Goal: Task Accomplishment & Management: Use online tool/utility

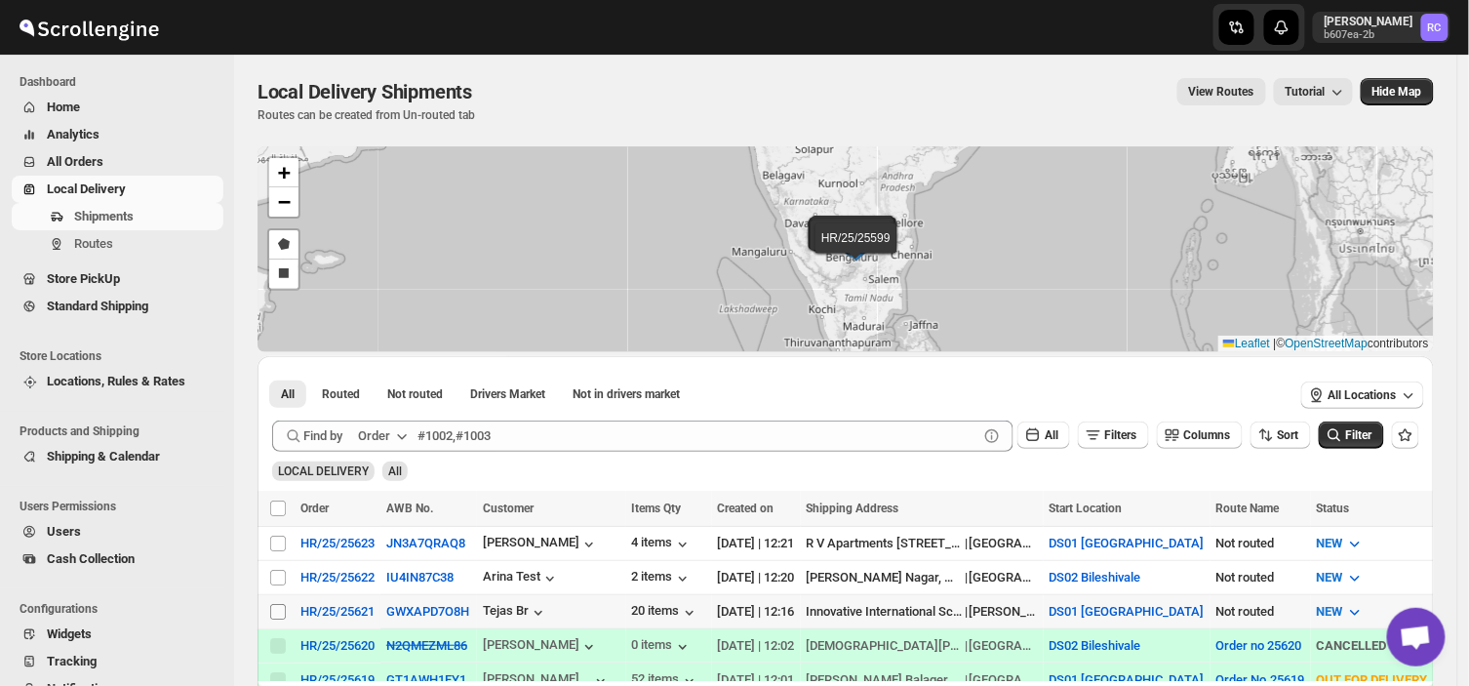
click at [277, 616] on input "Select shipment" at bounding box center [278, 612] width 16 height 16
checkbox input "true"
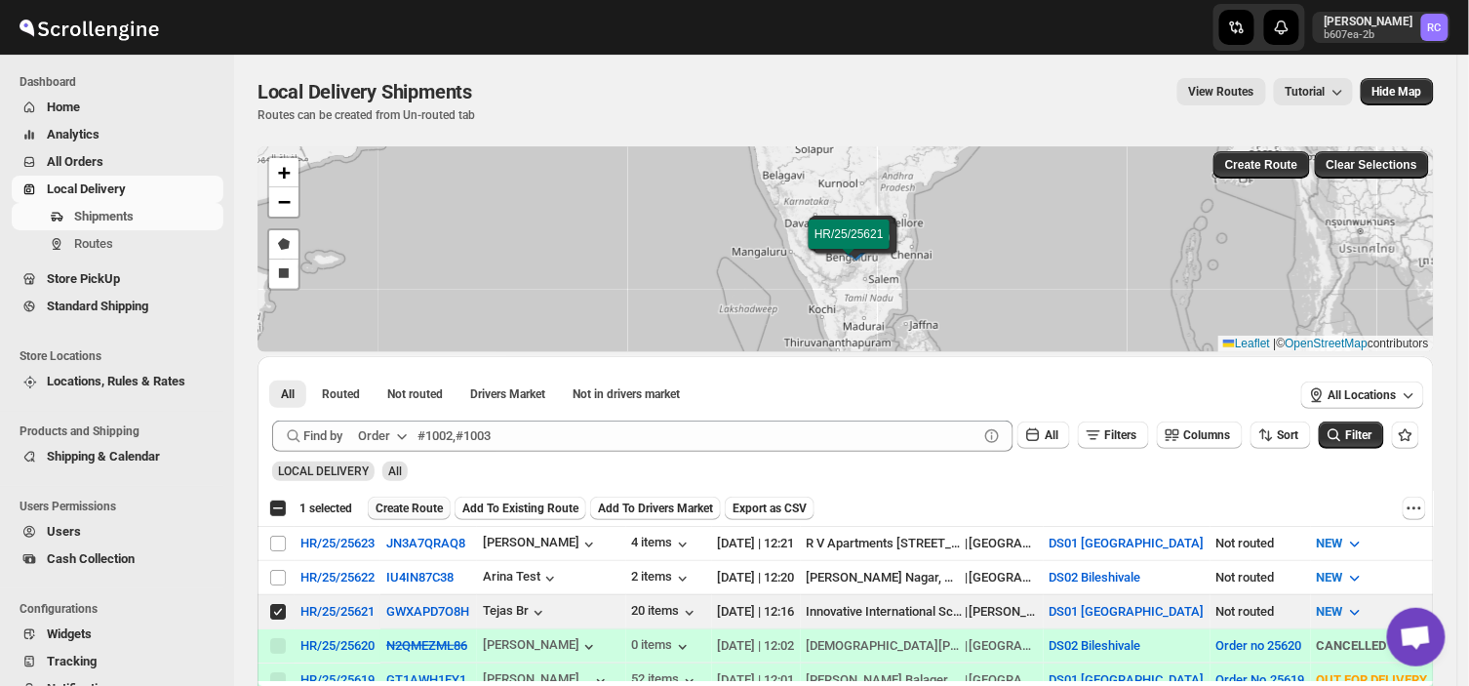
click at [413, 508] on span "Create Route" at bounding box center [408, 508] width 67 height 16
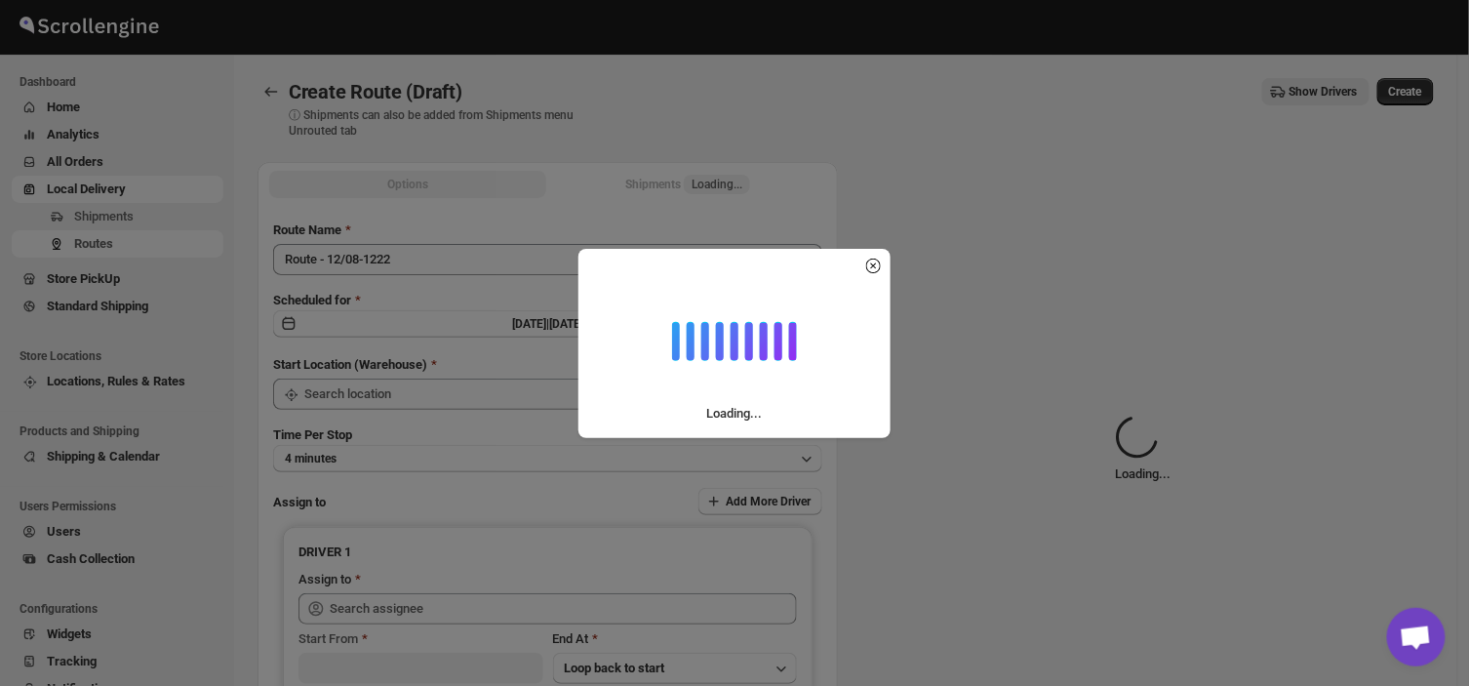
type input "DS01 [GEOGRAPHIC_DATA]"
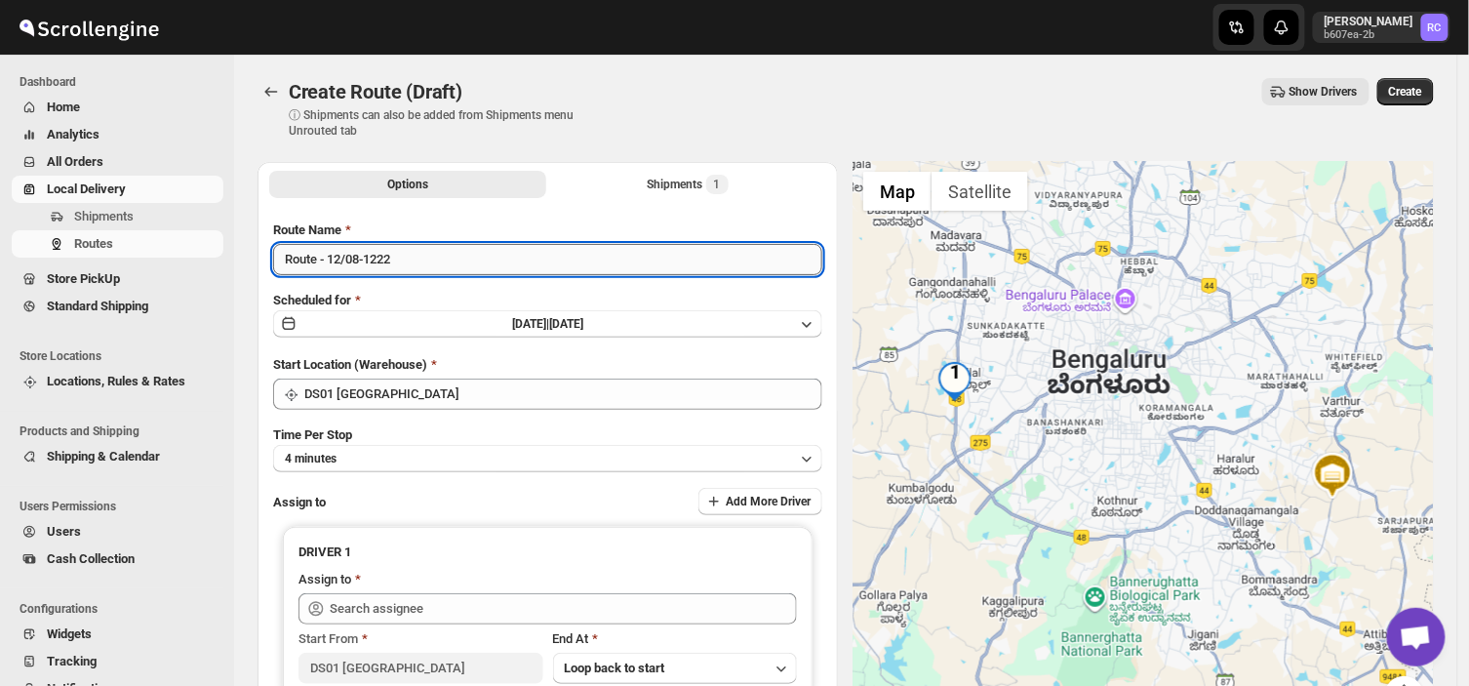
click at [404, 266] on input "Route - 12/08-1222" at bounding box center [547, 259] width 549 height 31
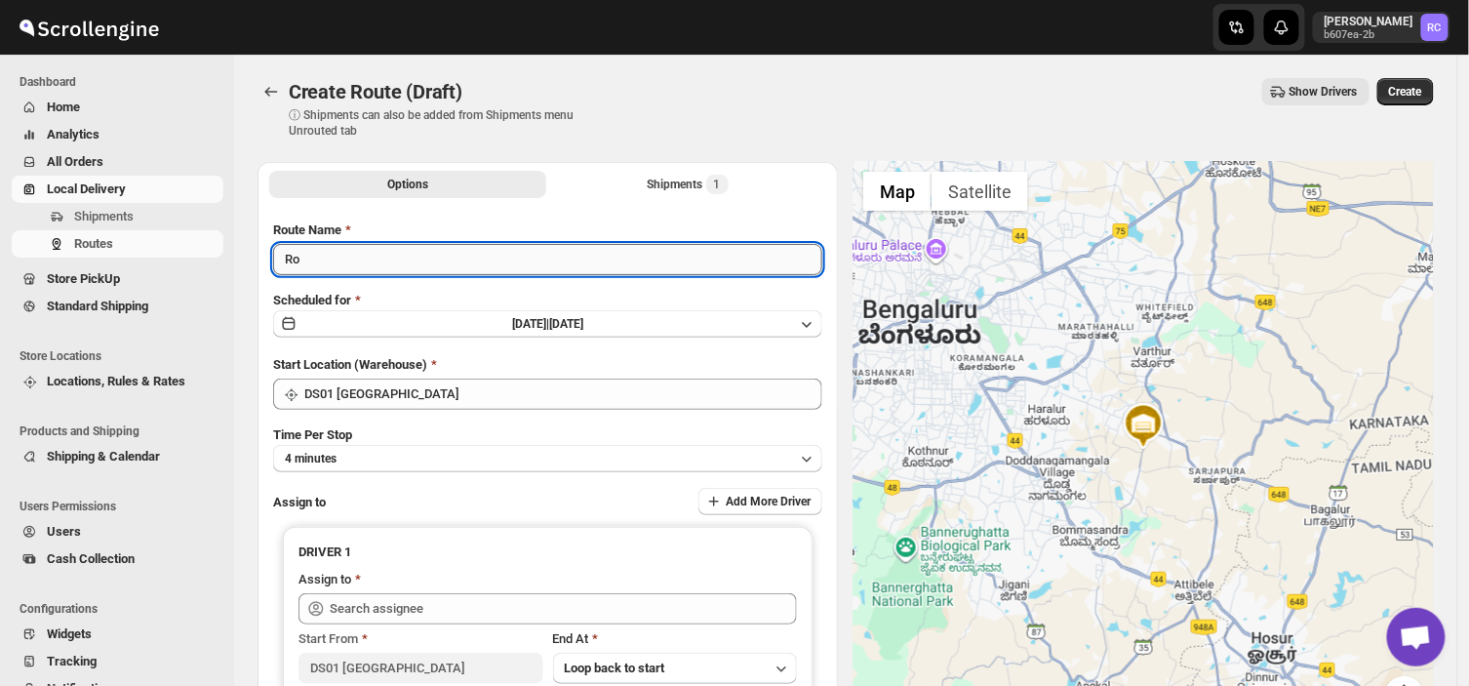
type input "R"
type input "Order no 25621"
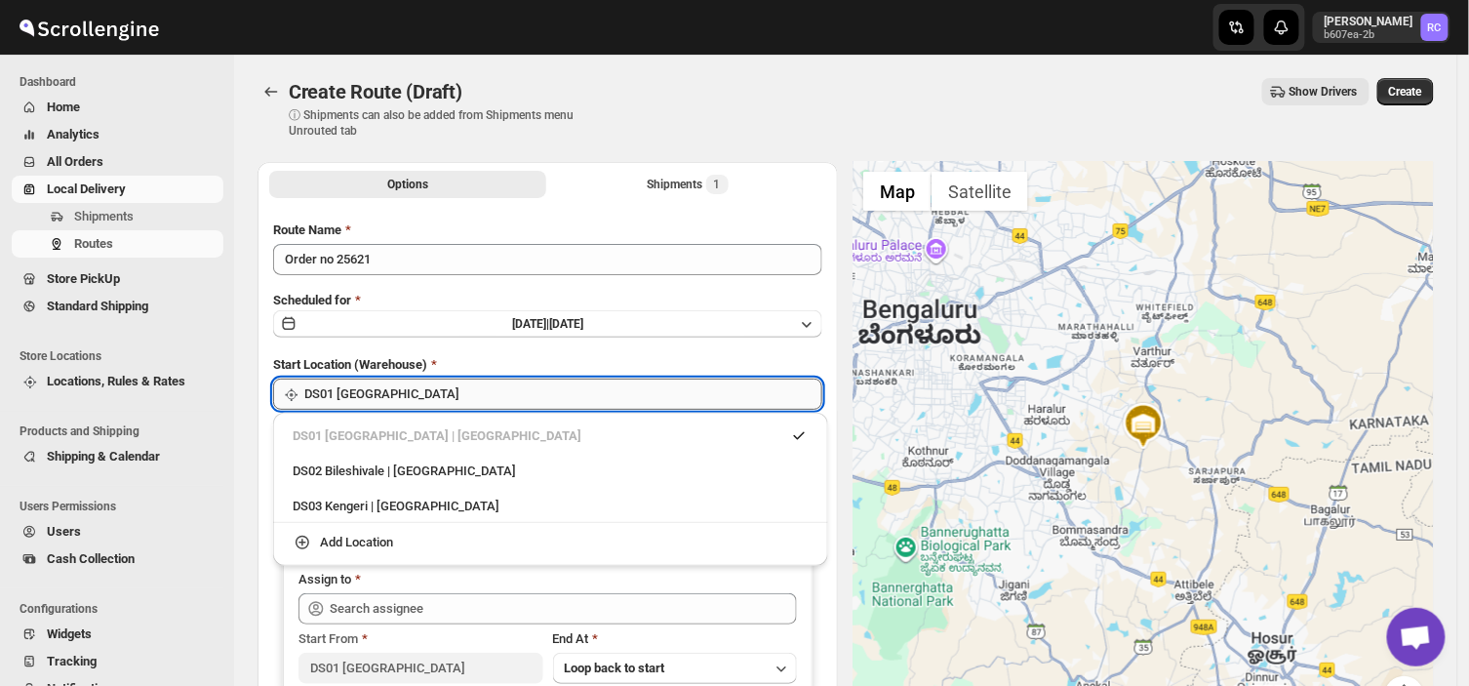
click at [411, 384] on input "DS01 [GEOGRAPHIC_DATA]" at bounding box center [563, 393] width 518 height 31
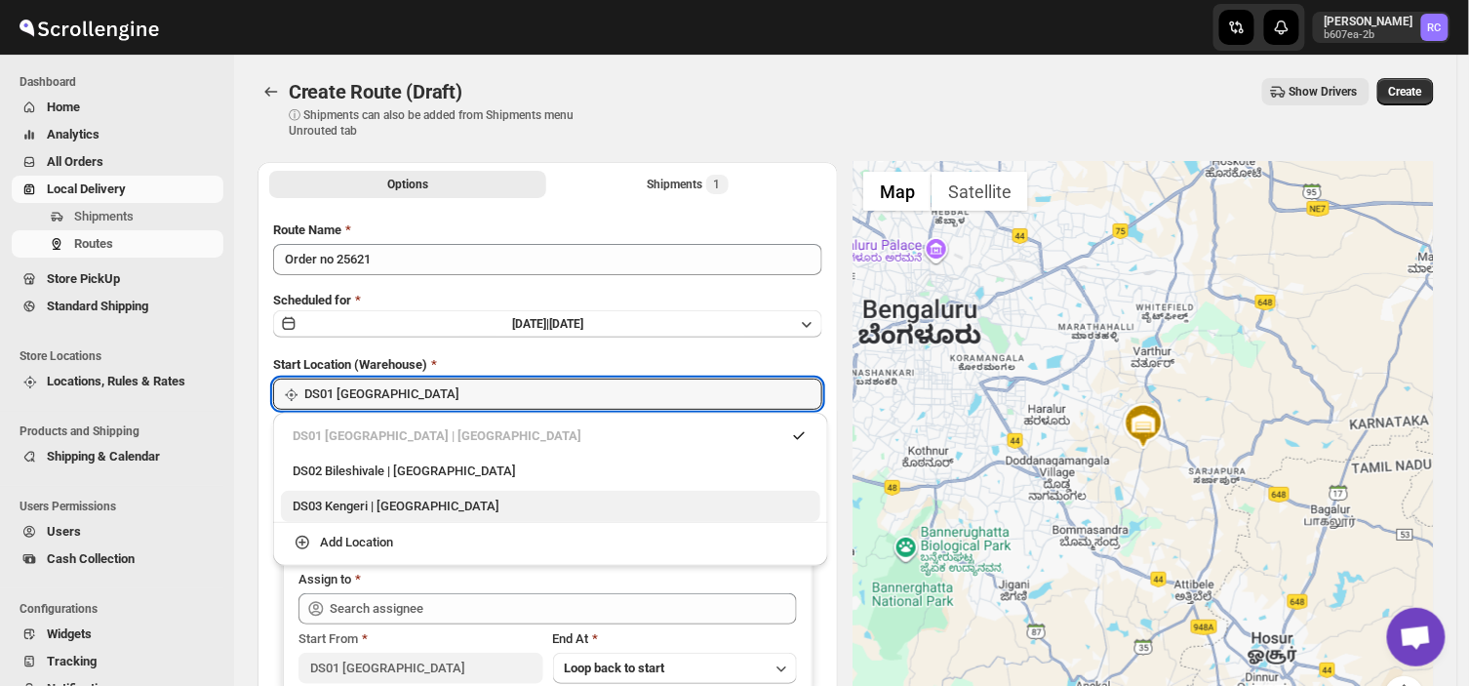
click at [354, 510] on div "DS03 Kengeri | [GEOGRAPHIC_DATA]" at bounding box center [551, 506] width 516 height 20
type input "DS03 Kengeri"
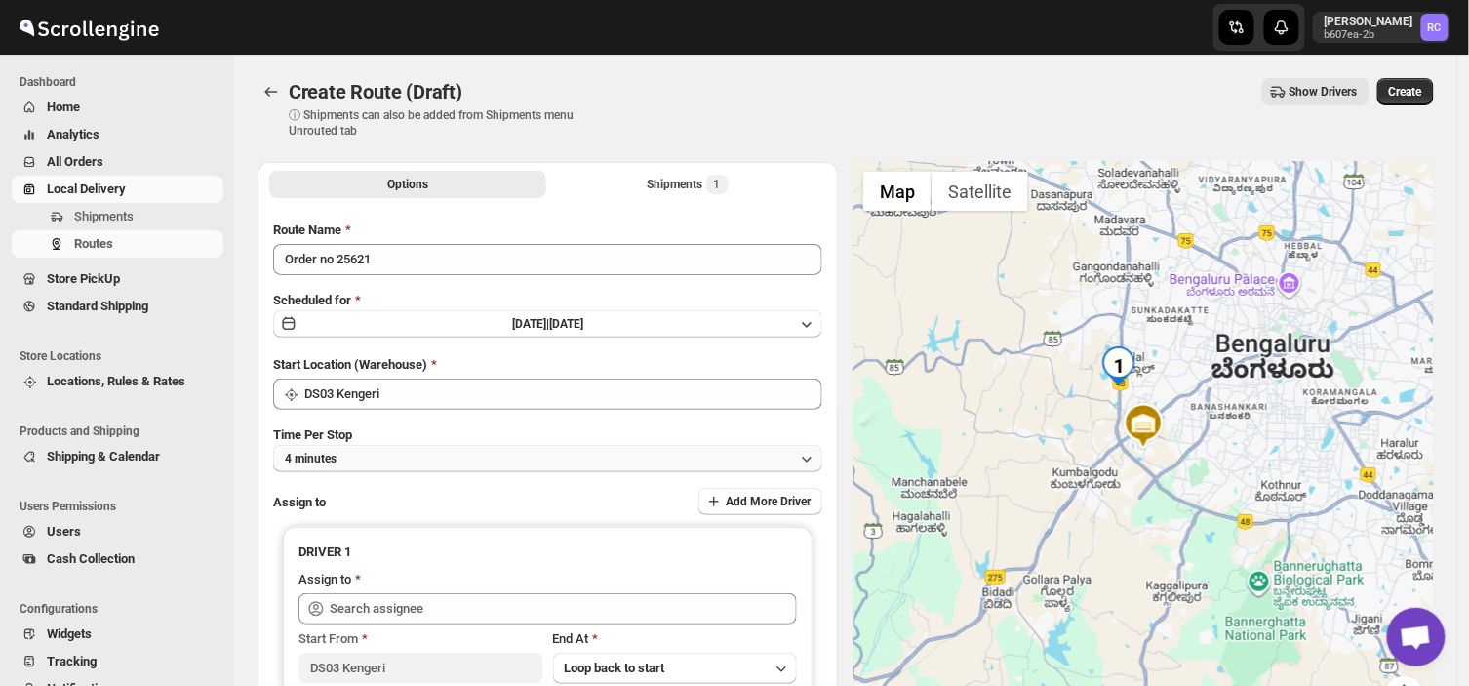
click at [369, 452] on button "4 minutes" at bounding box center [547, 458] width 549 height 27
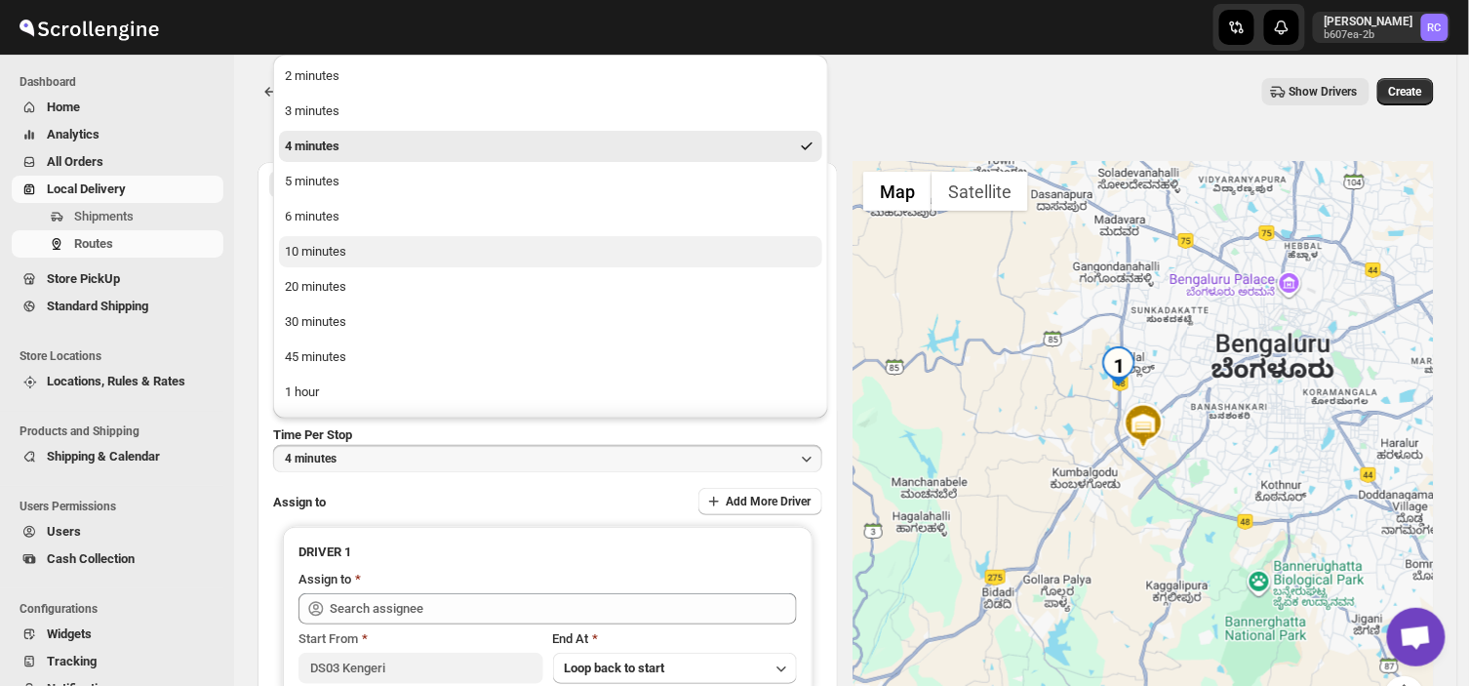
click at [313, 256] on div "10 minutes" at bounding box center [315, 252] width 61 height 20
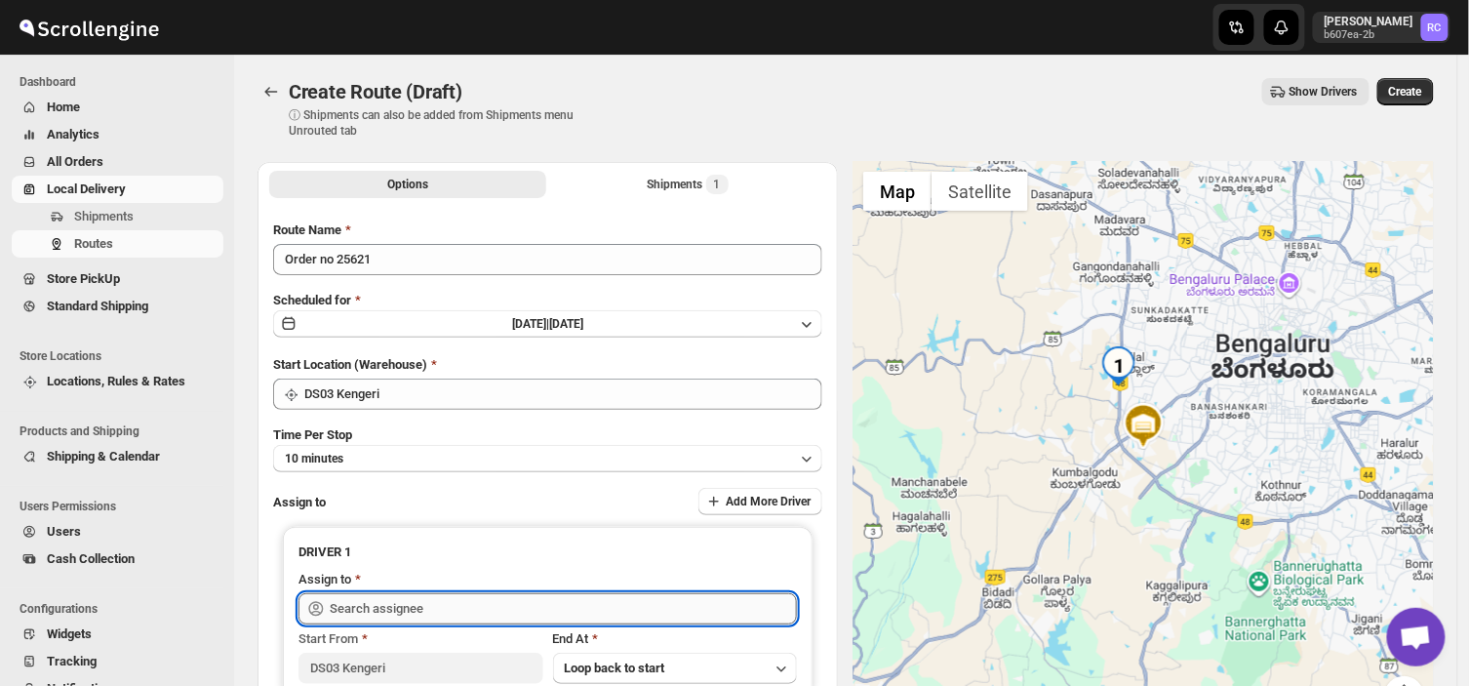
click at [498, 600] on input "text" at bounding box center [563, 608] width 467 height 31
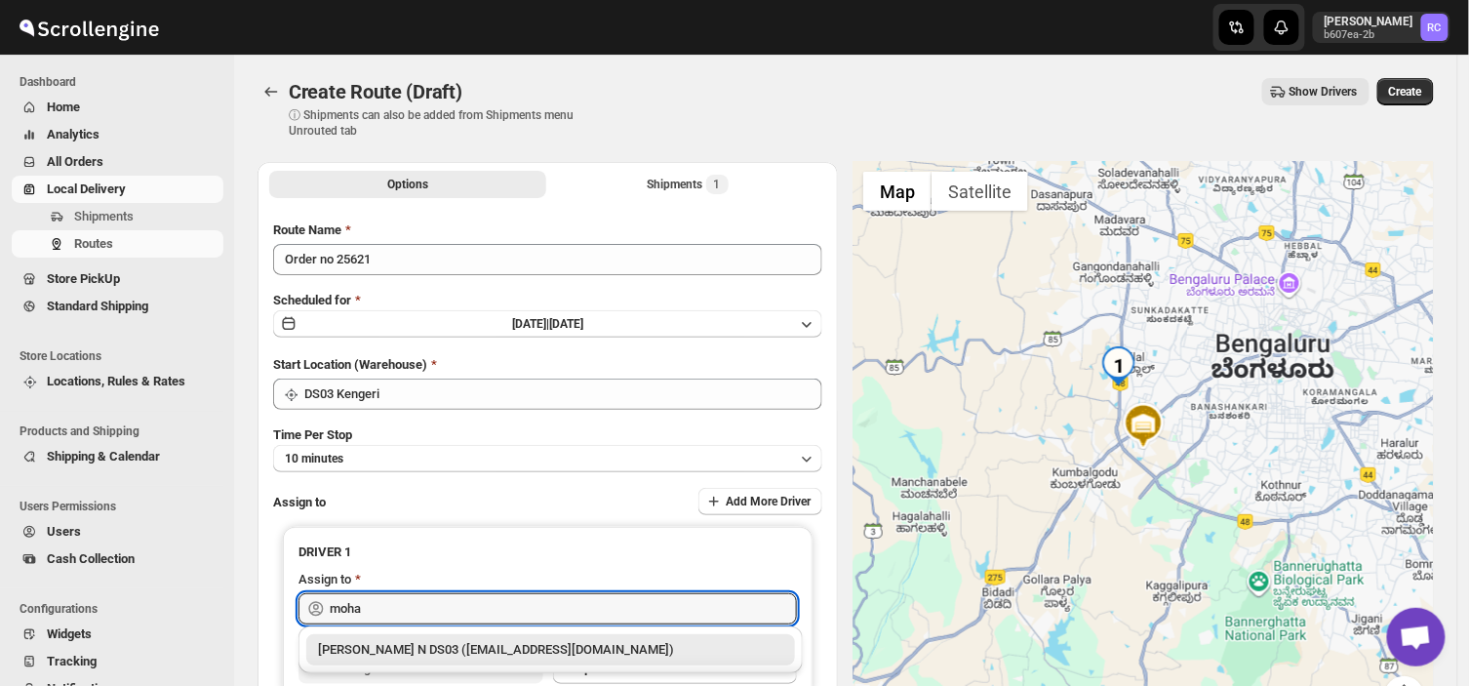
click at [511, 653] on div "[PERSON_NAME] N DS03 ([EMAIL_ADDRESS][DOMAIN_NAME])" at bounding box center [550, 650] width 465 height 20
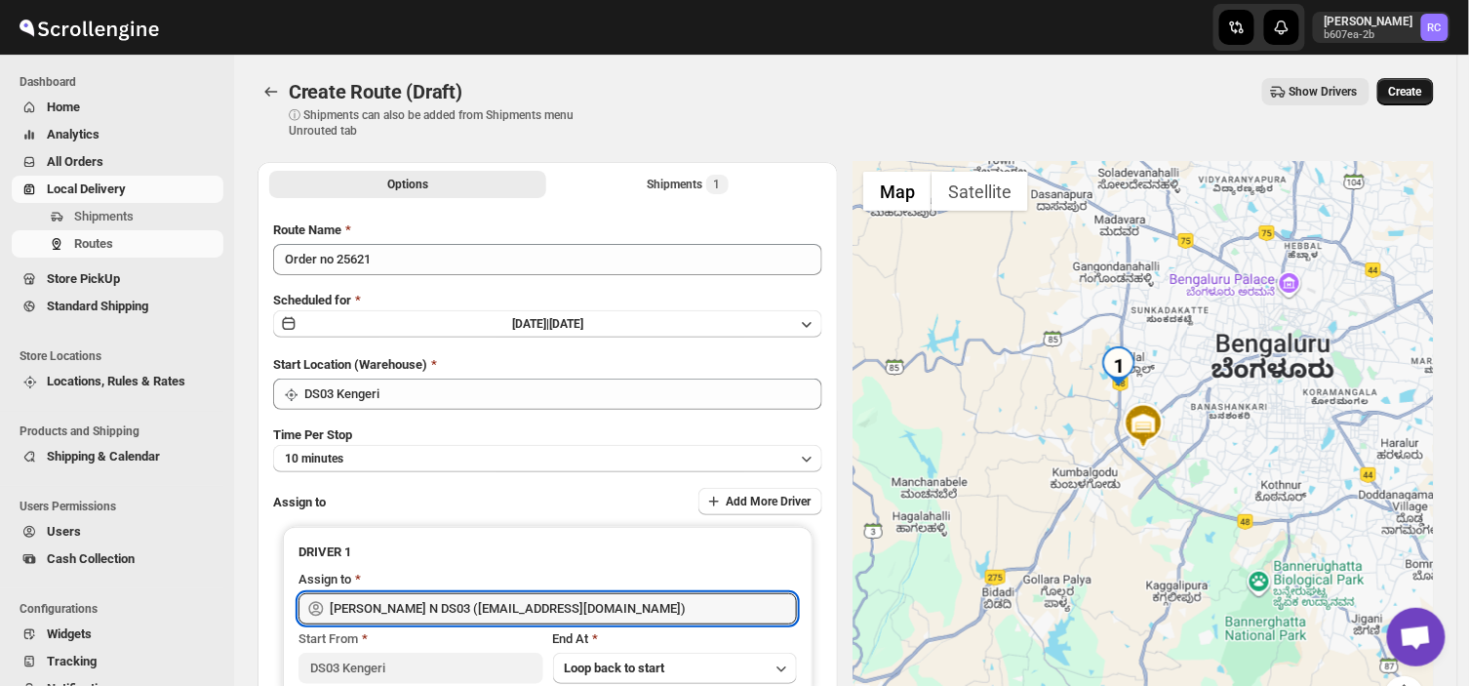
type input "[PERSON_NAME] N DS03 ([EMAIL_ADDRESS][DOMAIN_NAME])"
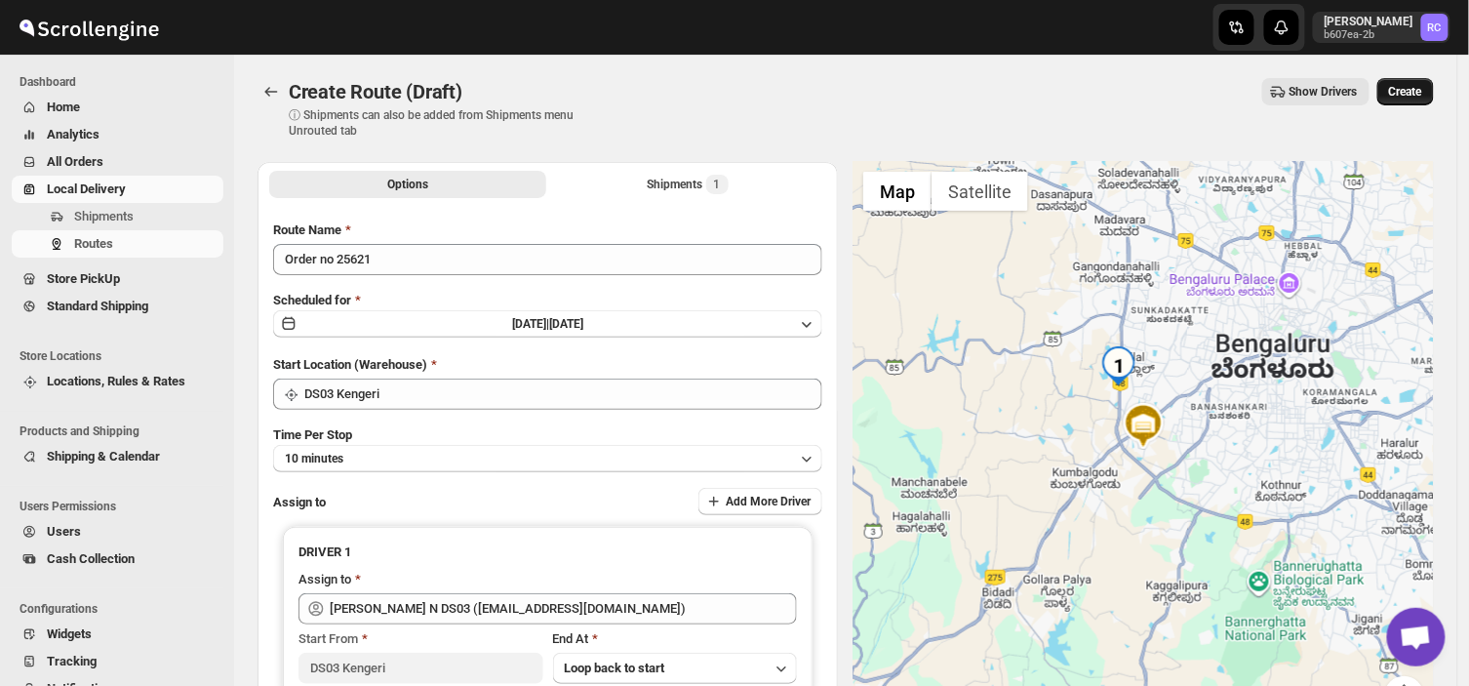
click at [1408, 84] on span "Create" at bounding box center [1405, 92] width 33 height 16
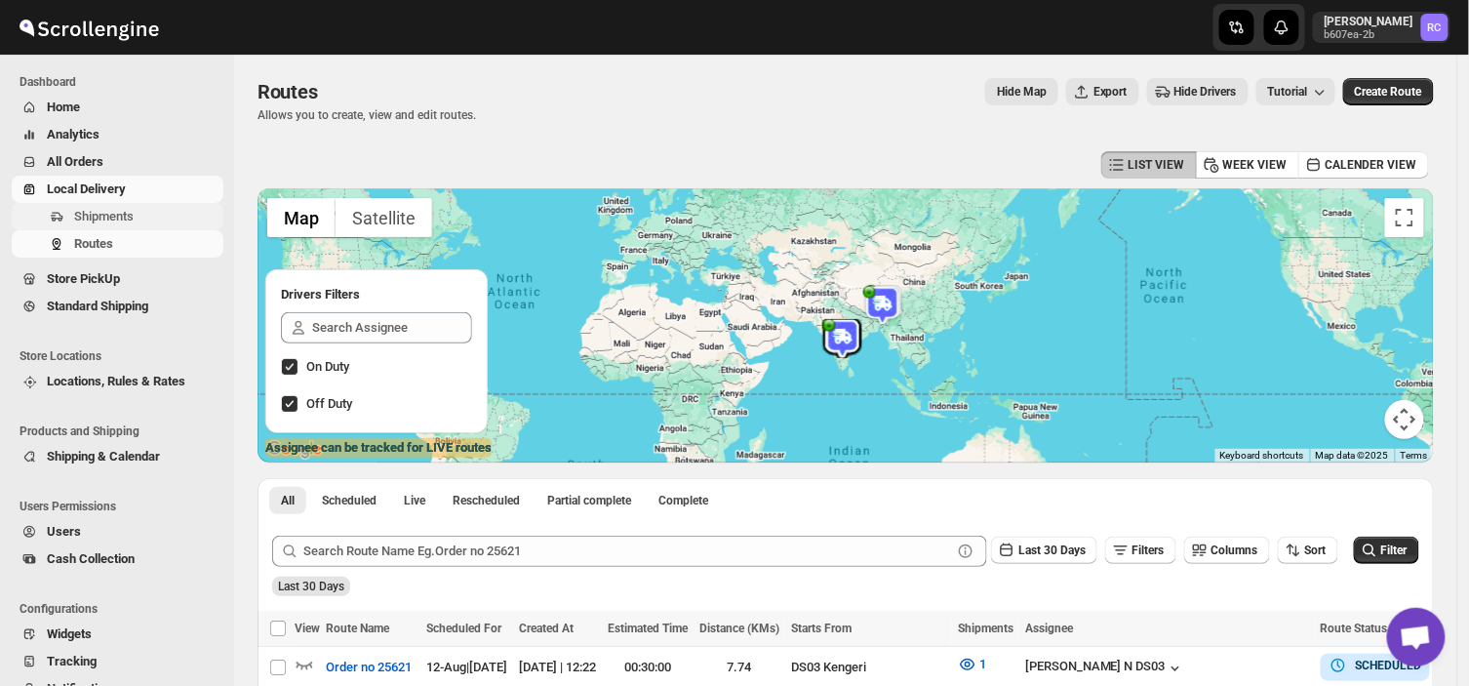
click at [134, 218] on span "Shipments" at bounding box center [146, 217] width 145 height 20
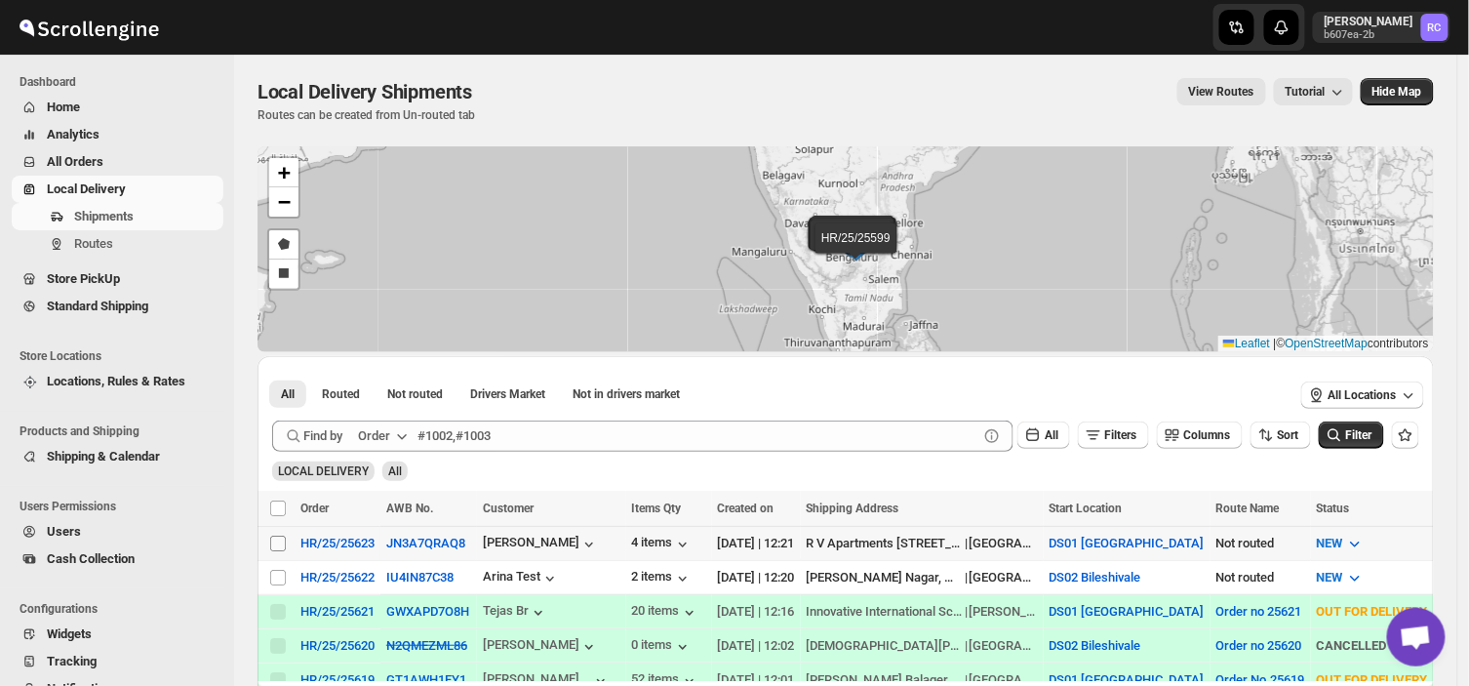
click at [274, 540] on input "Select shipment" at bounding box center [278, 543] width 16 height 16
checkbox input "true"
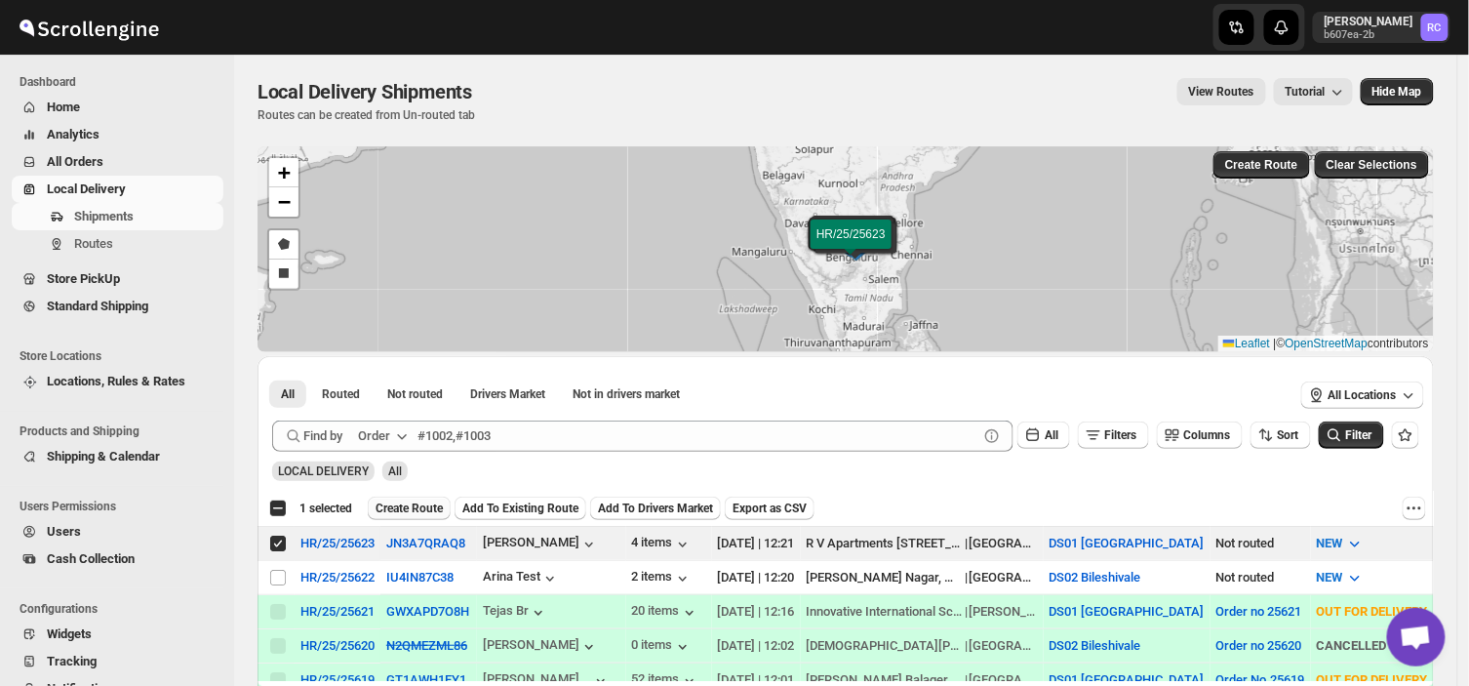
click at [408, 508] on span "Create Route" at bounding box center [408, 508] width 67 height 16
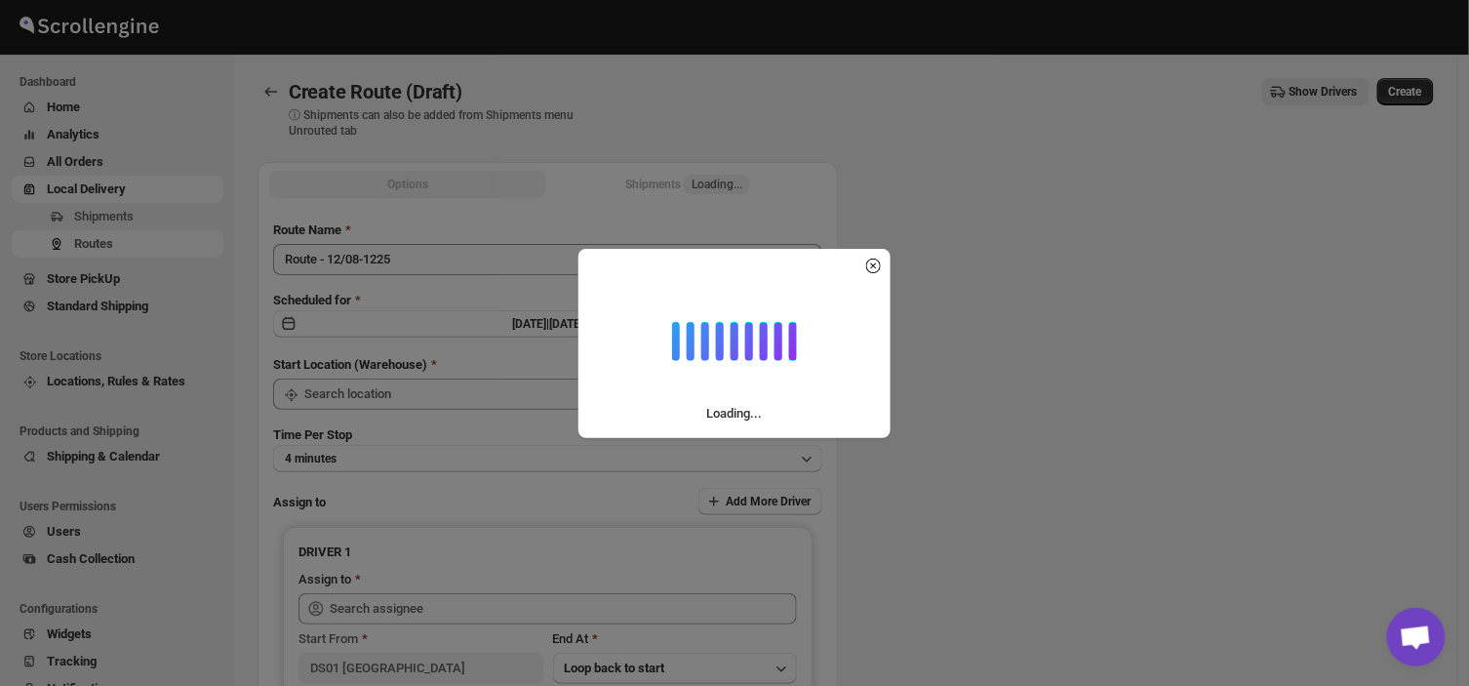
type input "DS01 [GEOGRAPHIC_DATA]"
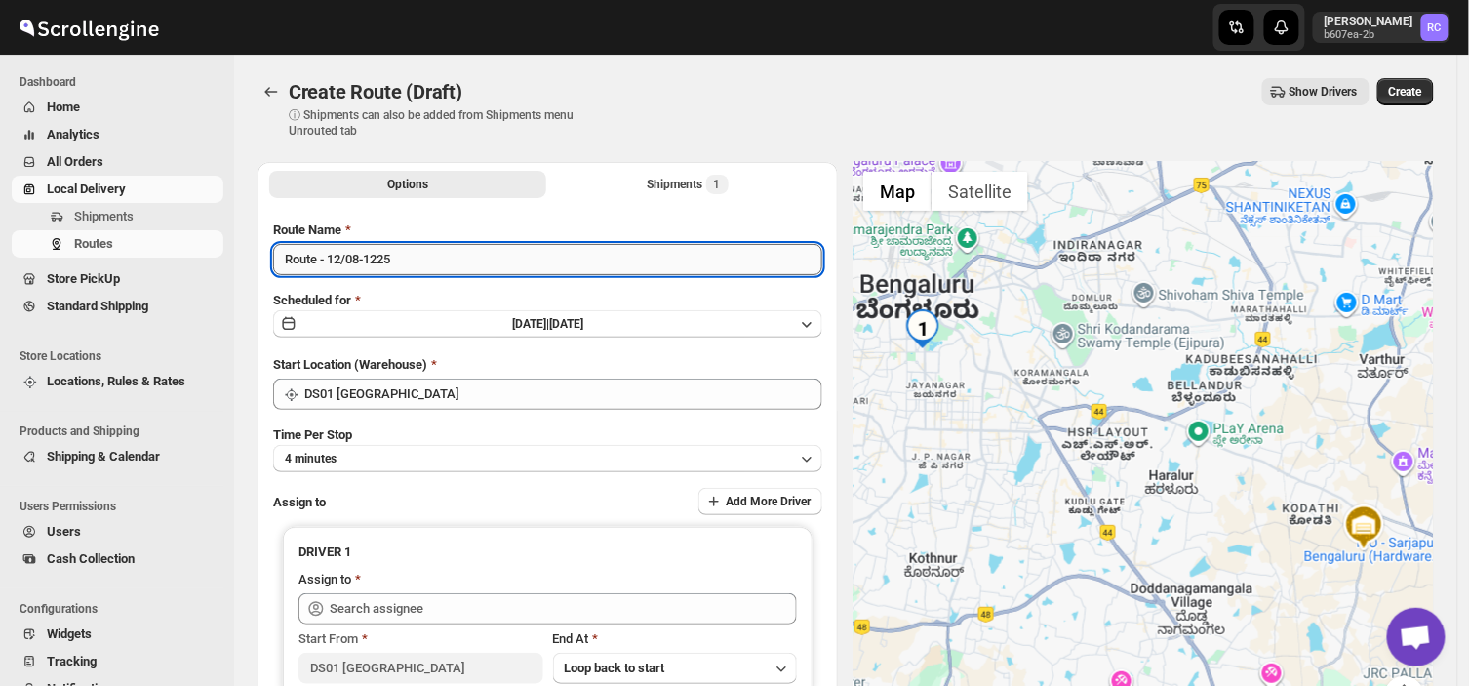
click at [413, 257] on input "Route - 12/08-1225" at bounding box center [547, 259] width 549 height 31
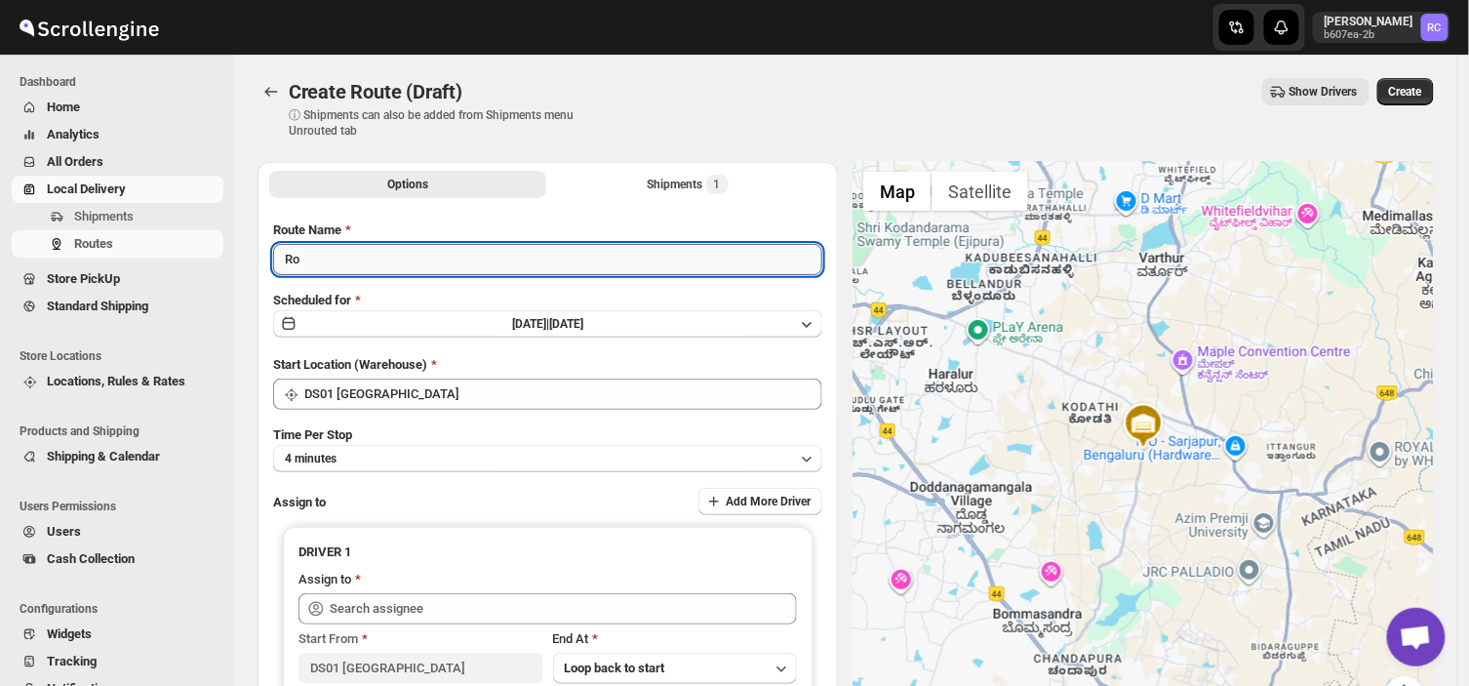
type input "R"
type input "Order no 25623"
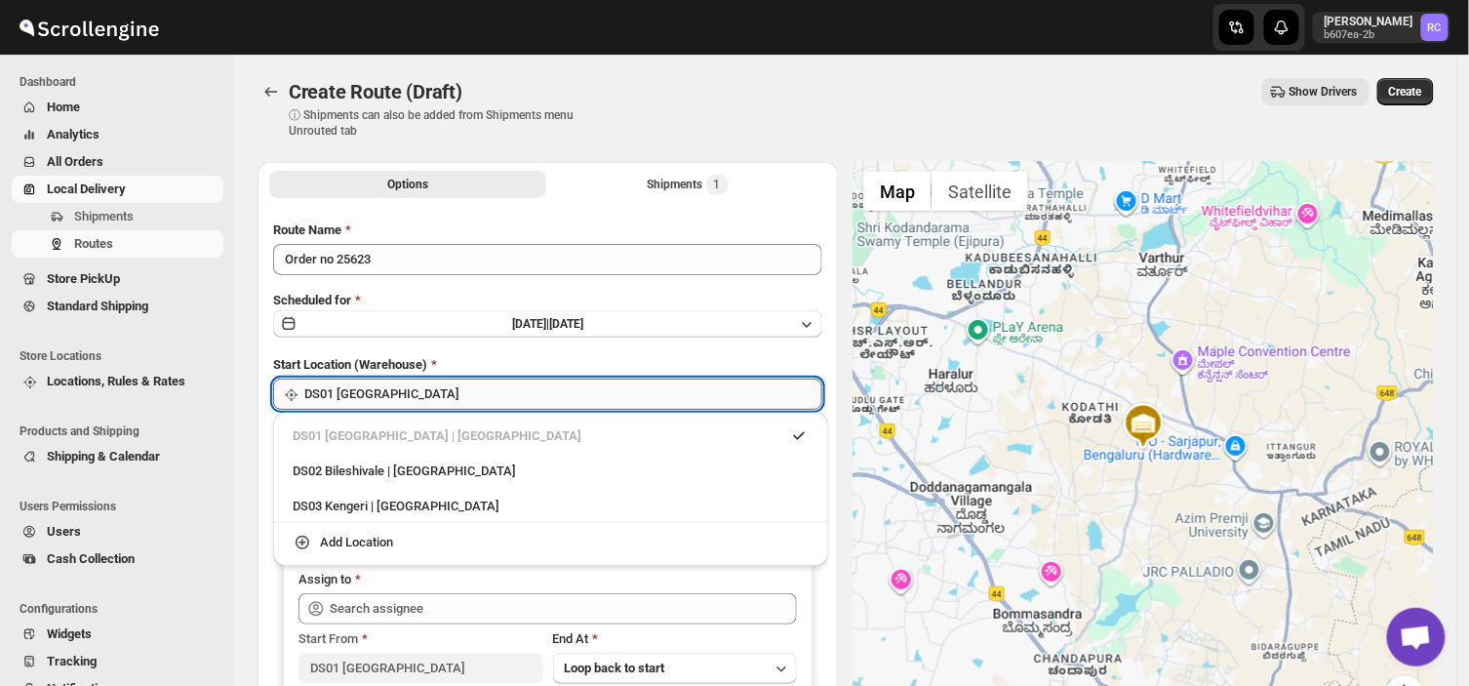
click at [414, 391] on input "DS01 [GEOGRAPHIC_DATA]" at bounding box center [563, 393] width 518 height 31
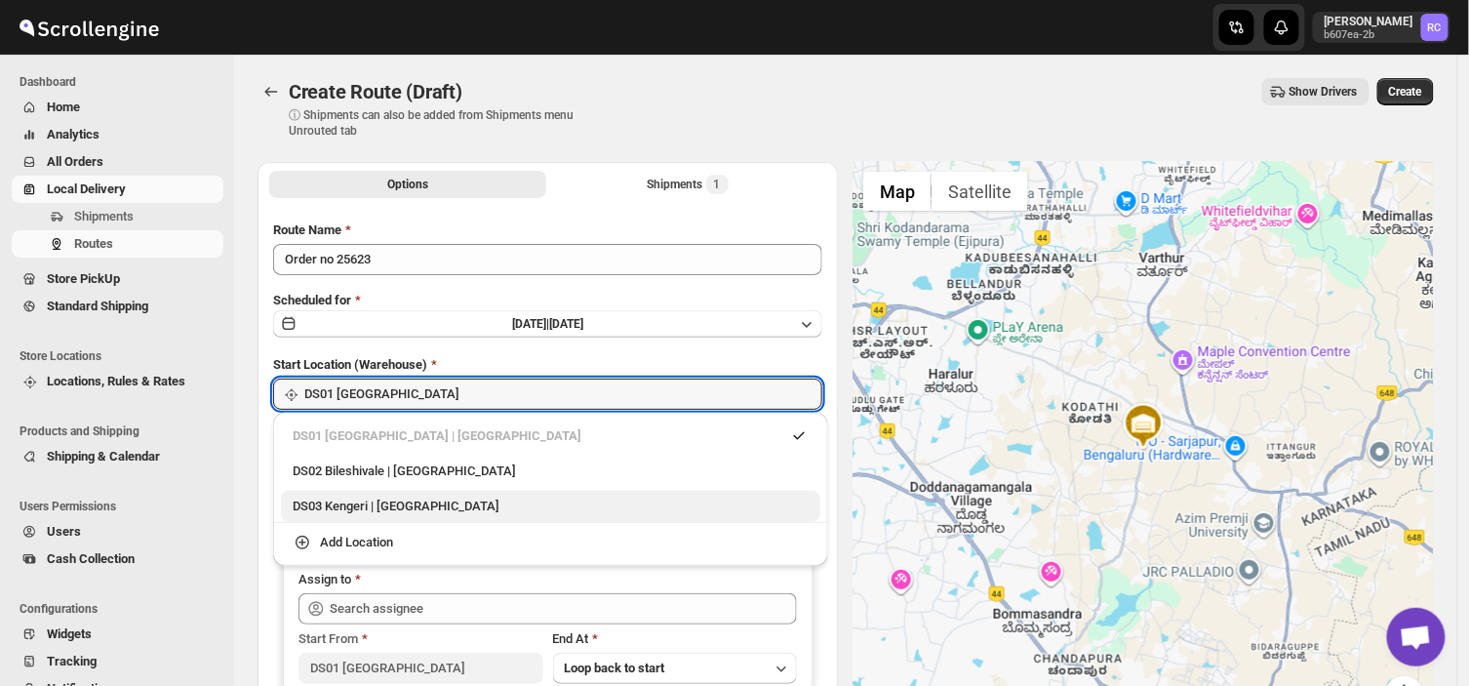
click at [349, 508] on div "DS03 Kengeri | [GEOGRAPHIC_DATA]" at bounding box center [551, 506] width 516 height 20
type input "DS03 Kengeri"
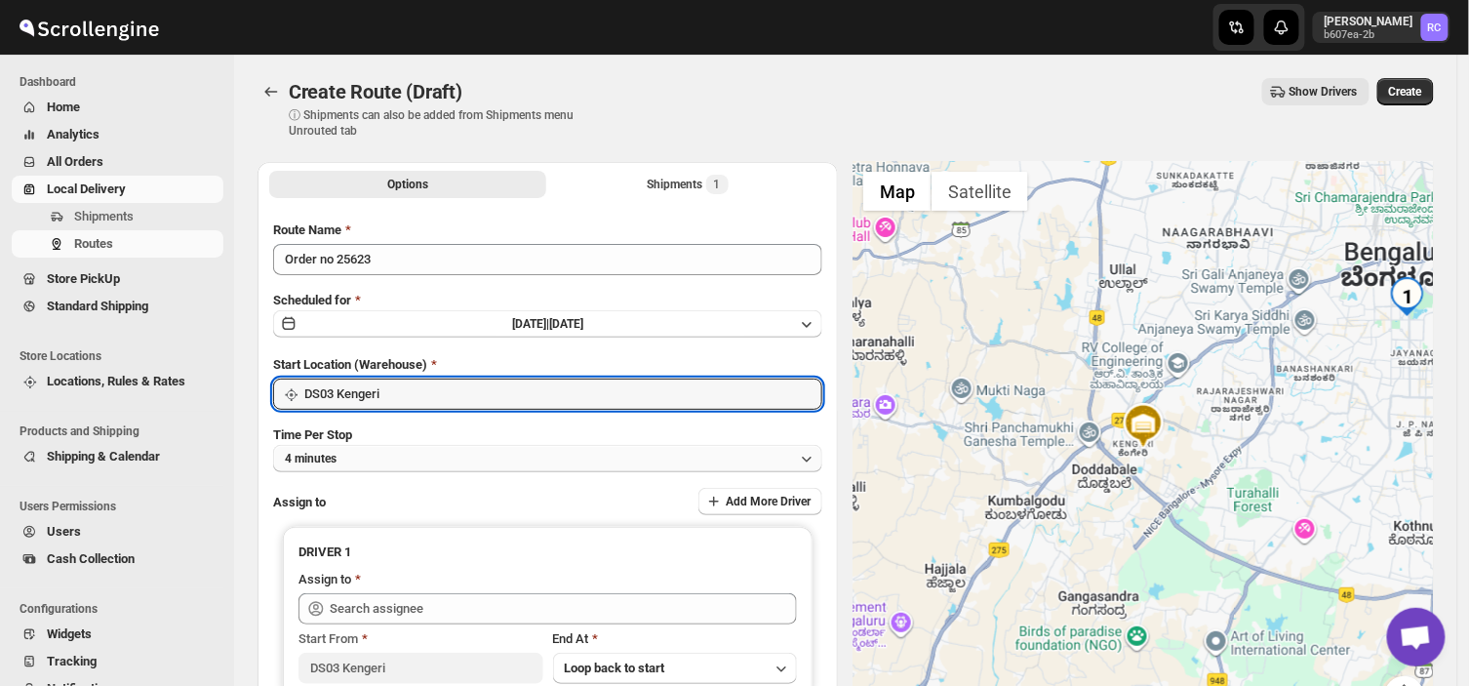
click at [402, 458] on button "4 minutes" at bounding box center [547, 458] width 549 height 27
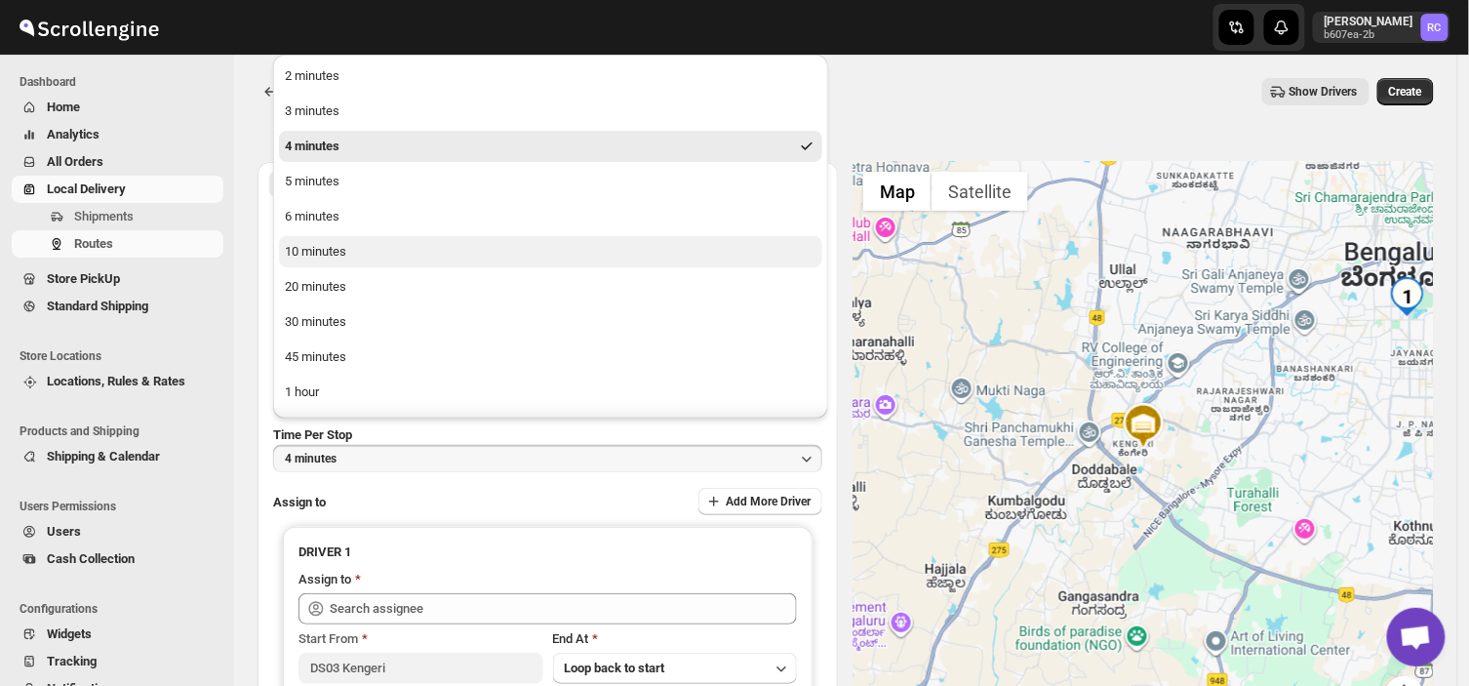
click at [333, 252] on div "10 minutes" at bounding box center [315, 252] width 61 height 20
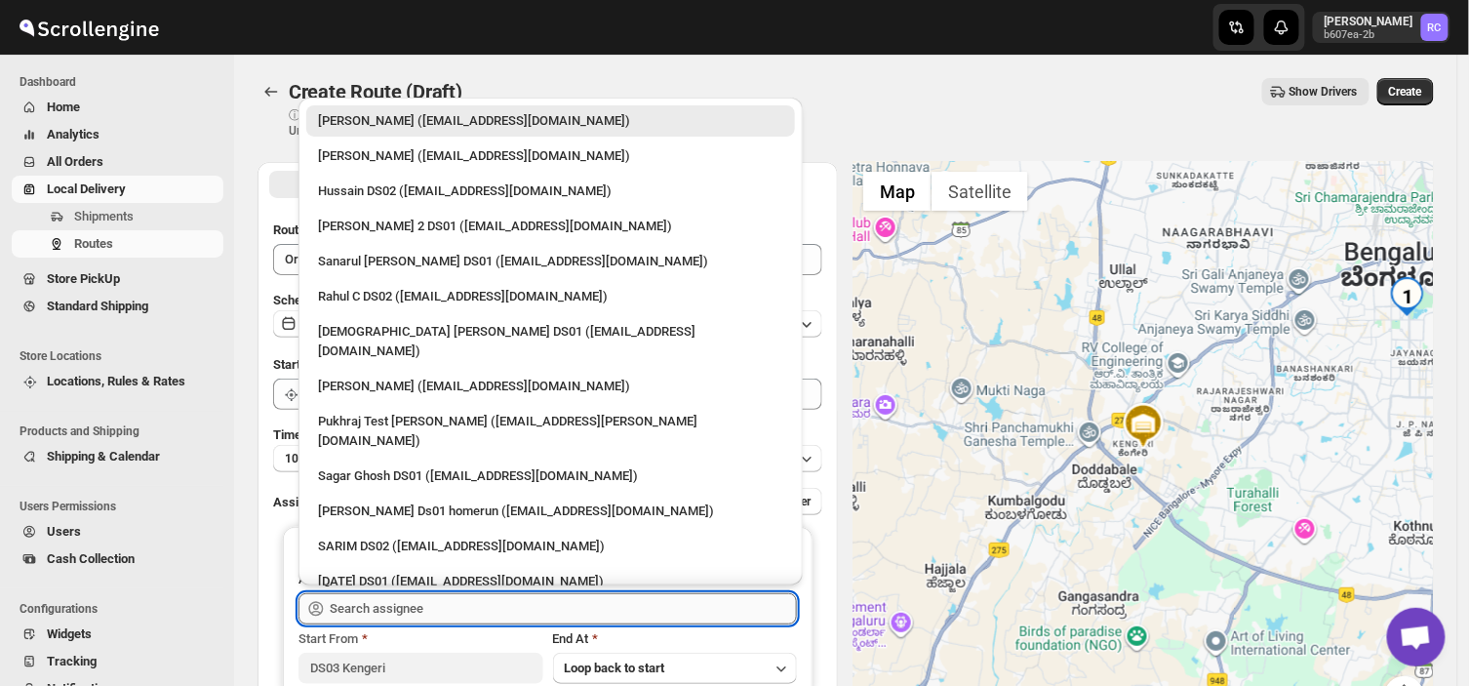
click at [427, 611] on input "text" at bounding box center [563, 608] width 467 height 31
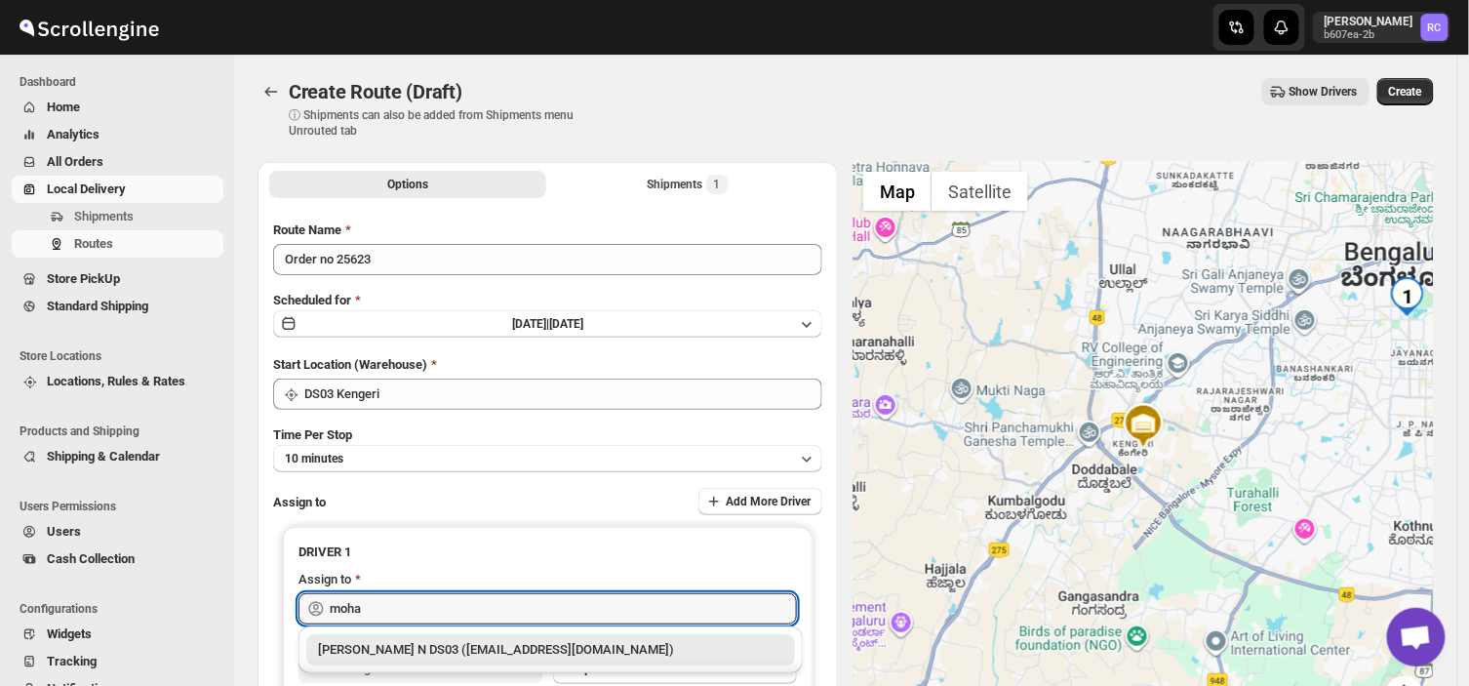
click at [482, 651] on div "[PERSON_NAME] N DS03 ([EMAIL_ADDRESS][DOMAIN_NAME])" at bounding box center [550, 650] width 465 height 20
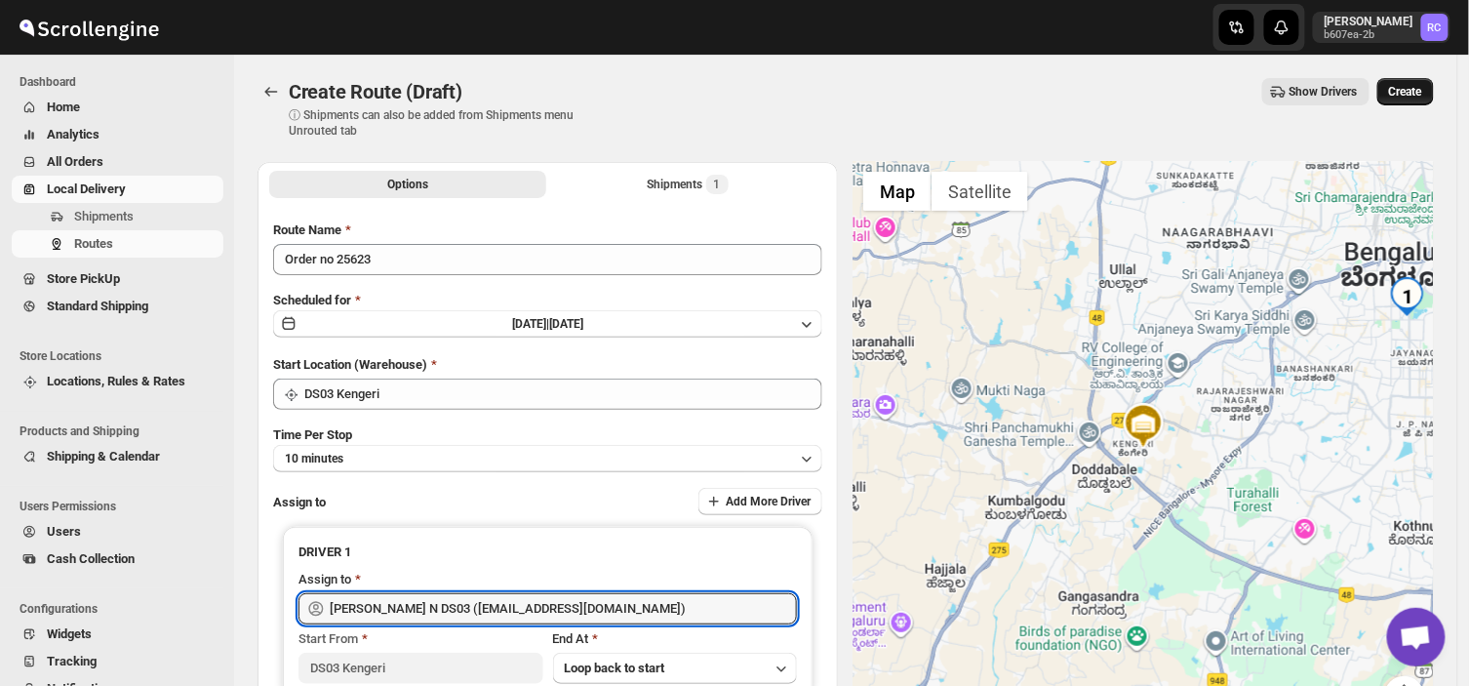
type input "[PERSON_NAME] N DS03 ([EMAIL_ADDRESS][DOMAIN_NAME])"
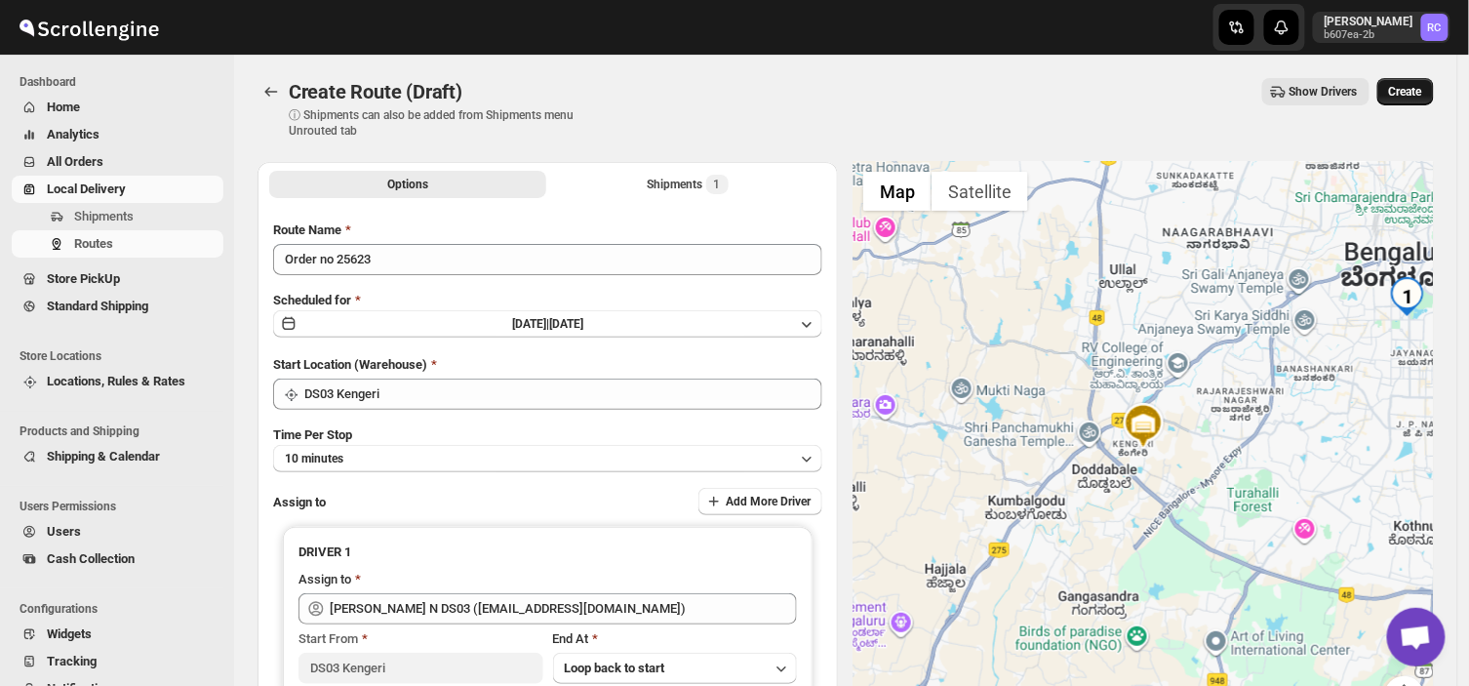
click at [1405, 92] on span "Create" at bounding box center [1405, 92] width 33 height 16
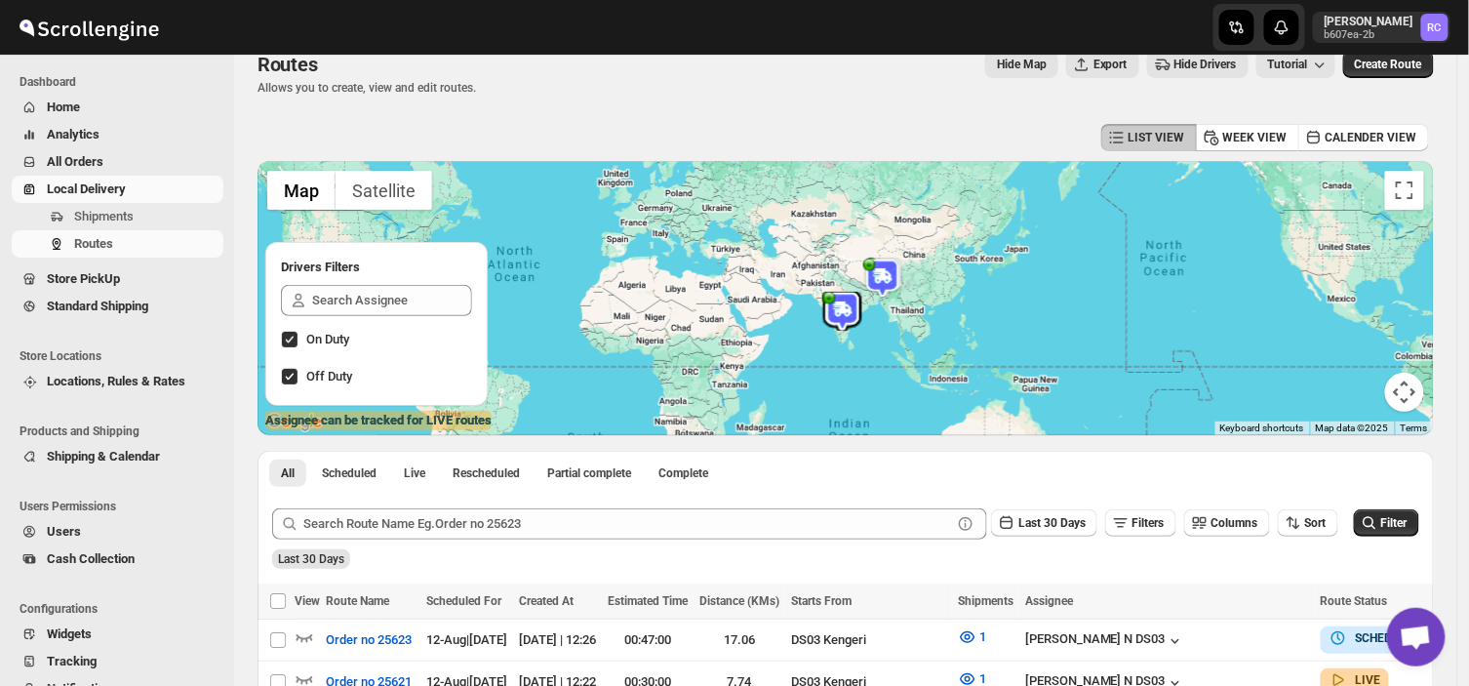
scroll to position [217, 0]
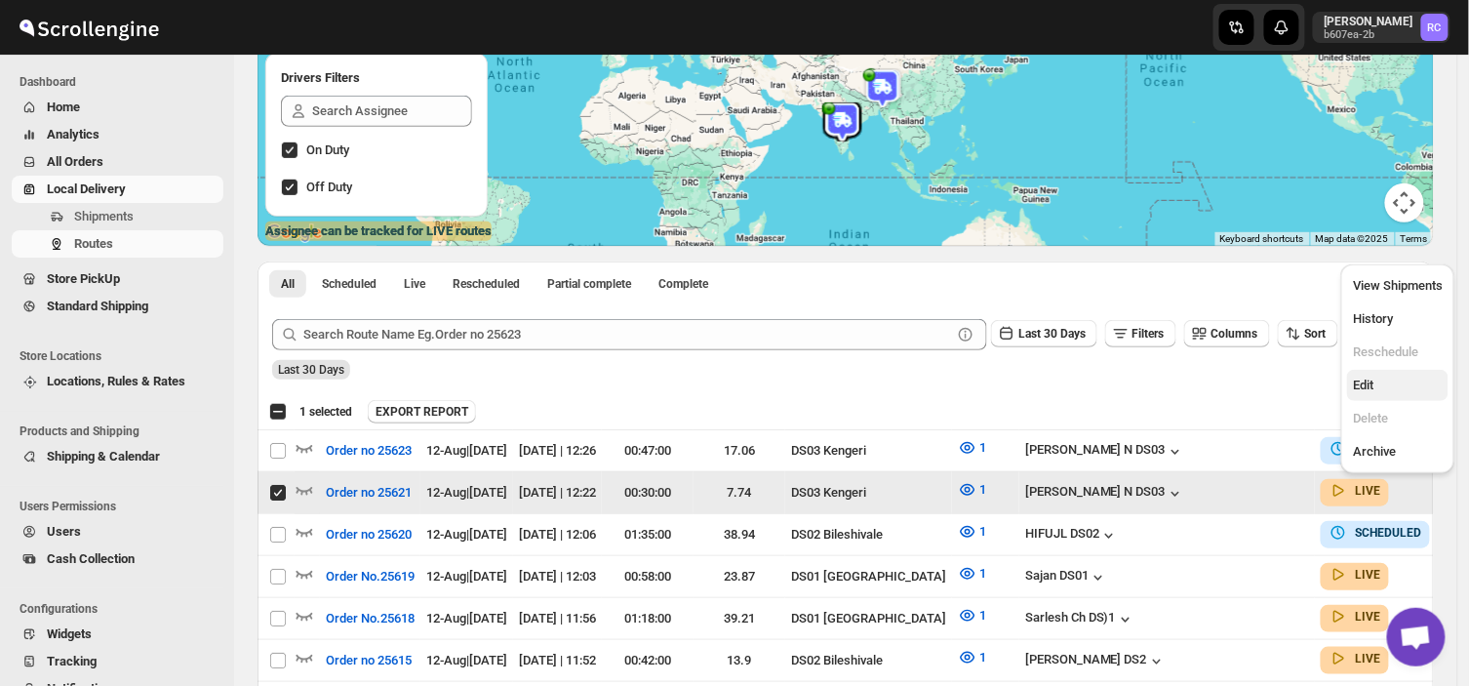
click at [1365, 382] on span "Edit" at bounding box center [1363, 384] width 20 height 15
checkbox input "false"
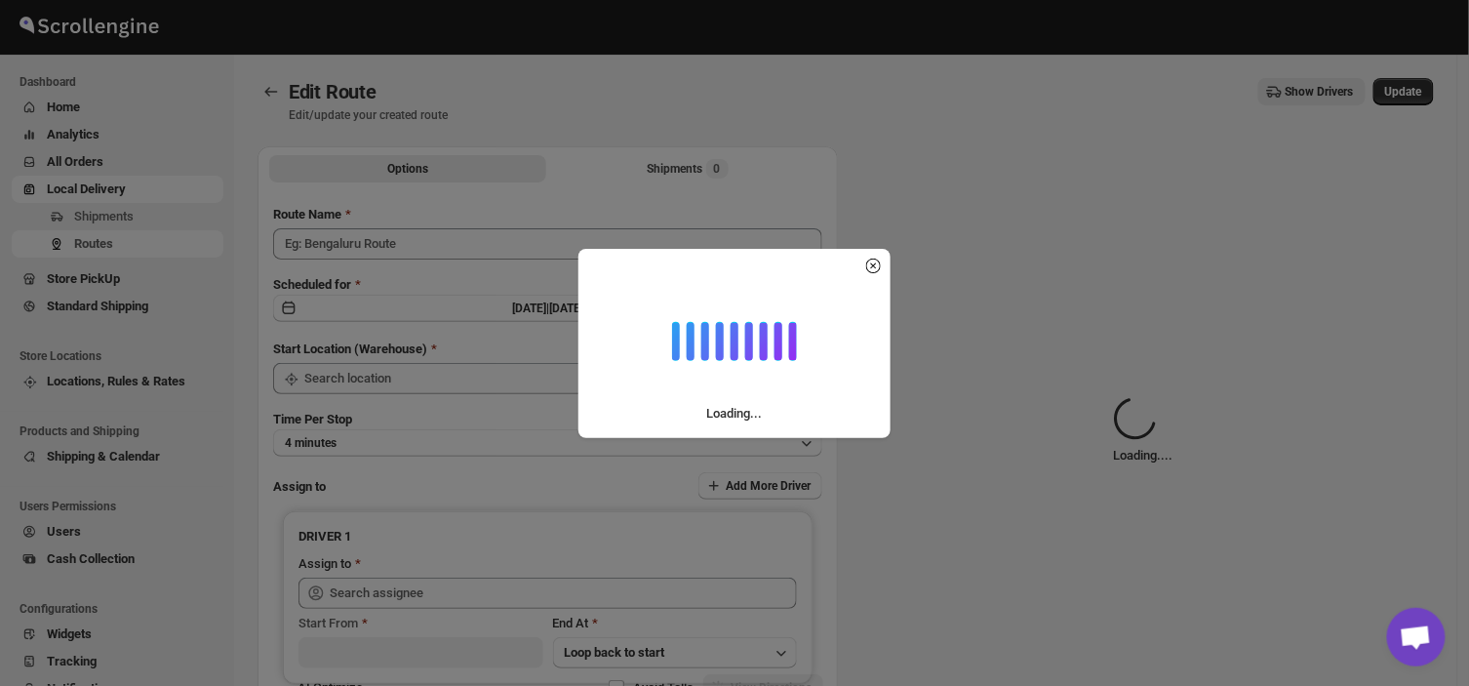
type input "Order no 25621"
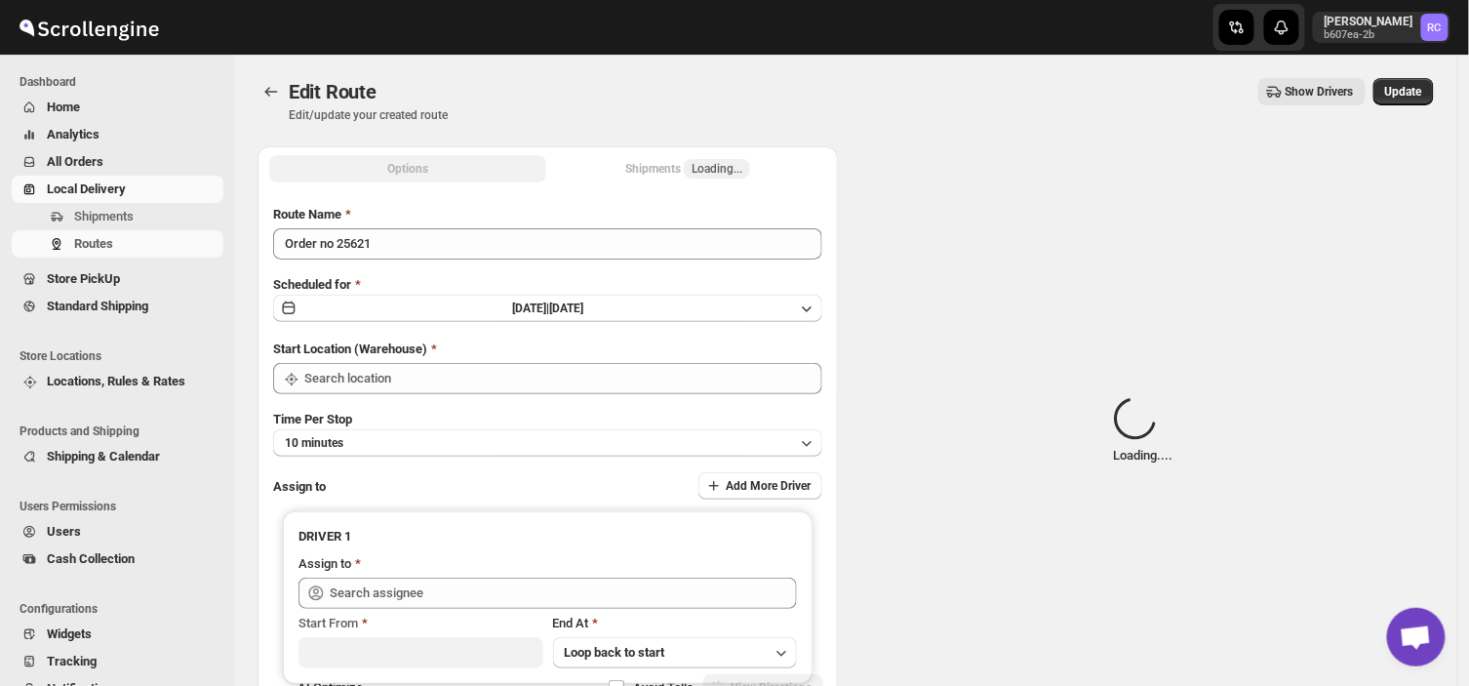
type input "DS03 Kengeri"
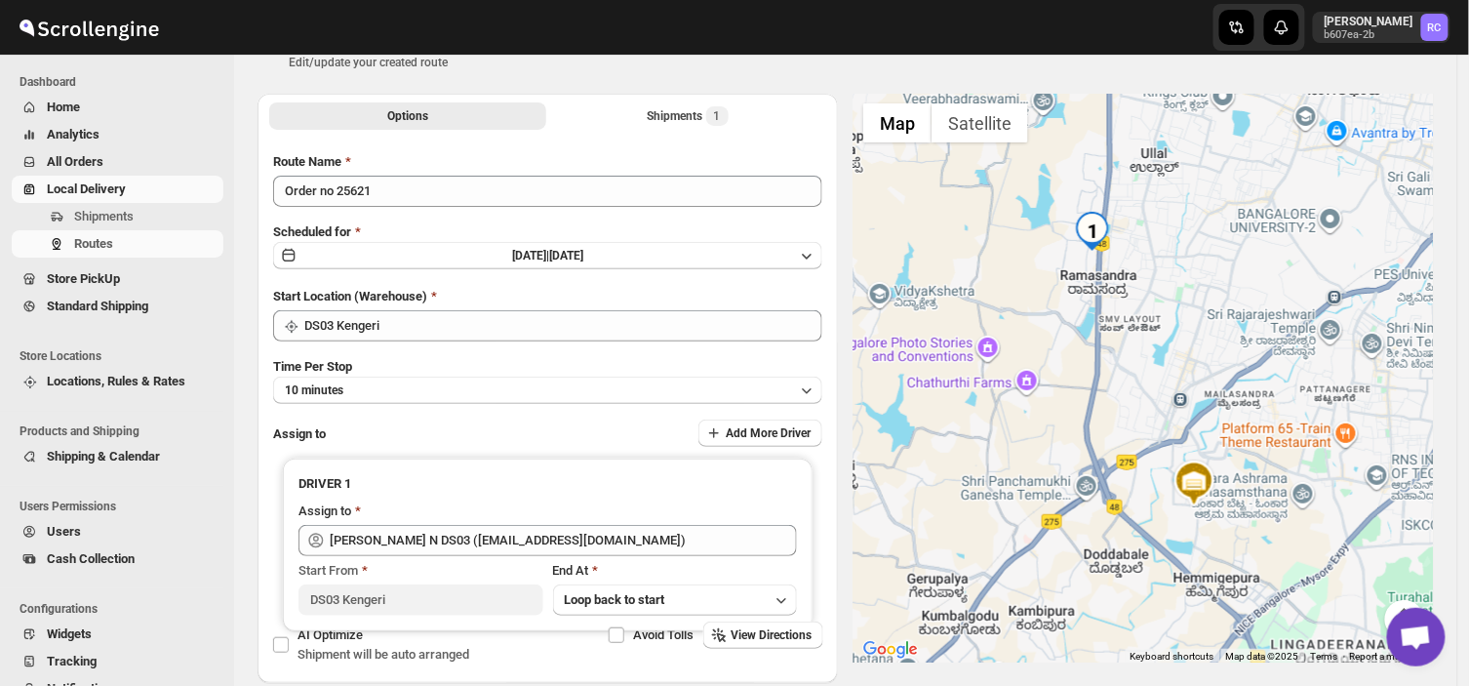
scroll to position [147, 0]
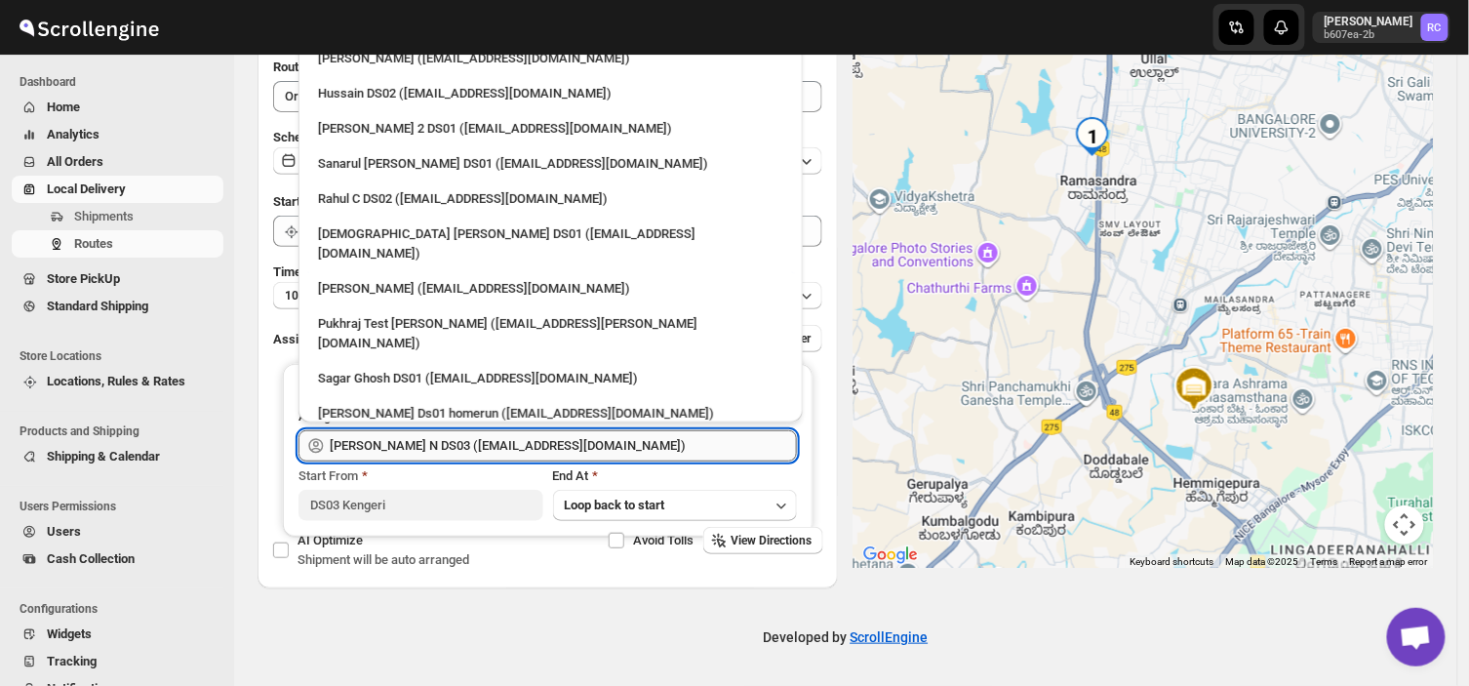
click at [611, 449] on input "[PERSON_NAME] N DS03 ([EMAIL_ADDRESS][DOMAIN_NAME])" at bounding box center [563, 445] width 467 height 31
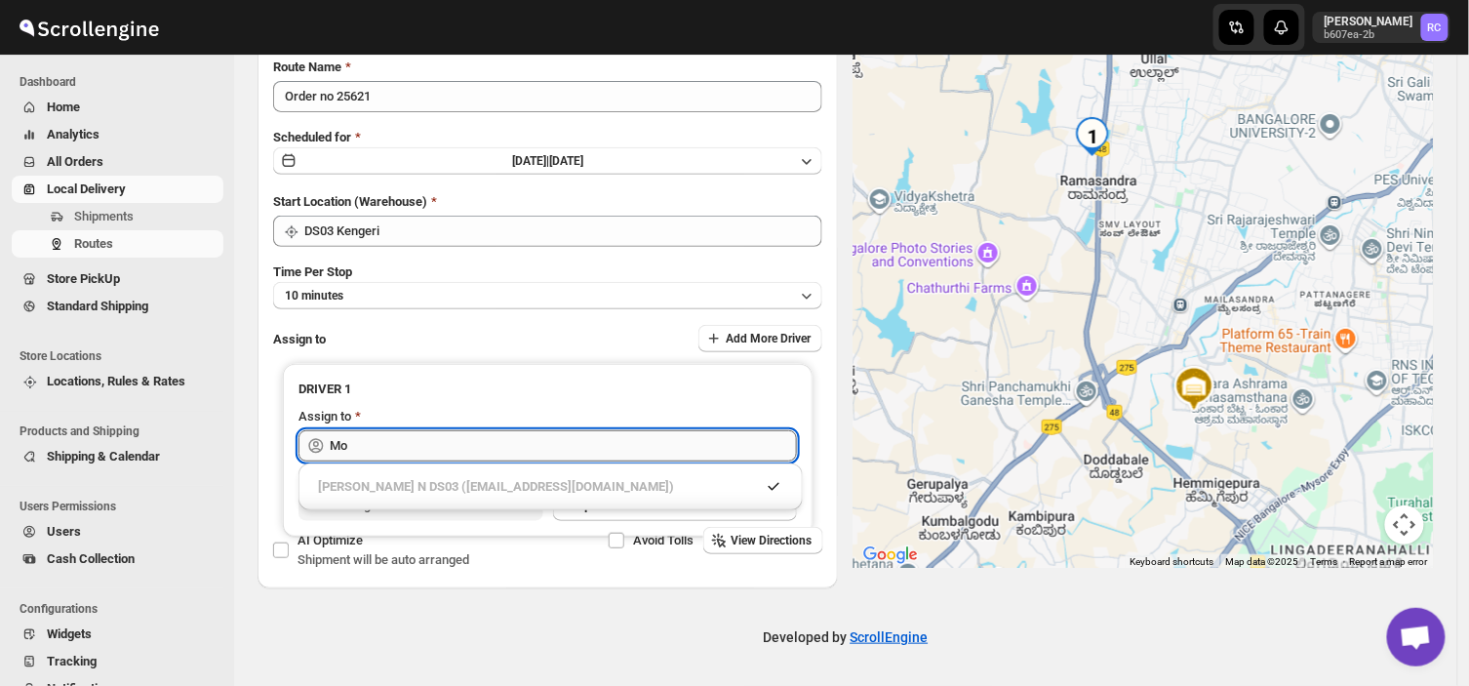
type input "M"
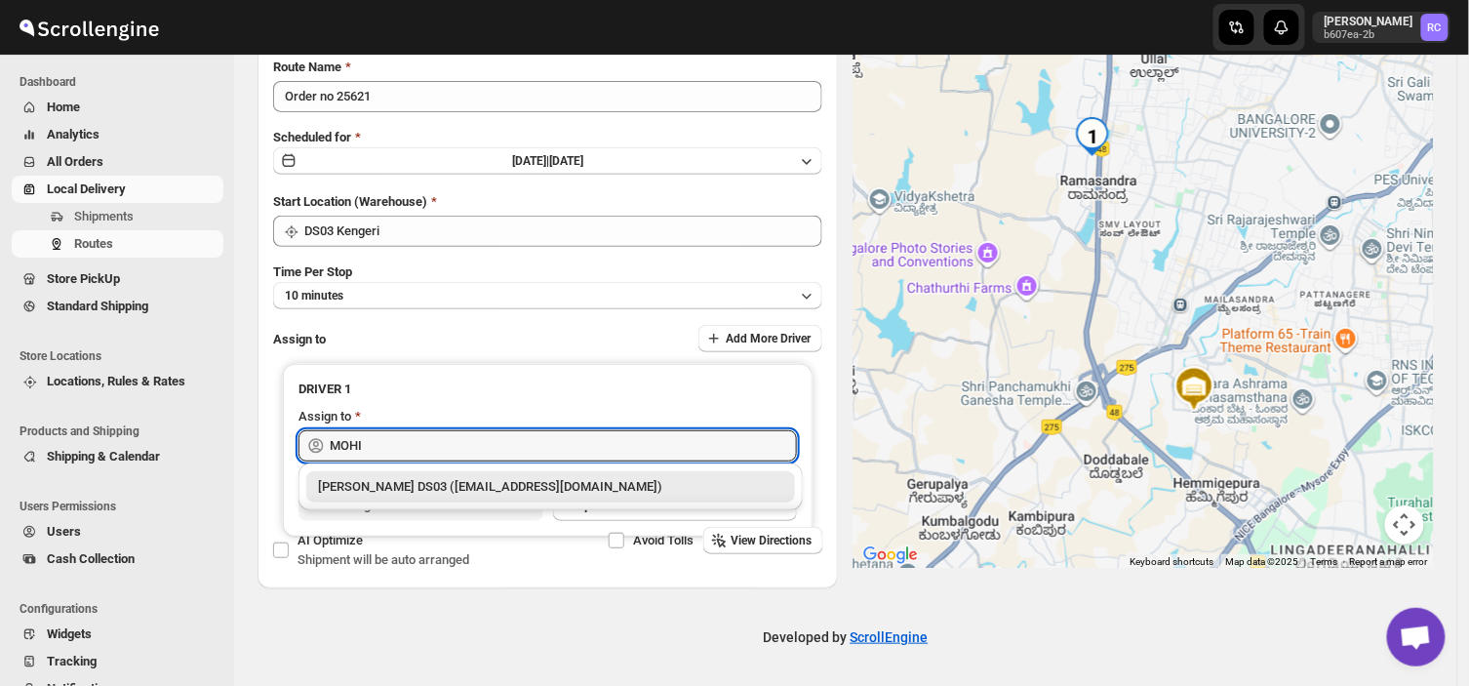
click at [513, 485] on div "[PERSON_NAME] DS03 ([EMAIL_ADDRESS][DOMAIN_NAME])" at bounding box center [550, 487] width 465 height 20
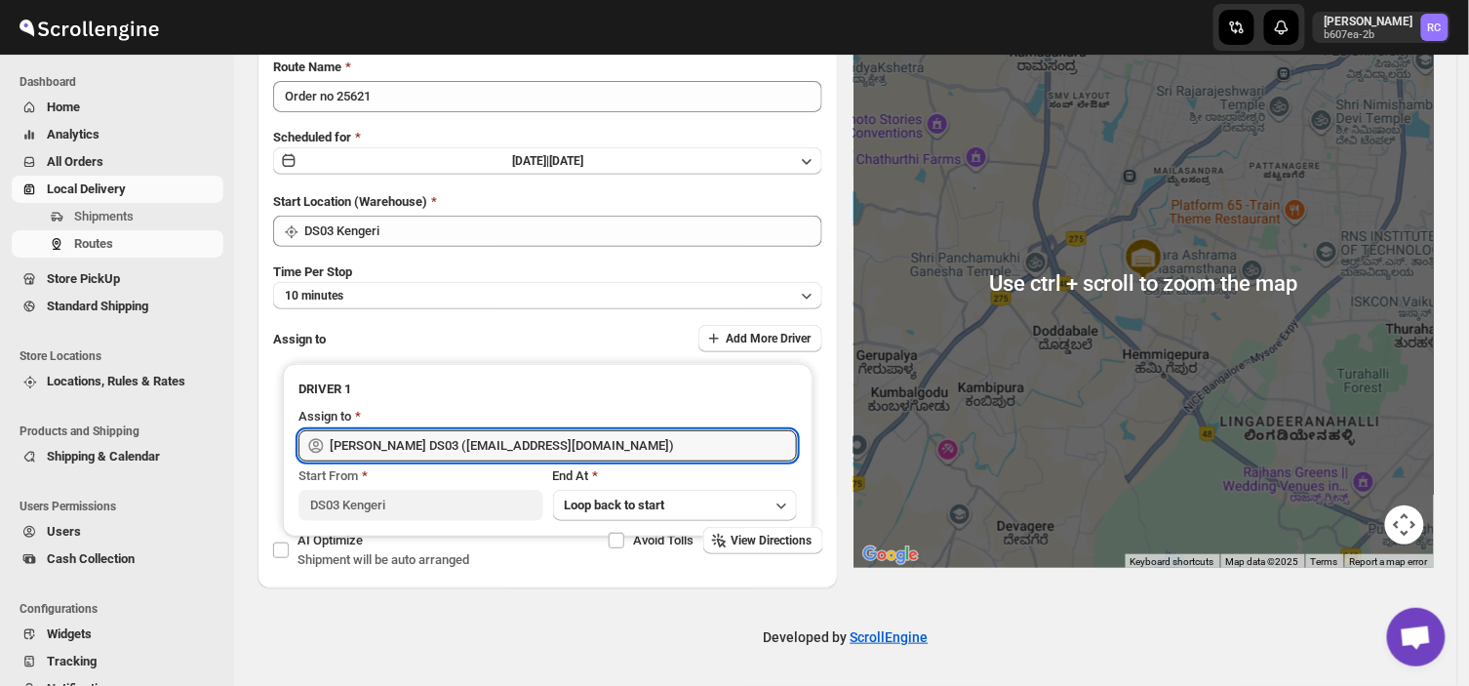
scroll to position [0, 0]
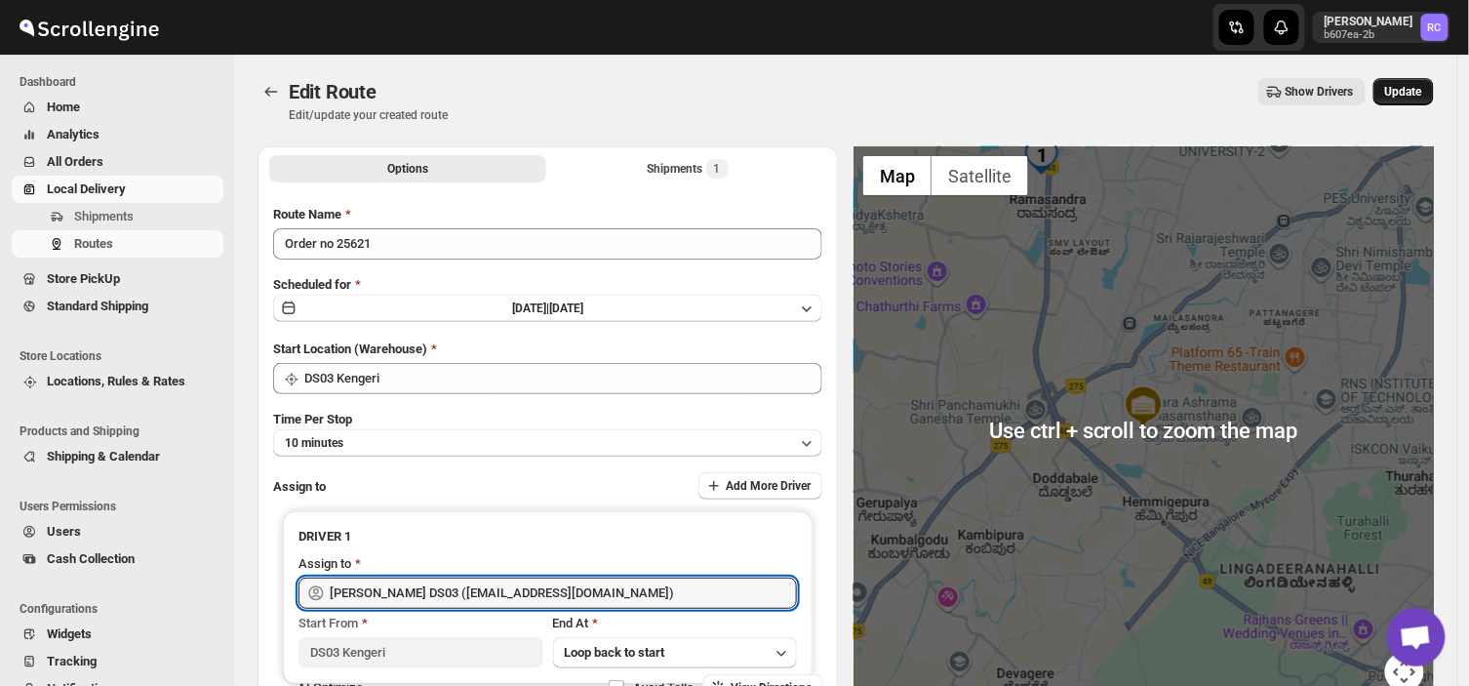
type input "[PERSON_NAME] DS03 ([EMAIL_ADDRESS][DOMAIN_NAME])"
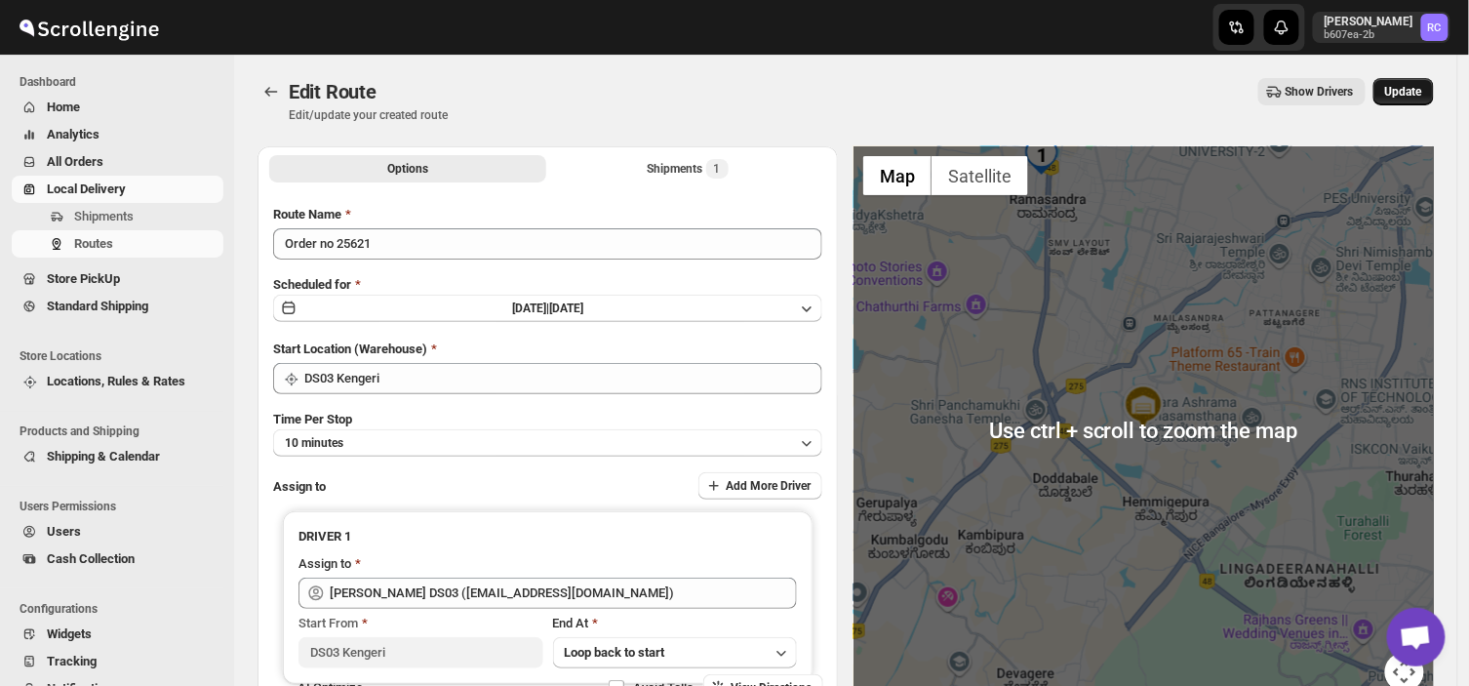
click at [1417, 79] on button "Update" at bounding box center [1403, 91] width 60 height 27
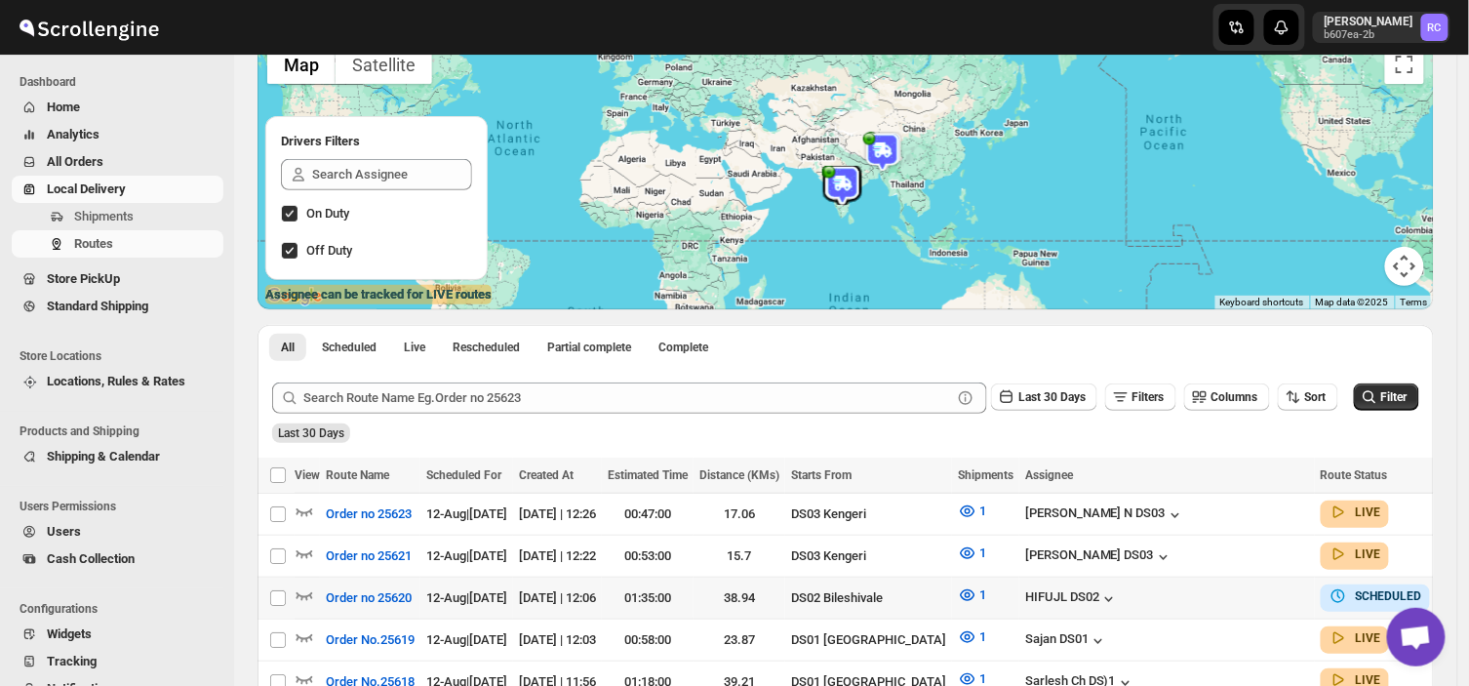
scroll to position [158, 0]
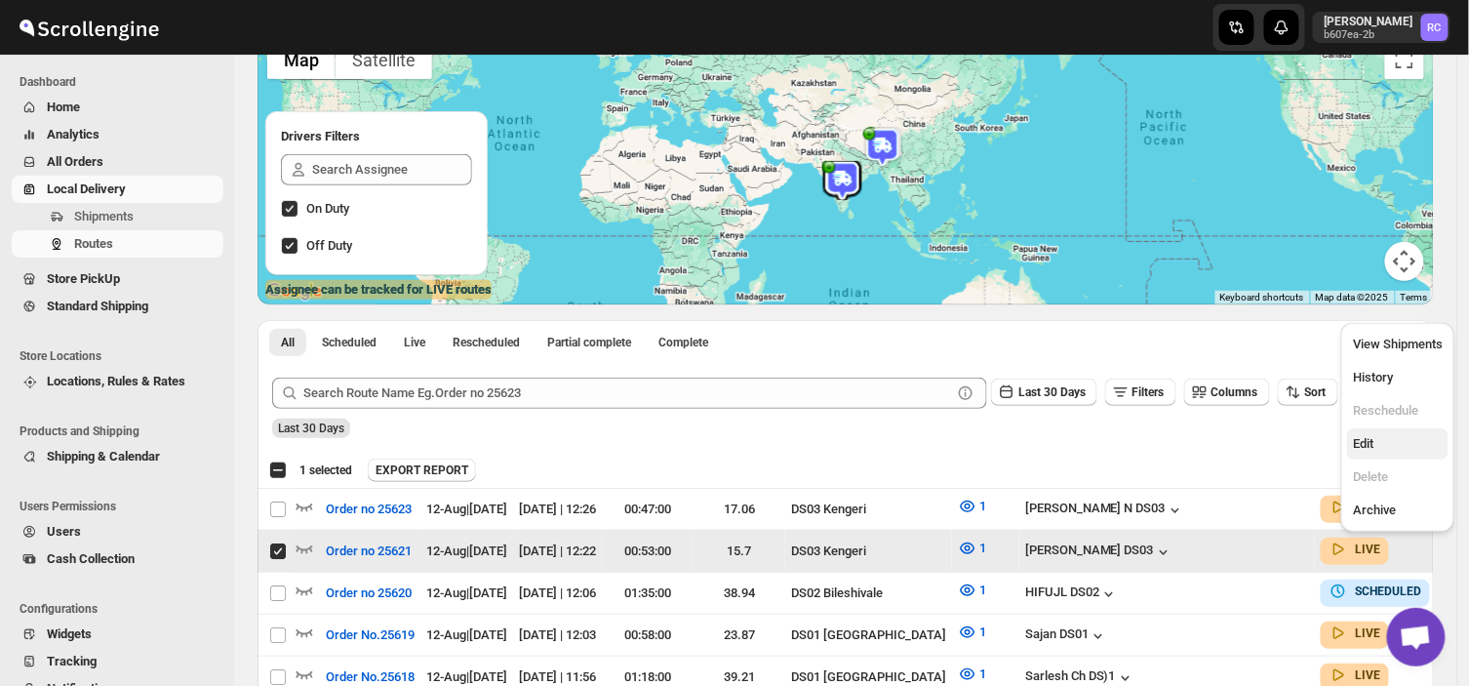
click at [1361, 443] on span "Edit" at bounding box center [1363, 443] width 20 height 15
checkbox input "false"
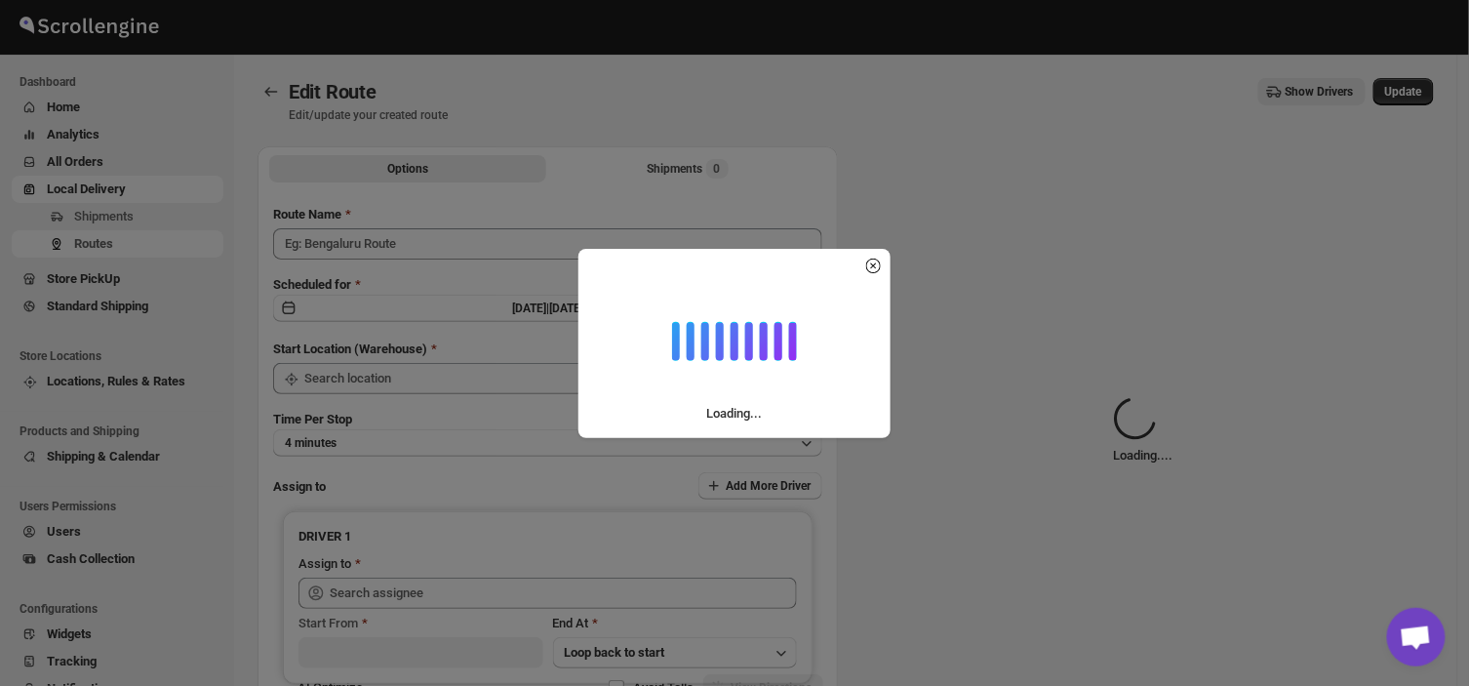
type input "Order no 25621"
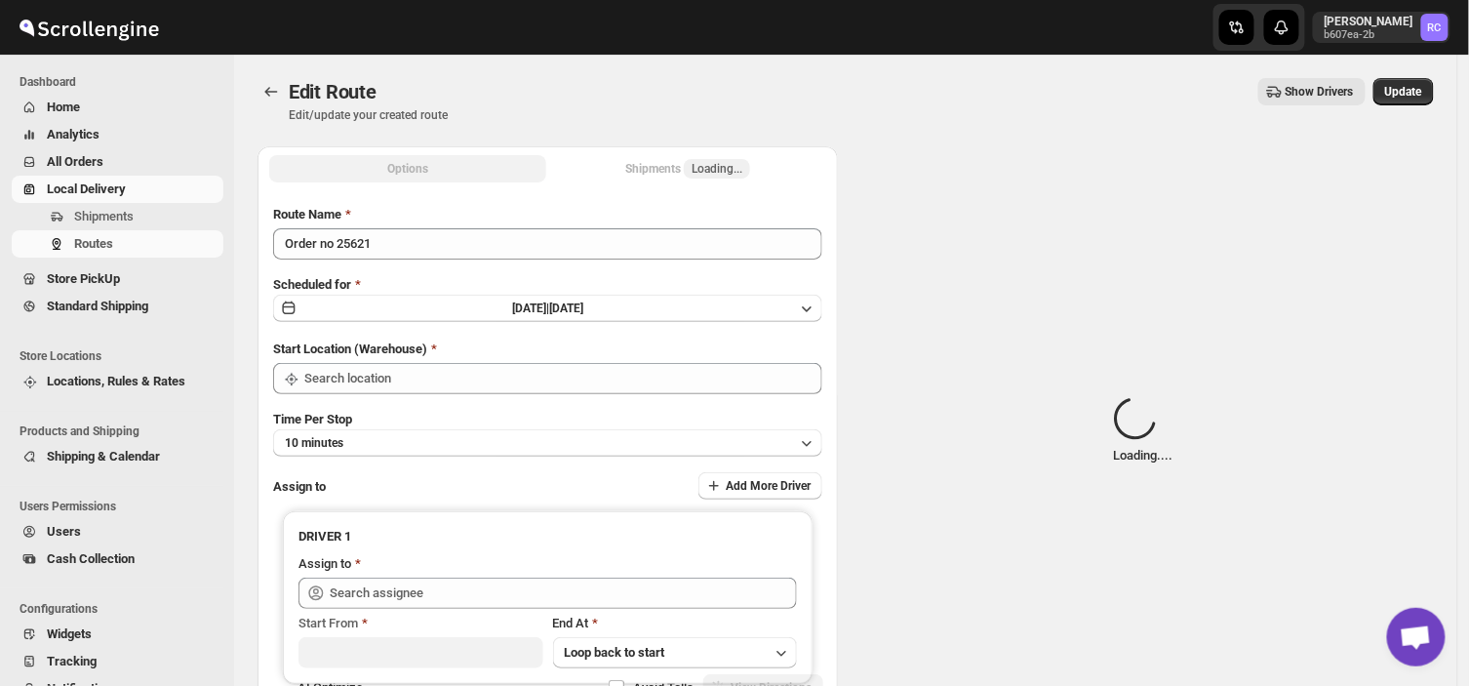
type input "DS03 Kengeri"
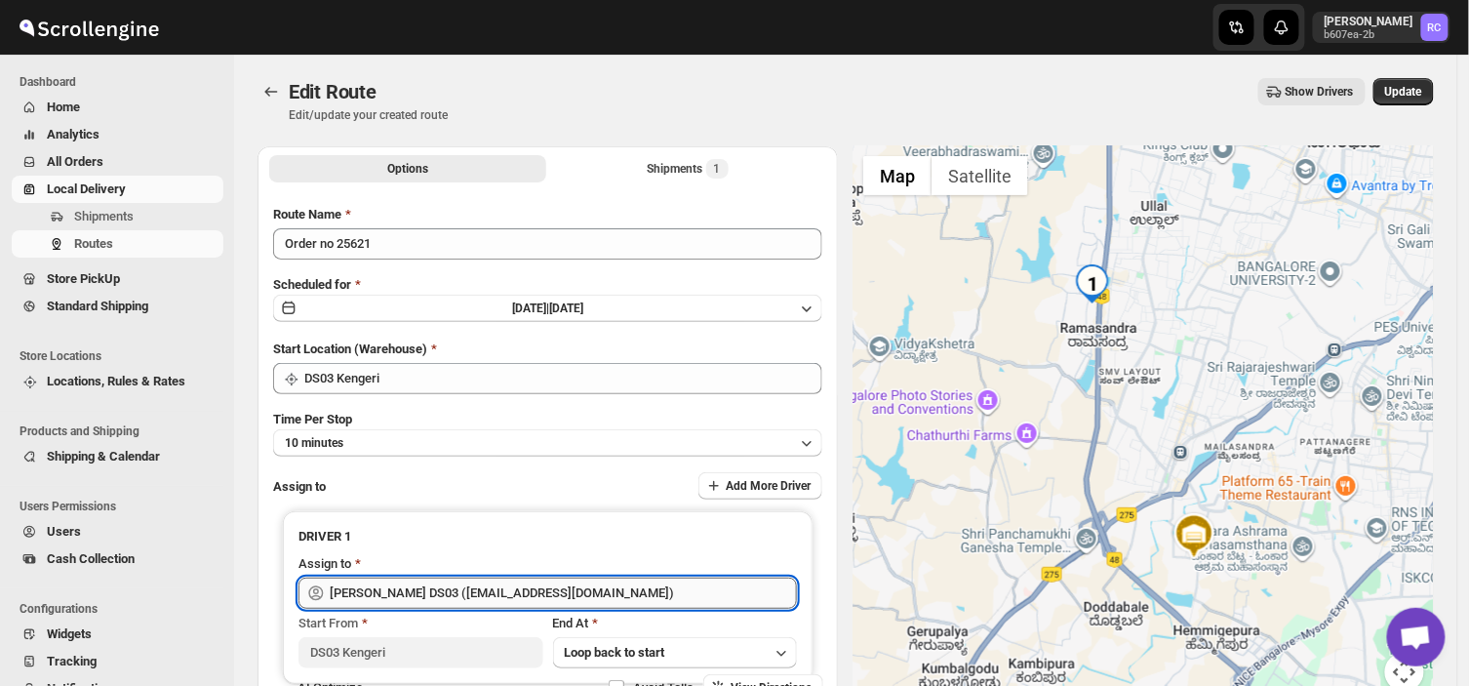
click at [601, 590] on input "[PERSON_NAME] DS03 ([EMAIL_ADDRESS][DOMAIN_NAME])" at bounding box center [563, 592] width 467 height 31
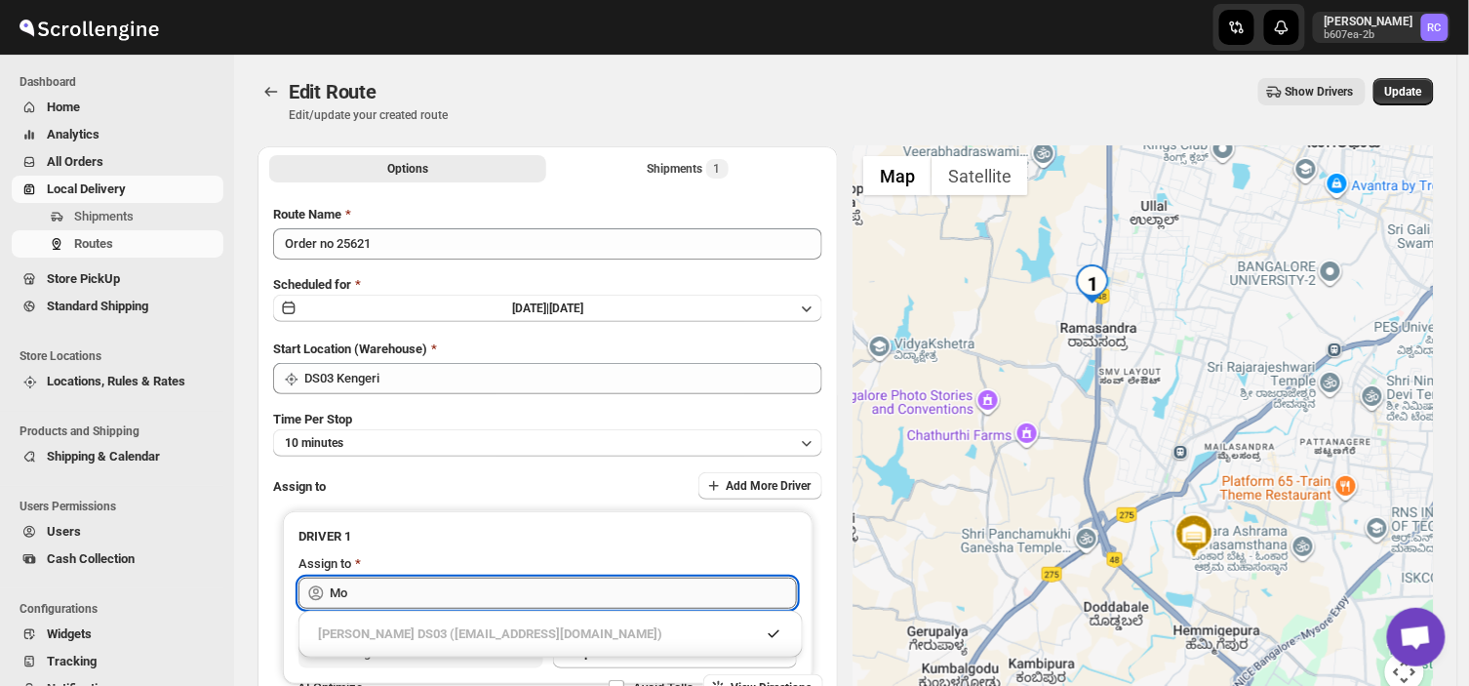
type input "M"
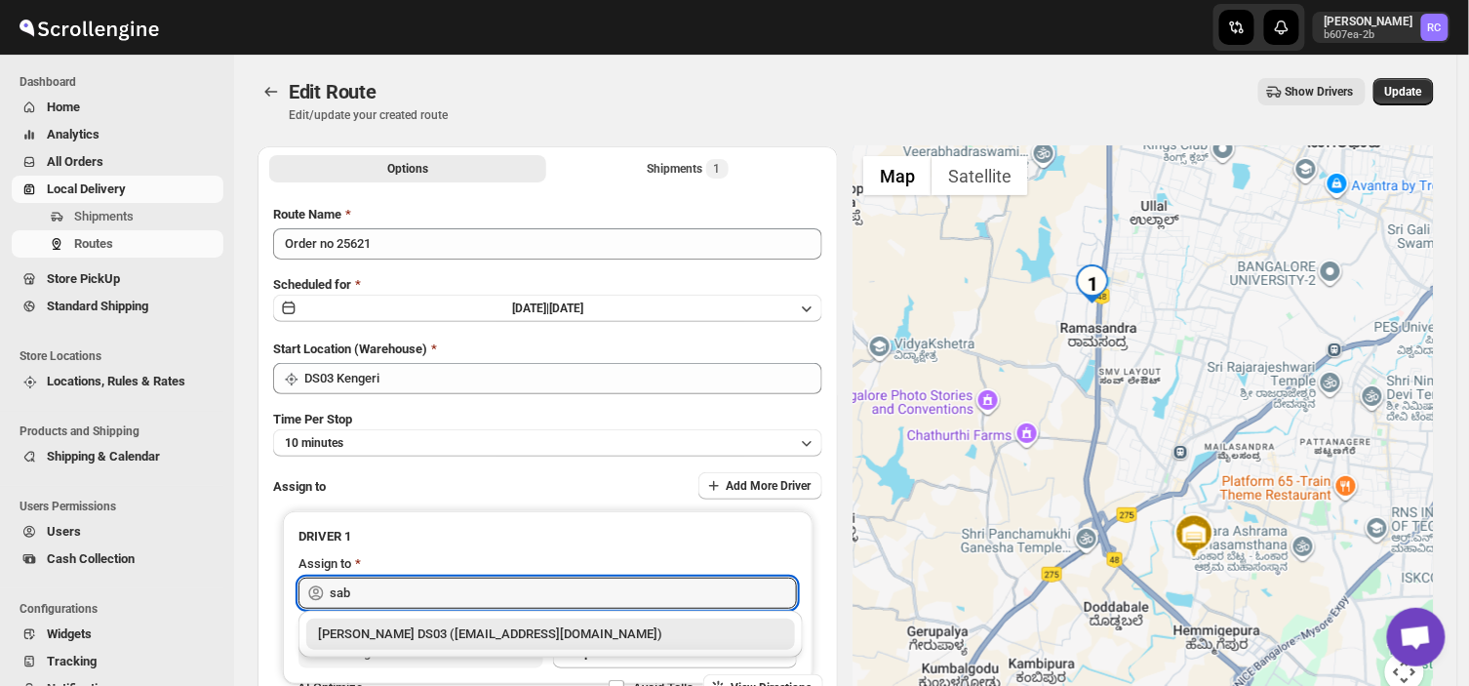
click at [518, 637] on div "[PERSON_NAME] DS03 ([EMAIL_ADDRESS][DOMAIN_NAME])" at bounding box center [550, 634] width 465 height 20
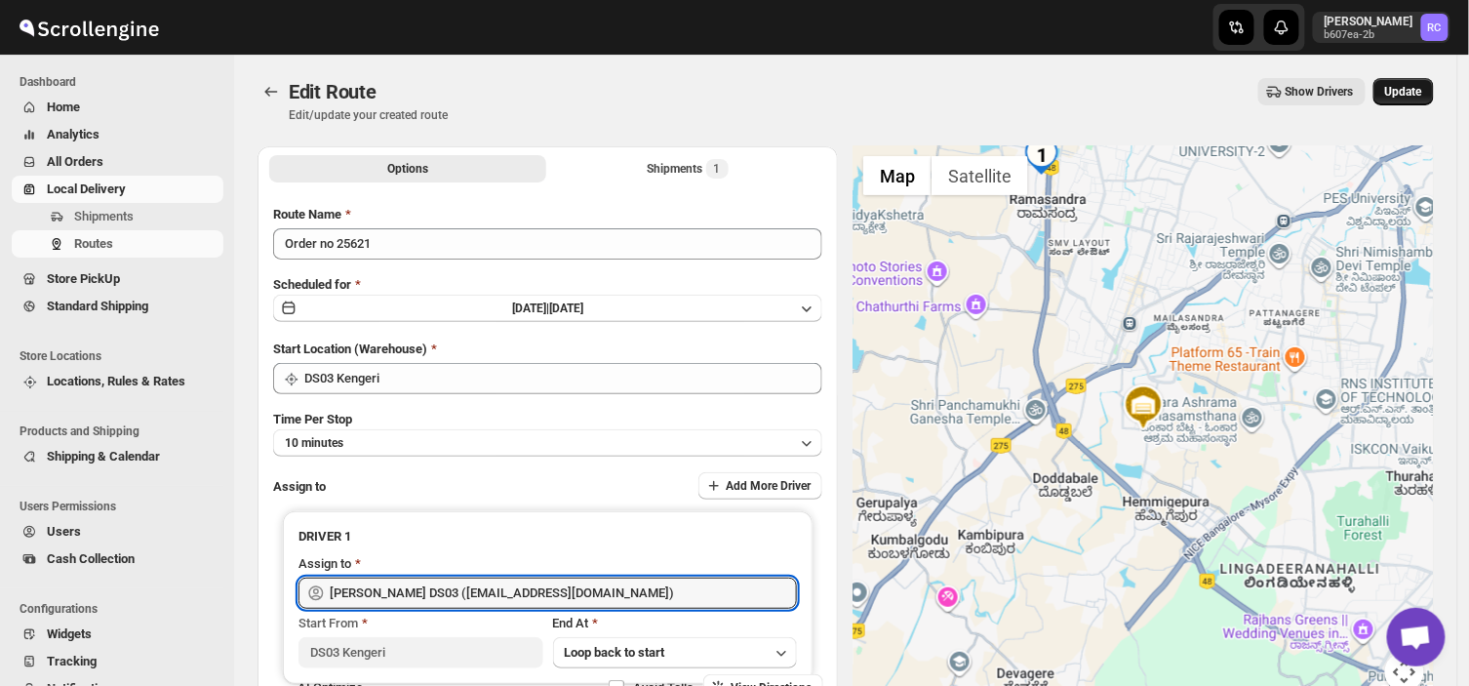
type input "[PERSON_NAME] DS03 ([EMAIL_ADDRESS][DOMAIN_NAME])"
click at [1410, 86] on span "Update" at bounding box center [1403, 92] width 37 height 16
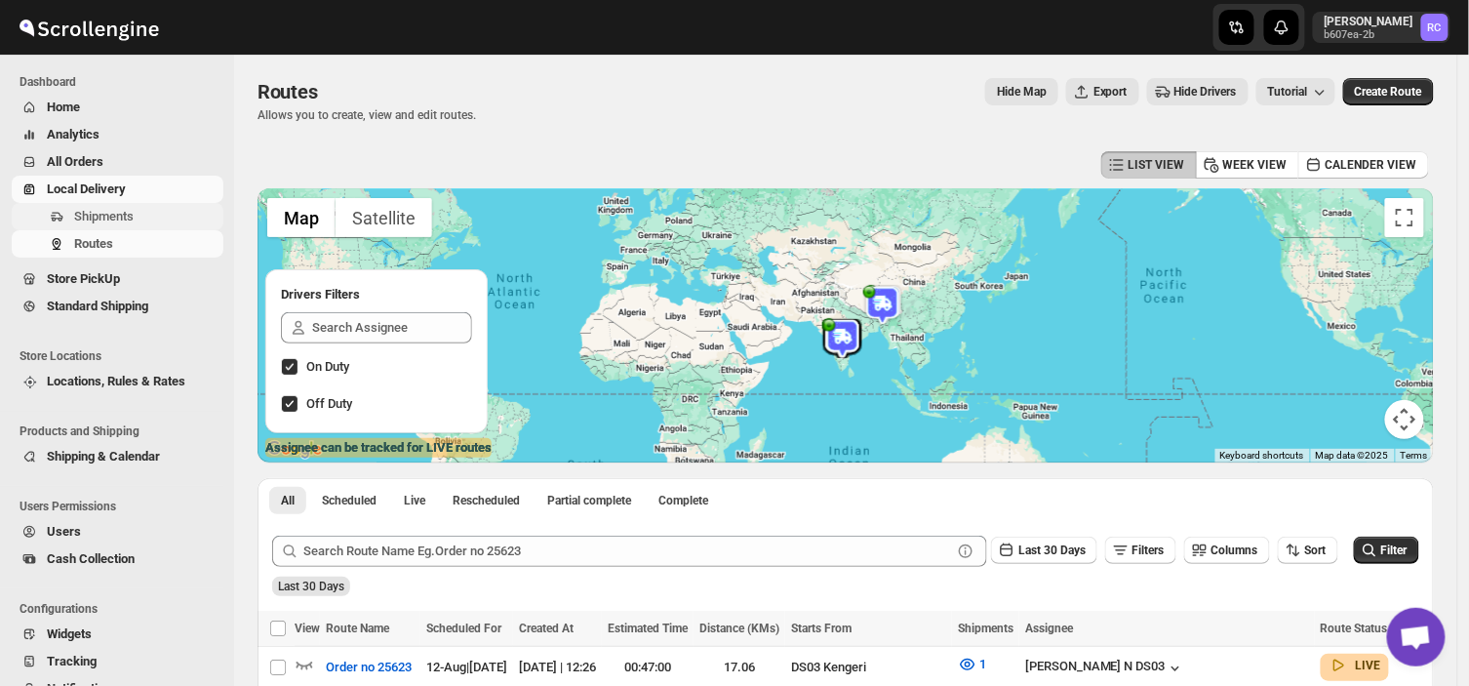
click at [125, 216] on span "Shipments" at bounding box center [103, 216] width 59 height 15
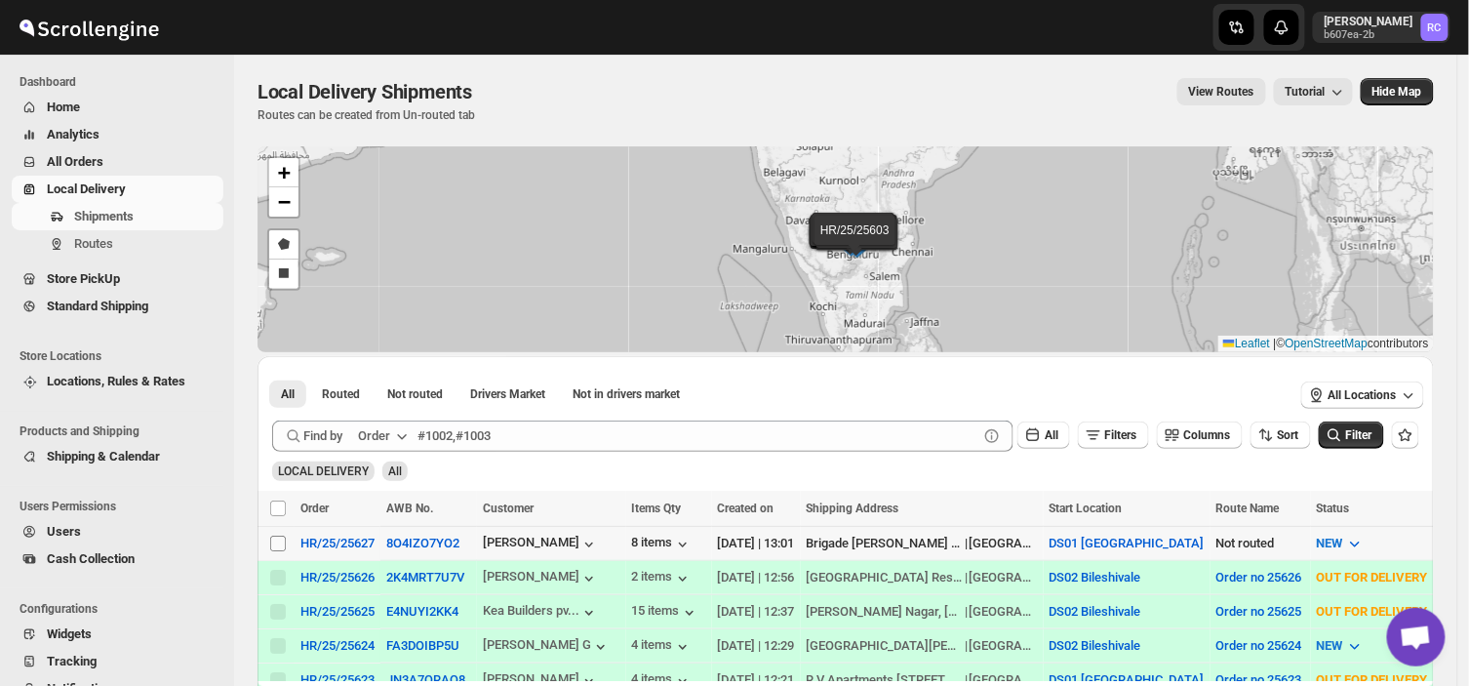
click at [270, 543] on input "Select shipment" at bounding box center [278, 543] width 16 height 16
checkbox input "true"
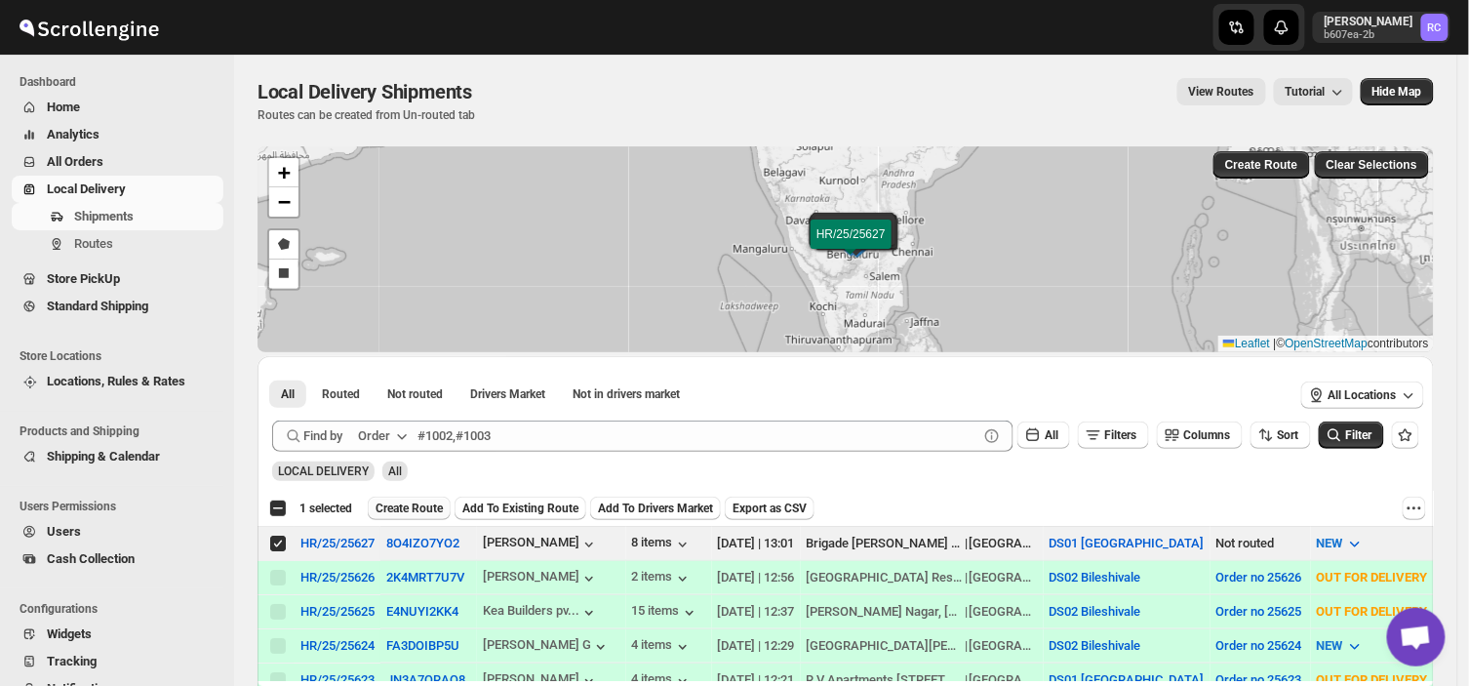
click at [425, 501] on span "Create Route" at bounding box center [408, 508] width 67 height 16
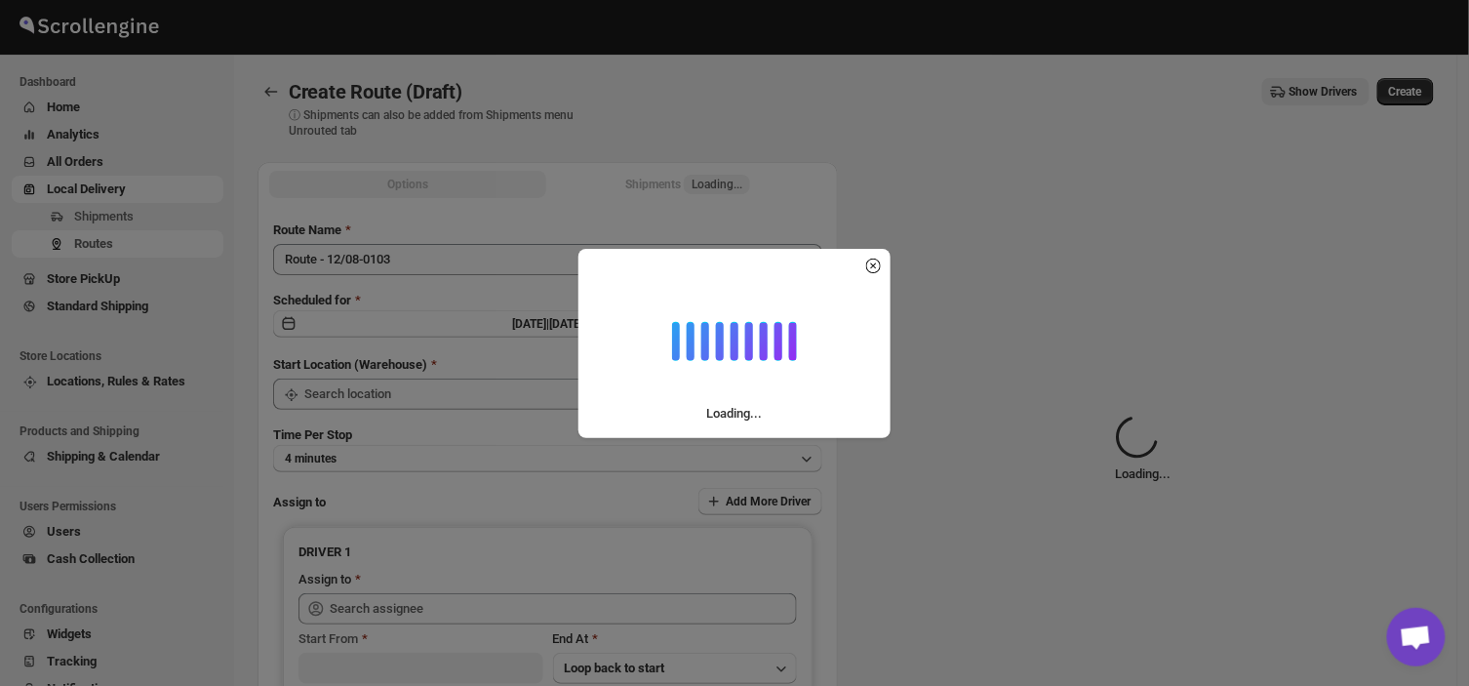
type input "DS01 [GEOGRAPHIC_DATA]"
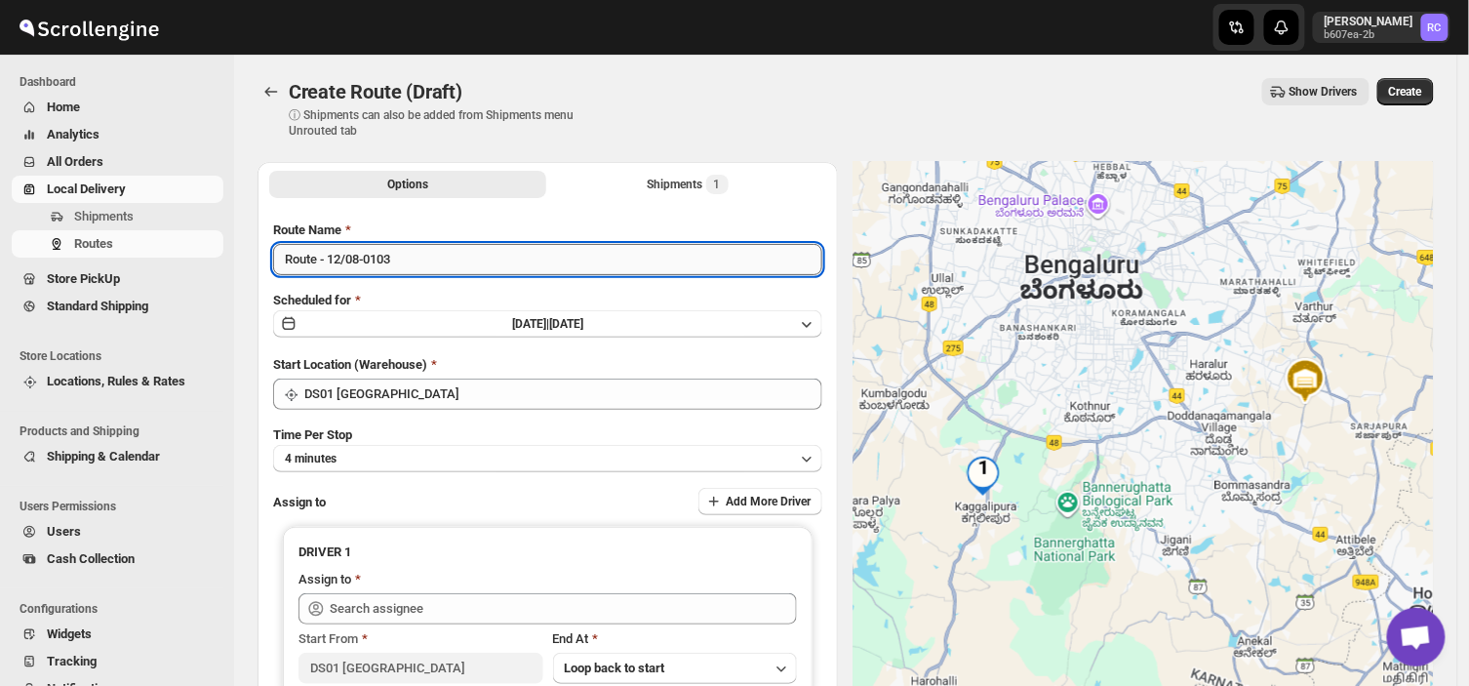
click at [407, 256] on input "Route - 12/08-0103" at bounding box center [547, 259] width 549 height 31
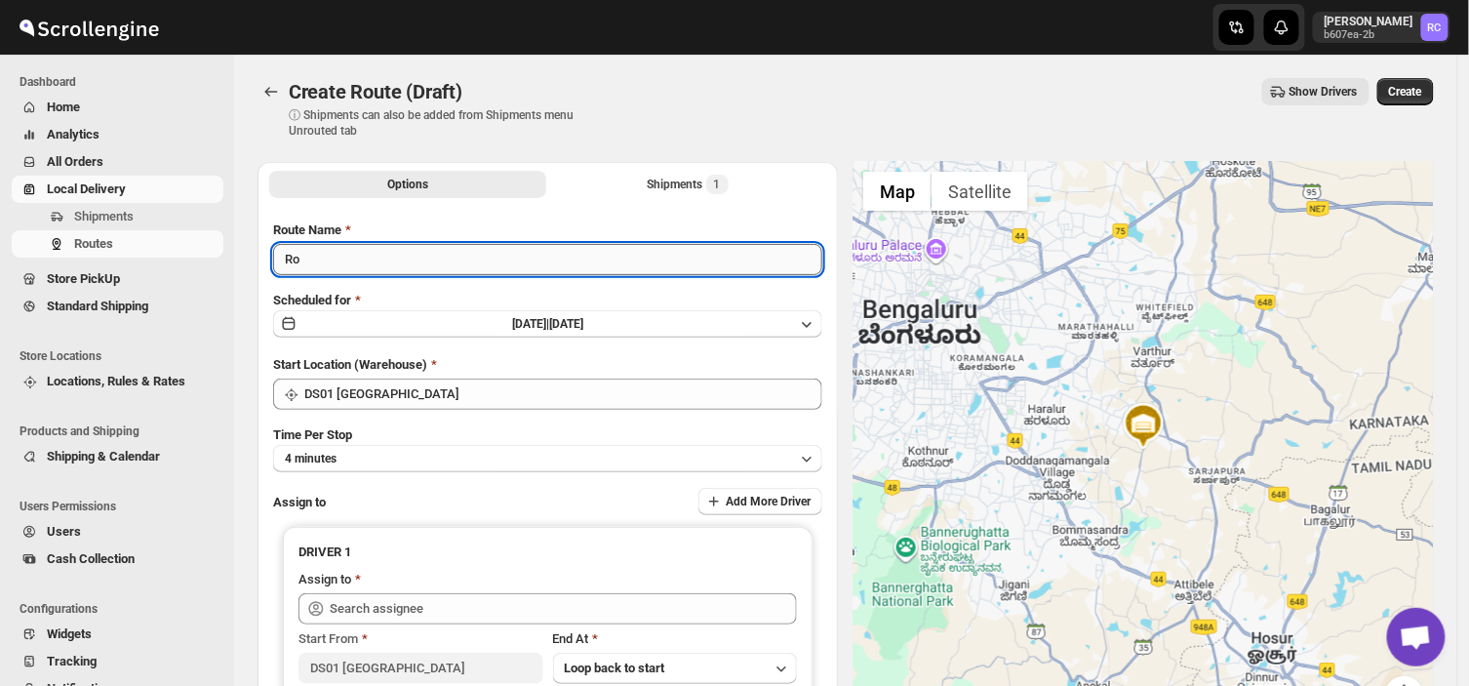
type input "R"
type input "Order no 25627"
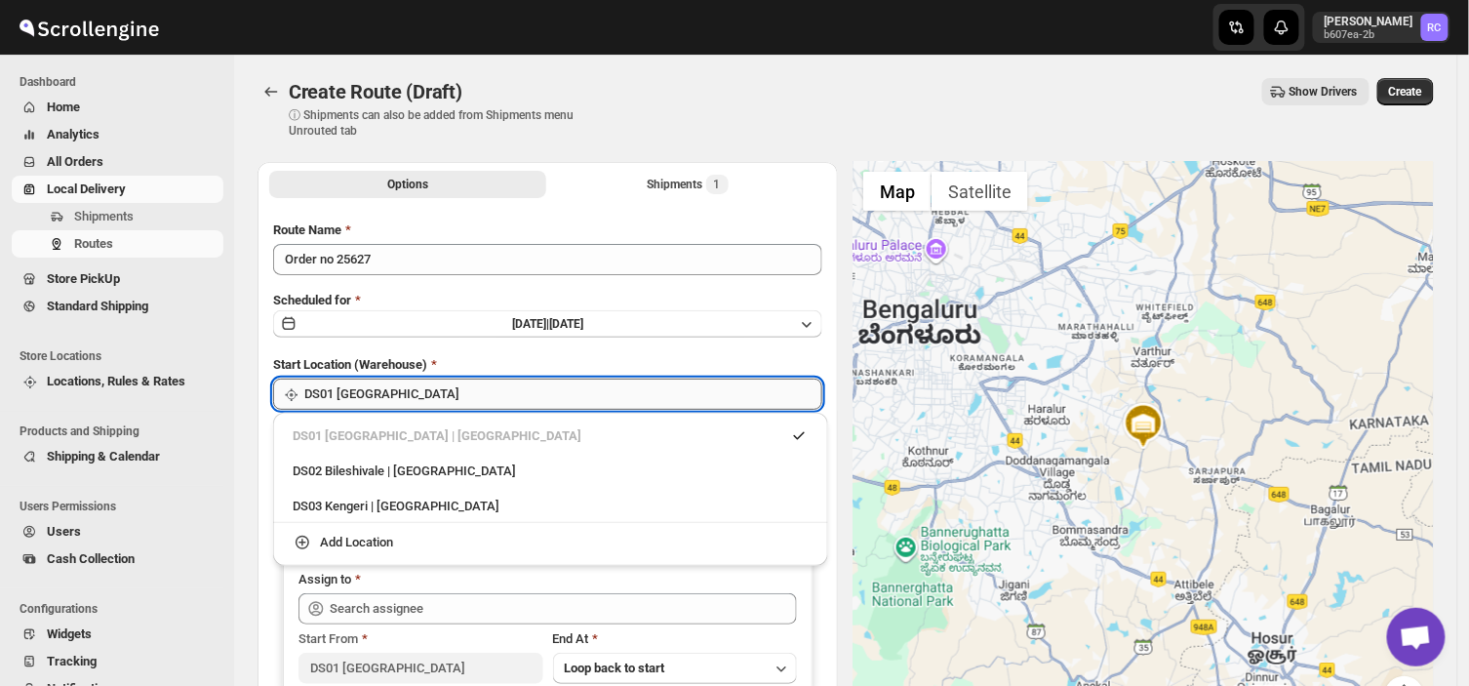
click at [393, 400] on input "DS01 [GEOGRAPHIC_DATA]" at bounding box center [563, 393] width 518 height 31
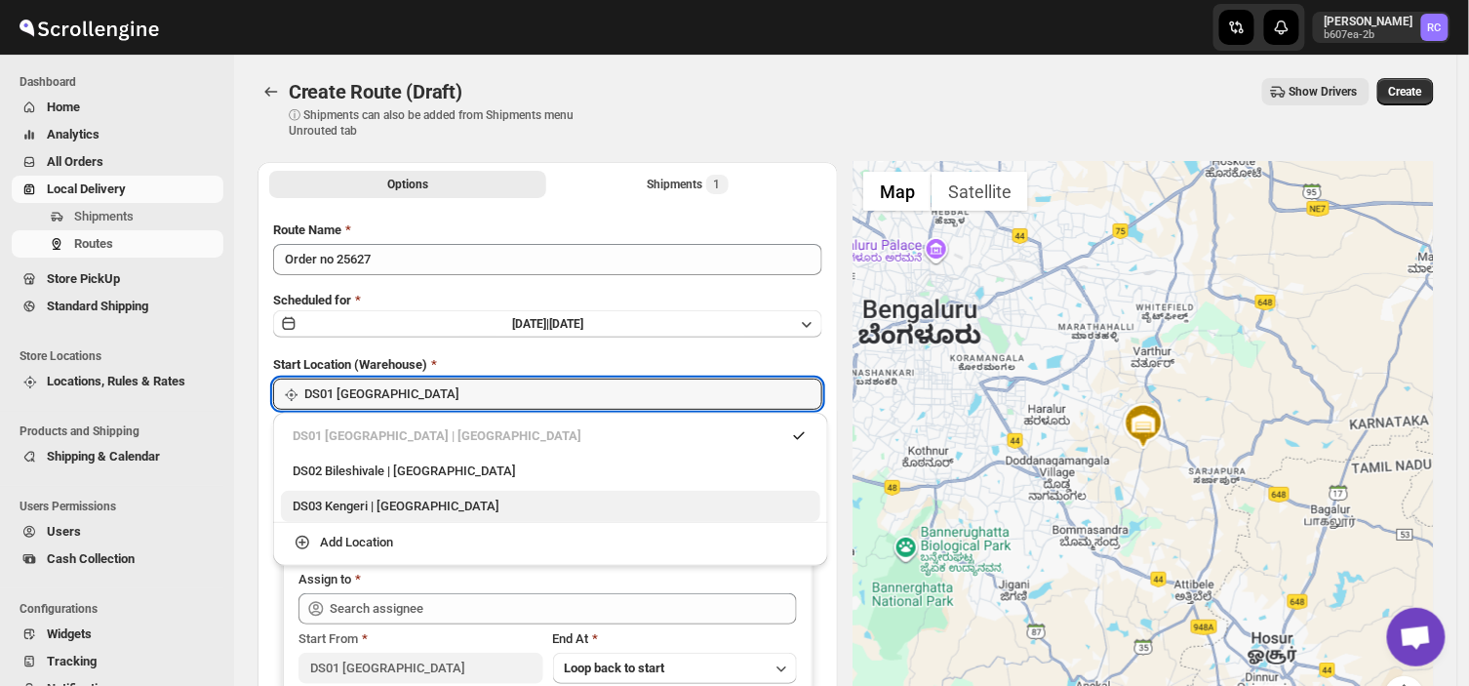
click at [356, 504] on div "DS03 Kengeri | [GEOGRAPHIC_DATA]" at bounding box center [551, 506] width 516 height 20
type input "DS03 Kengeri"
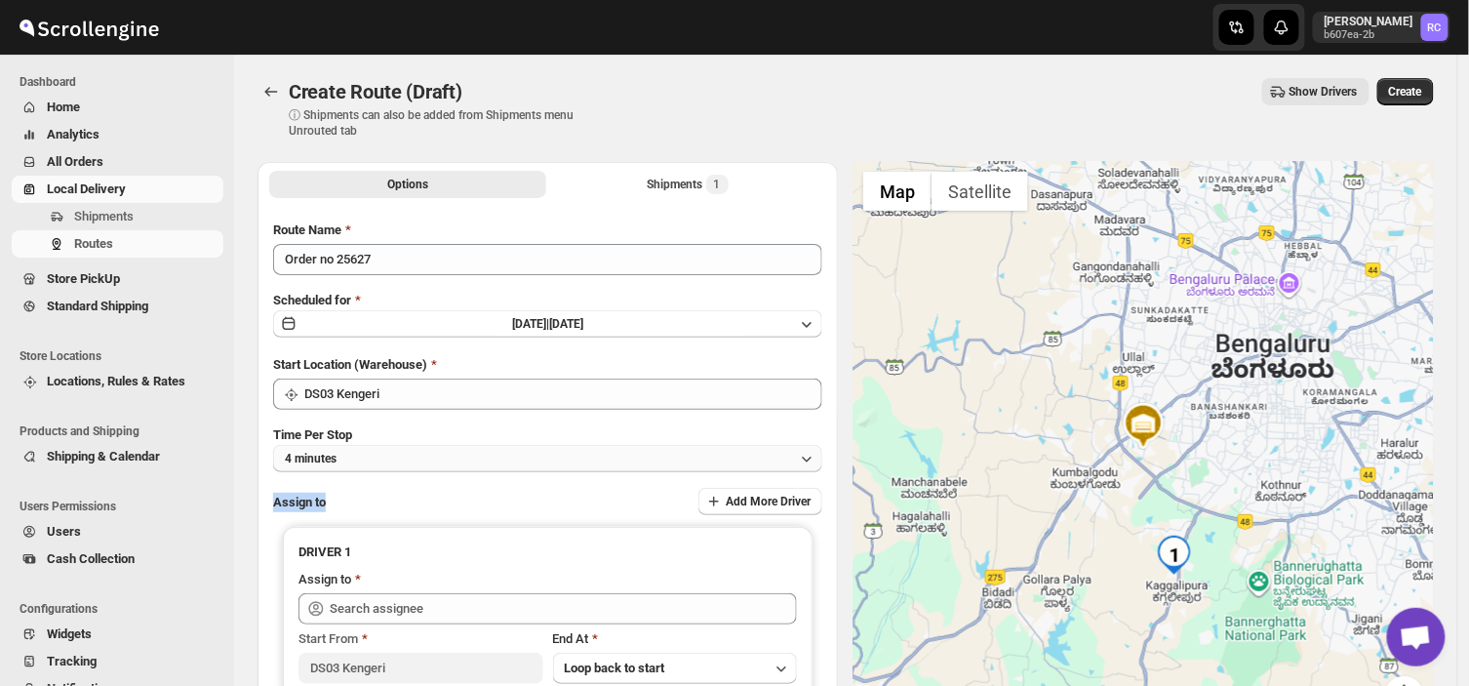
drag, startPoint x: 356, startPoint y: 504, endPoint x: 359, endPoint y: 450, distance: 54.7
click at [359, 450] on div "Route Name Order no 25627 Scheduled for [DATE] | [DATE] Start Location (Warehou…" at bounding box center [547, 481] width 549 height 523
click at [359, 450] on button "4 minutes" at bounding box center [547, 458] width 549 height 27
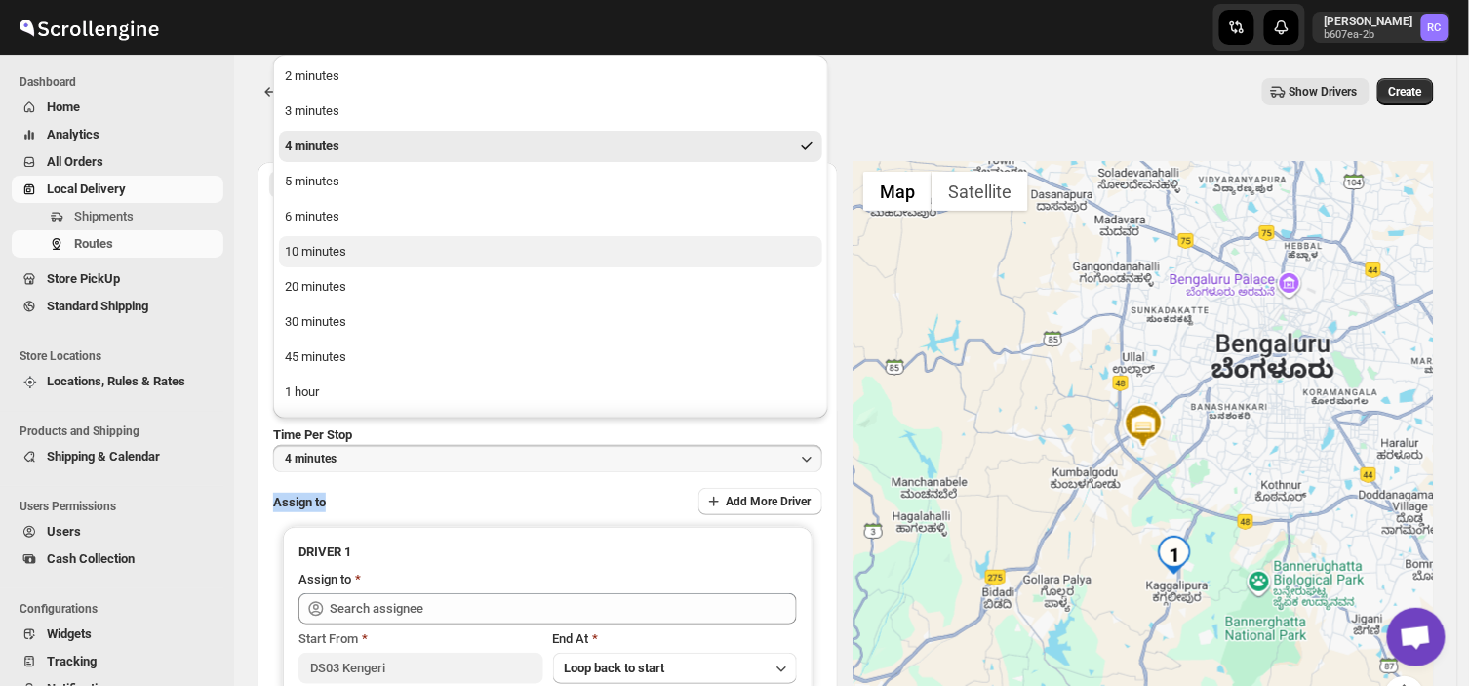
click at [326, 242] on div "10 minutes" at bounding box center [315, 252] width 61 height 20
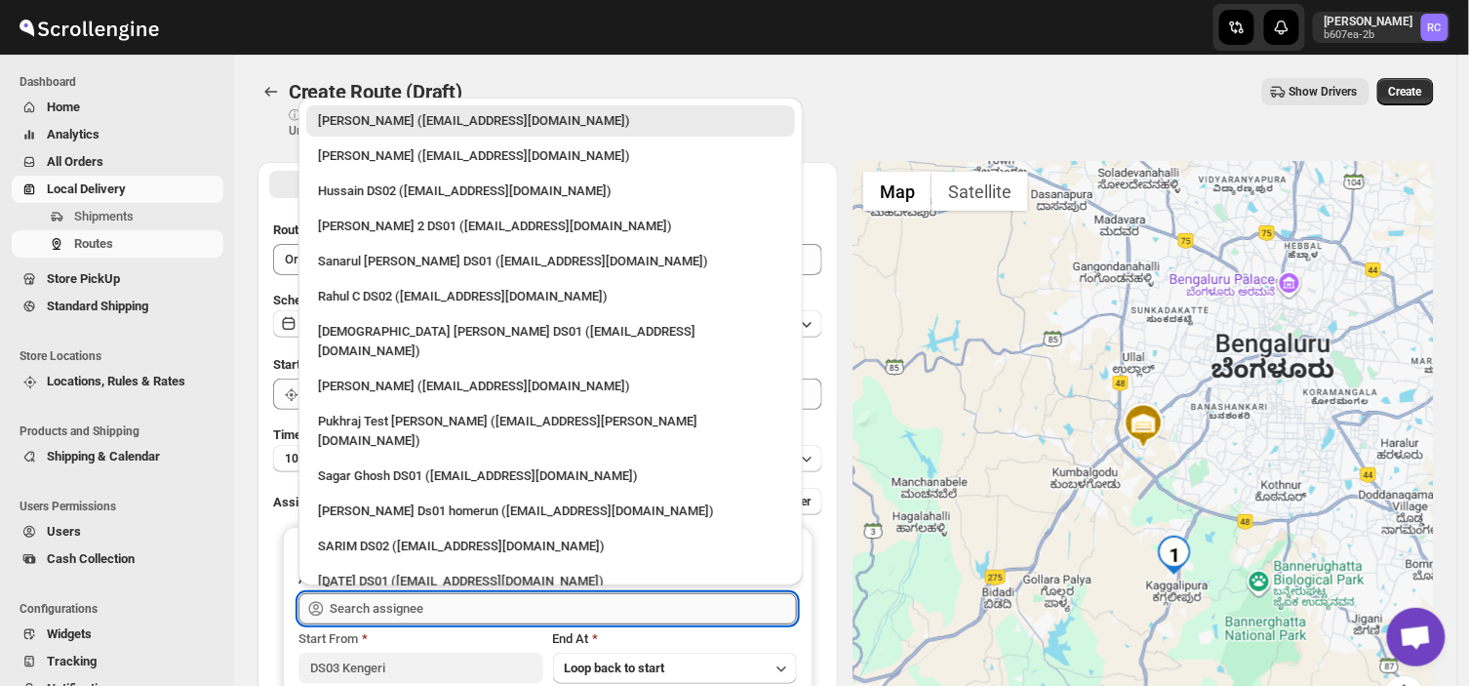
click at [458, 618] on input "text" at bounding box center [563, 608] width 467 height 31
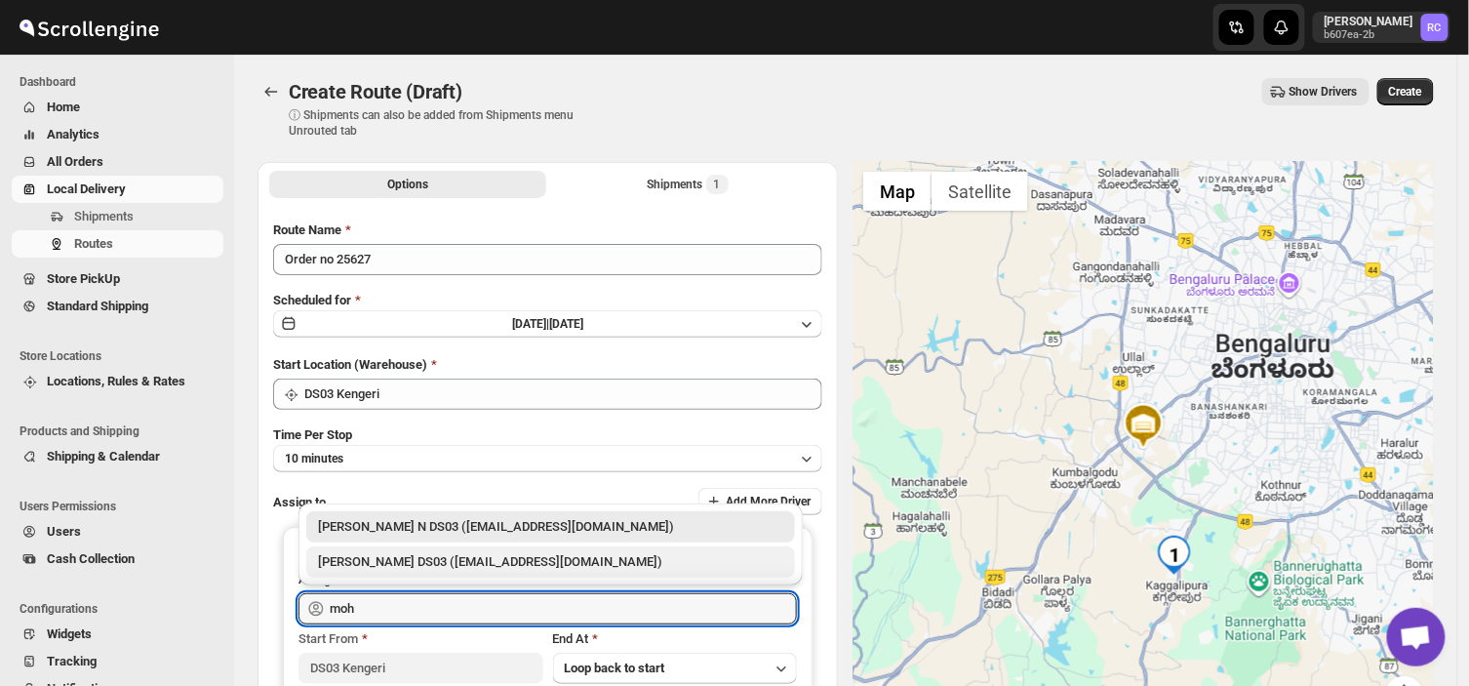
click at [404, 563] on div "[PERSON_NAME] DS03 ([EMAIL_ADDRESS][DOMAIN_NAME])" at bounding box center [550, 562] width 465 height 20
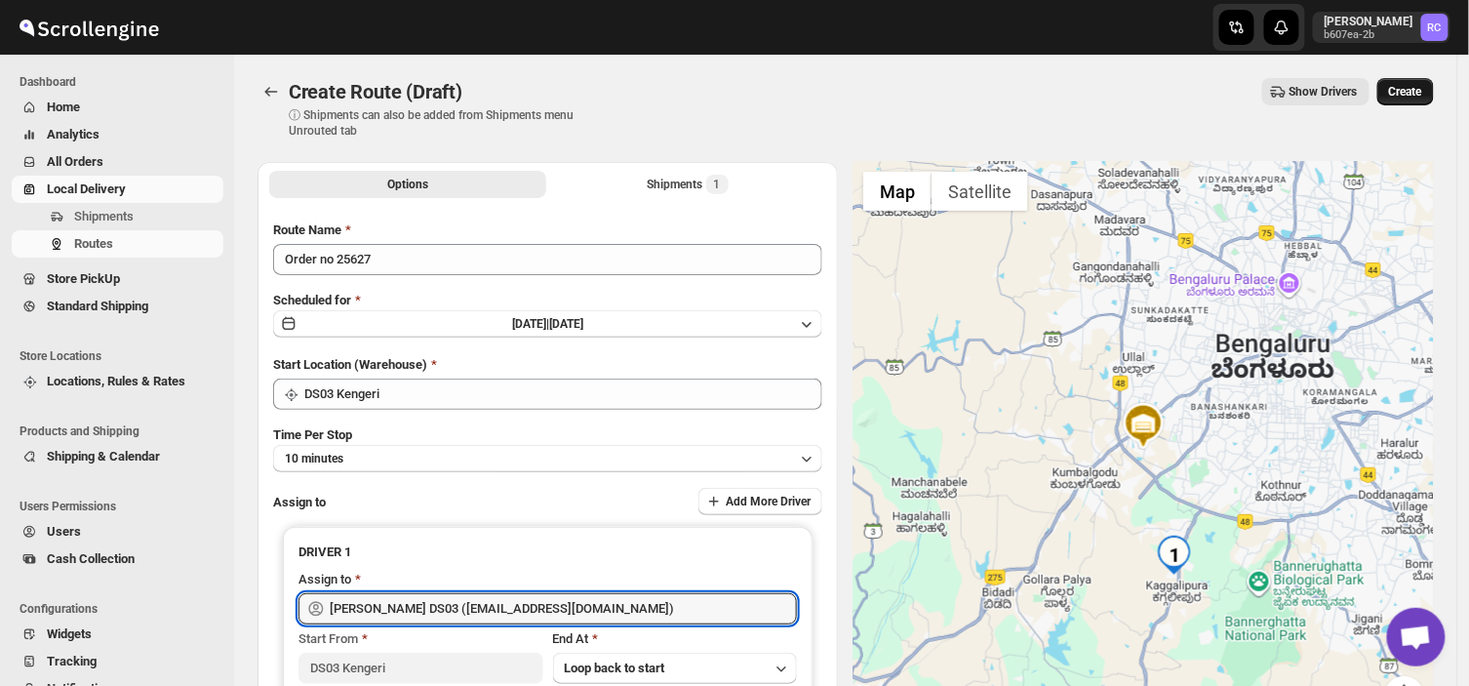
type input "[PERSON_NAME] DS03 ([EMAIL_ADDRESS][DOMAIN_NAME])"
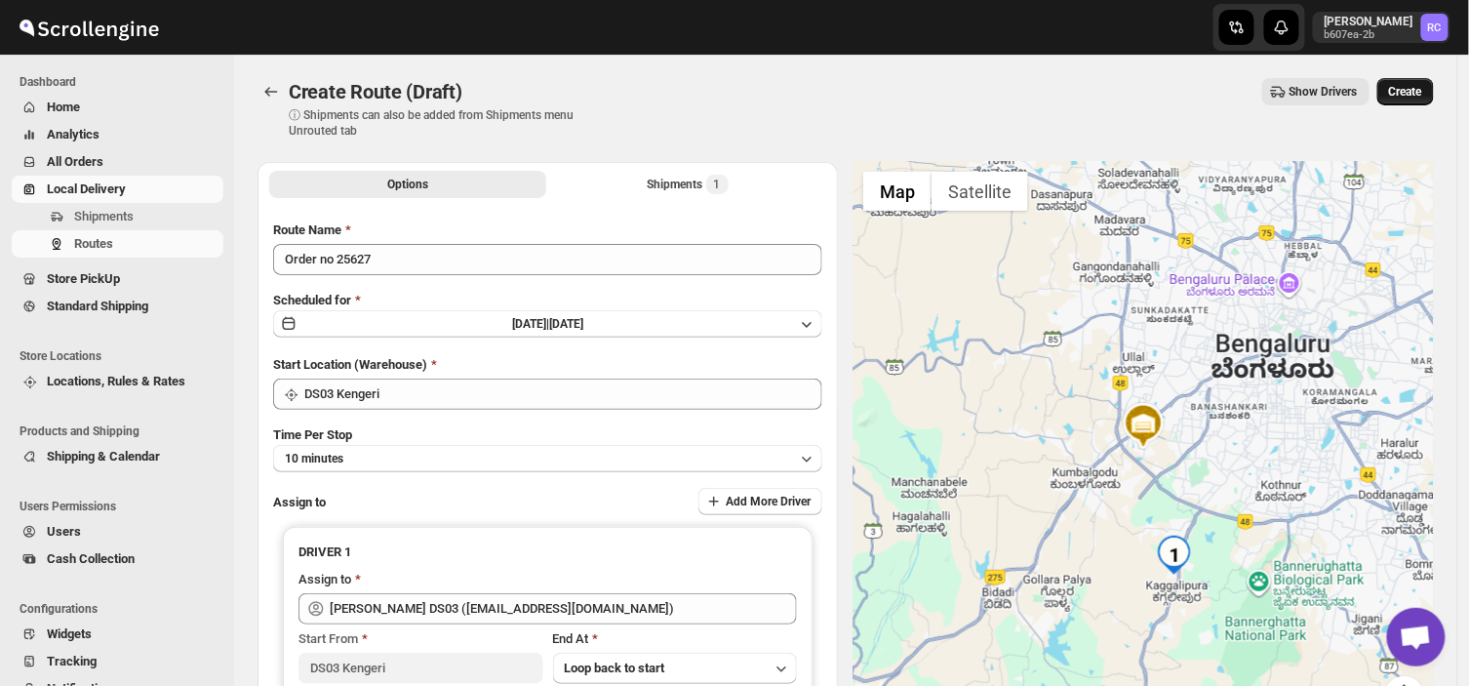
click at [1407, 84] on span "Create" at bounding box center [1405, 92] width 33 height 16
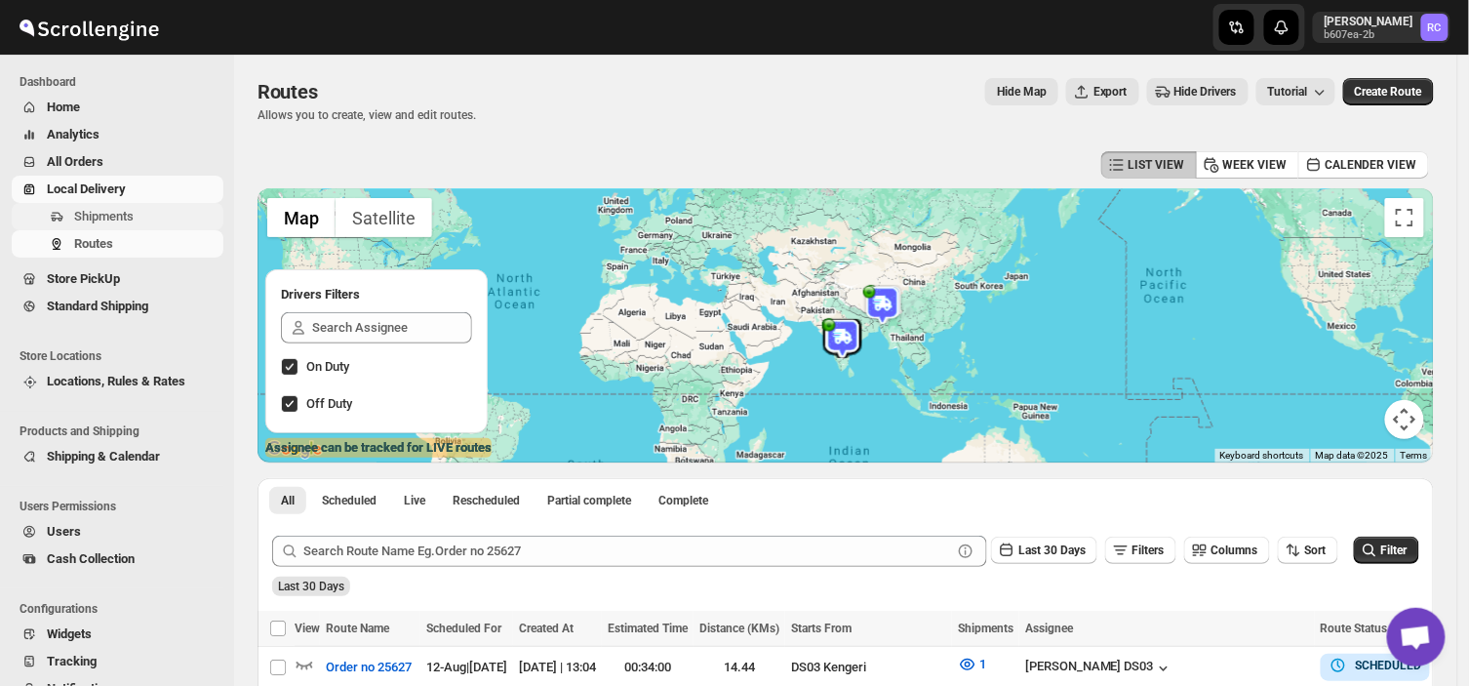
click at [154, 217] on span "Shipments" at bounding box center [146, 217] width 145 height 20
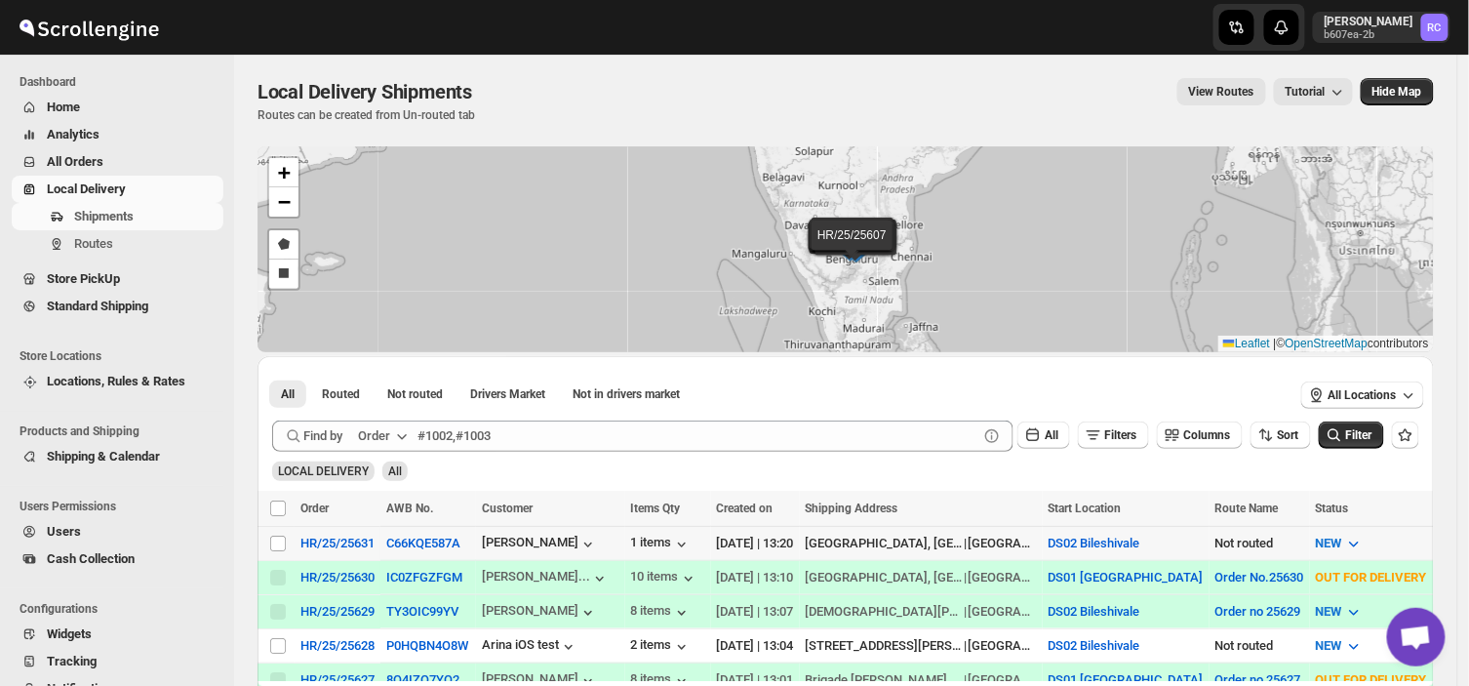
click at [268, 556] on td "Select shipment" at bounding box center [275, 543] width 37 height 34
checkbox input "true"
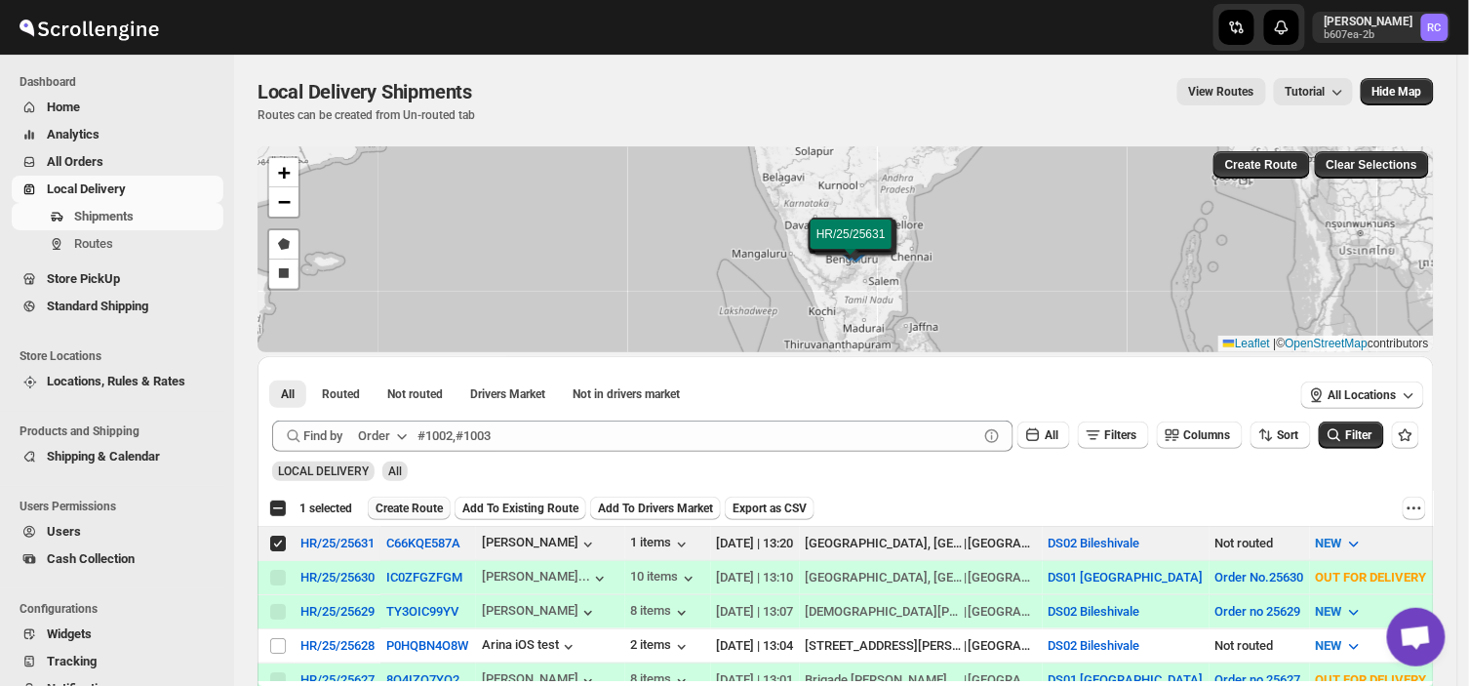
click at [415, 513] on span "Create Route" at bounding box center [408, 508] width 67 height 16
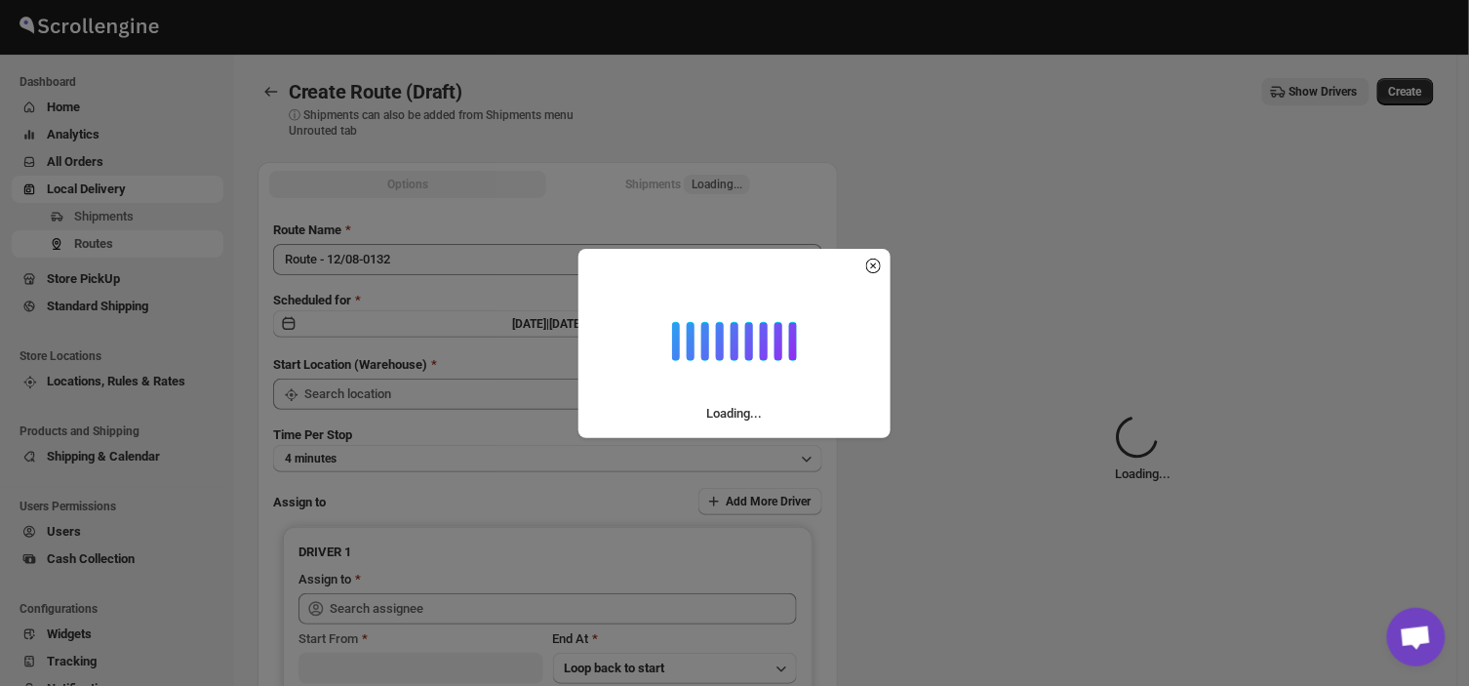
type input "DS02 Bileshivale"
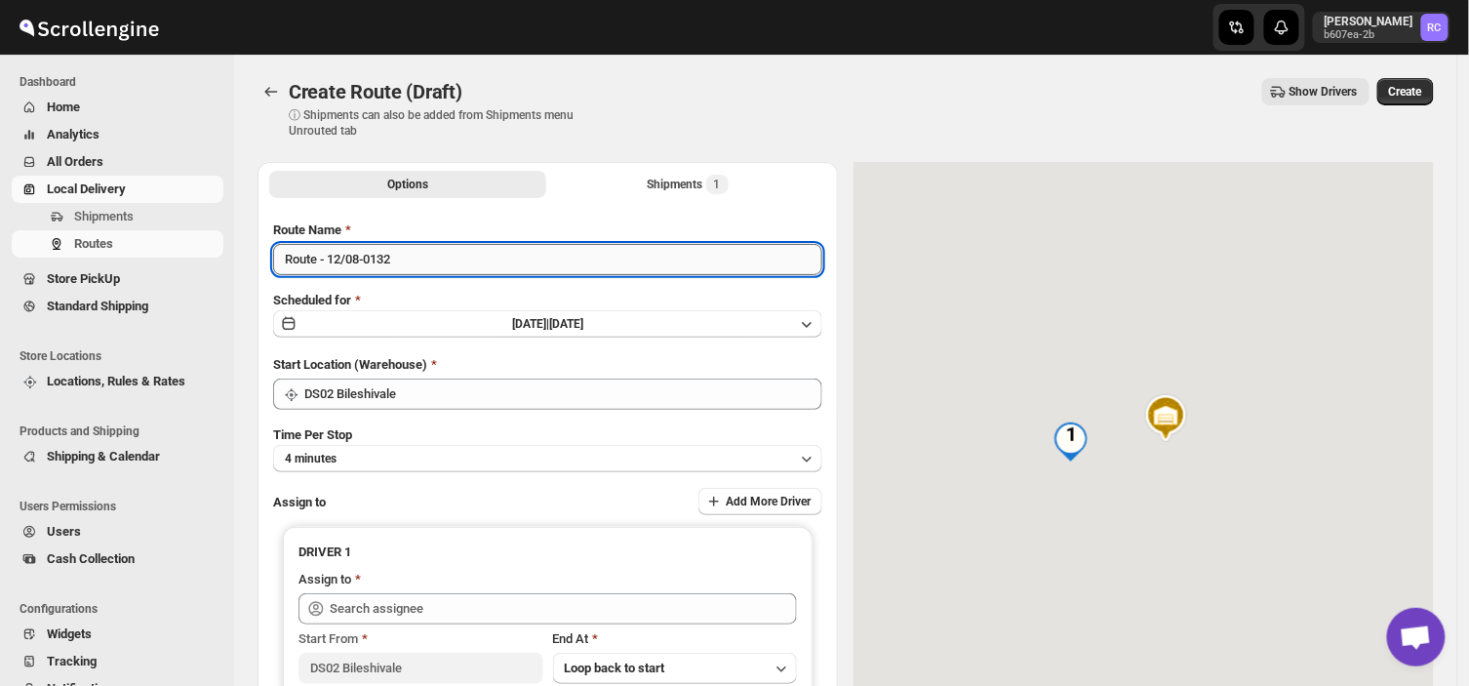
click at [411, 255] on input "Route - 12/08-0132" at bounding box center [547, 259] width 549 height 31
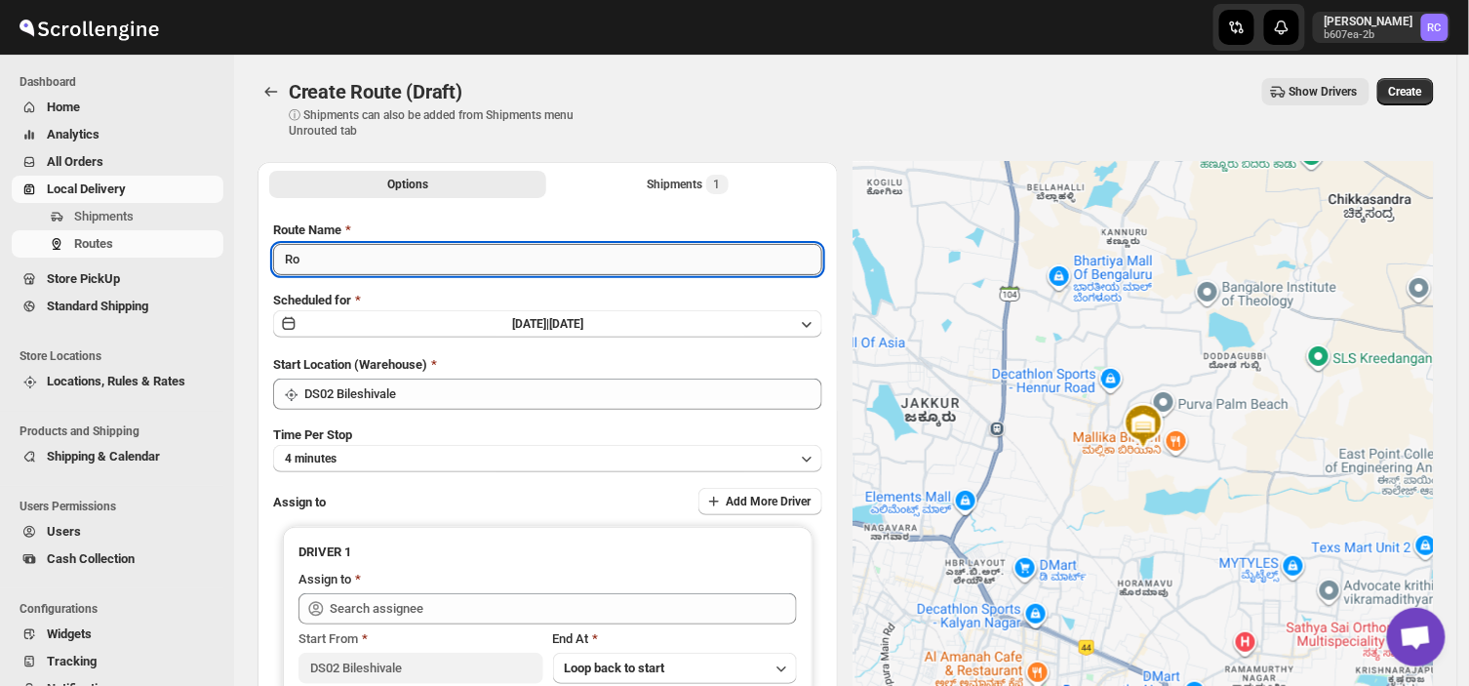
type input "R"
type input "Order no 25631"
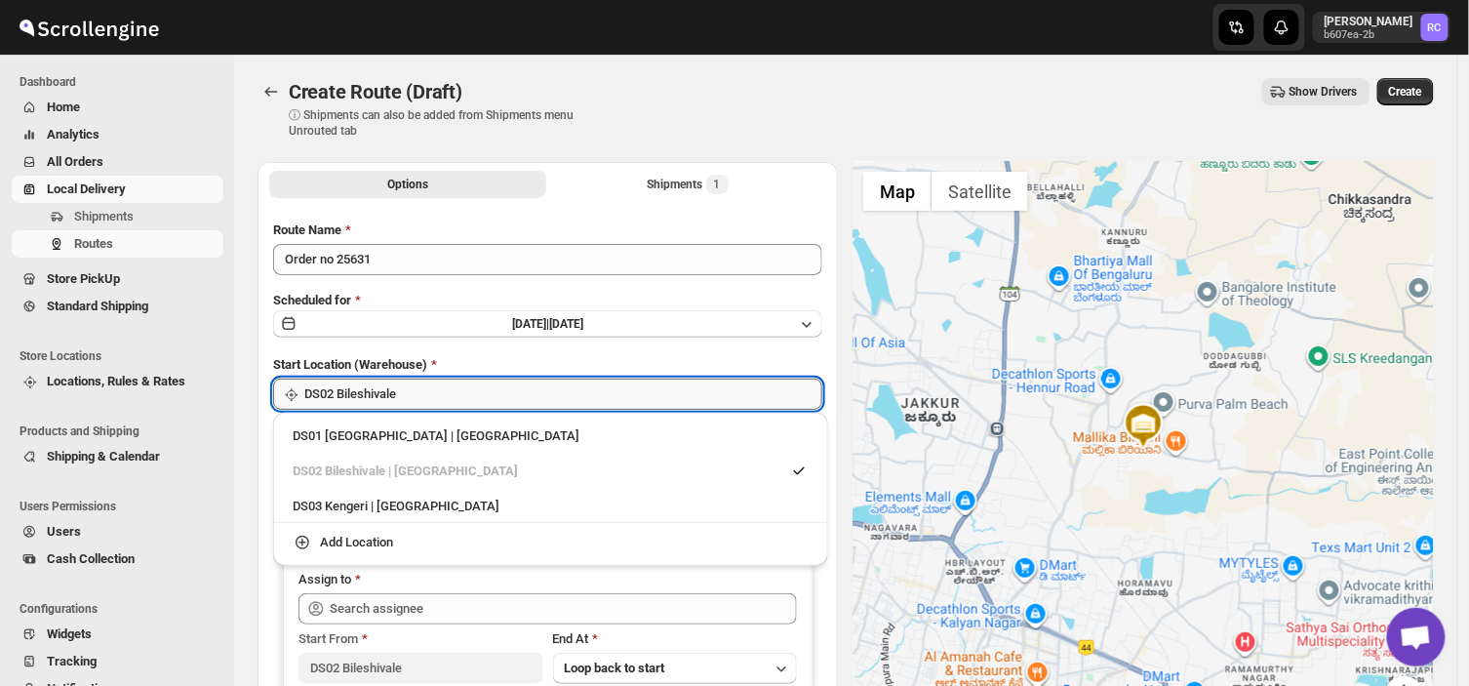
click at [435, 392] on input "DS02 Bileshivale" at bounding box center [563, 393] width 518 height 31
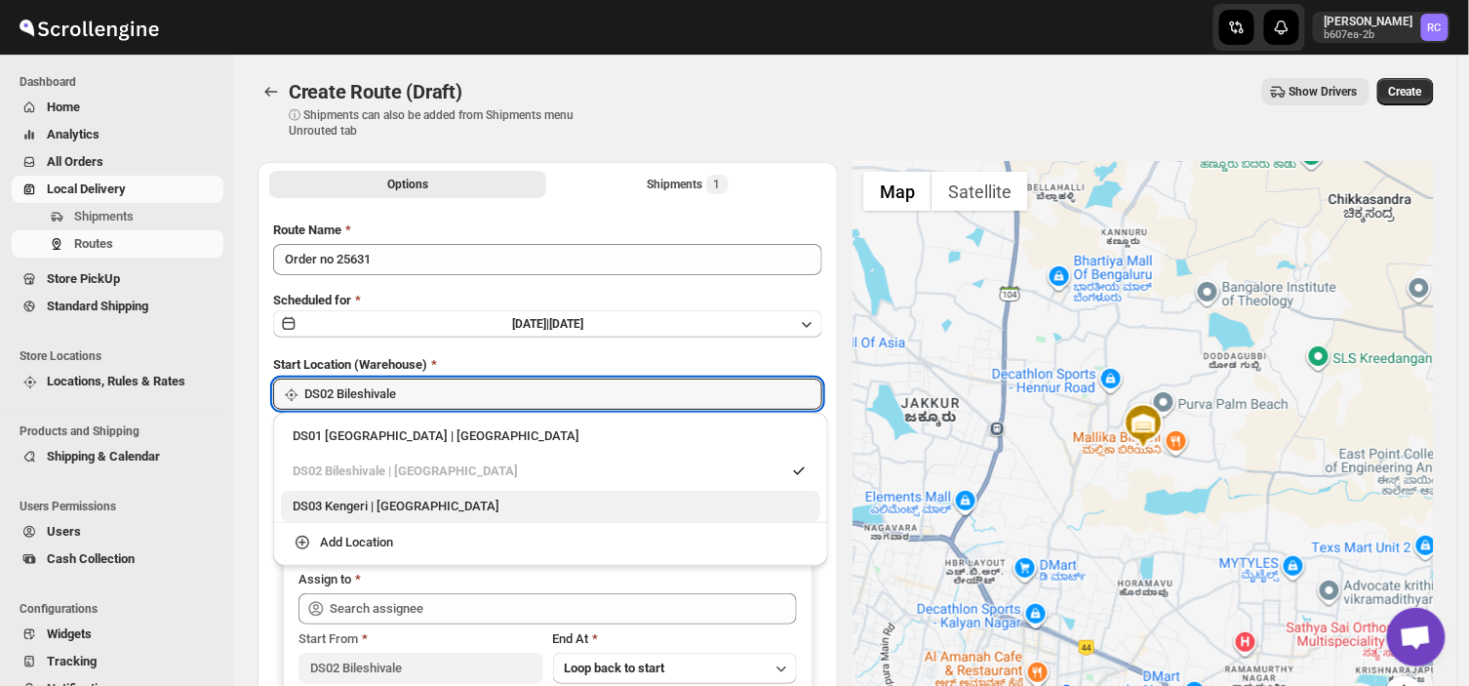
click at [328, 507] on div "DS03 Kengeri | [GEOGRAPHIC_DATA]" at bounding box center [551, 506] width 516 height 20
type input "DS03 Kengeri"
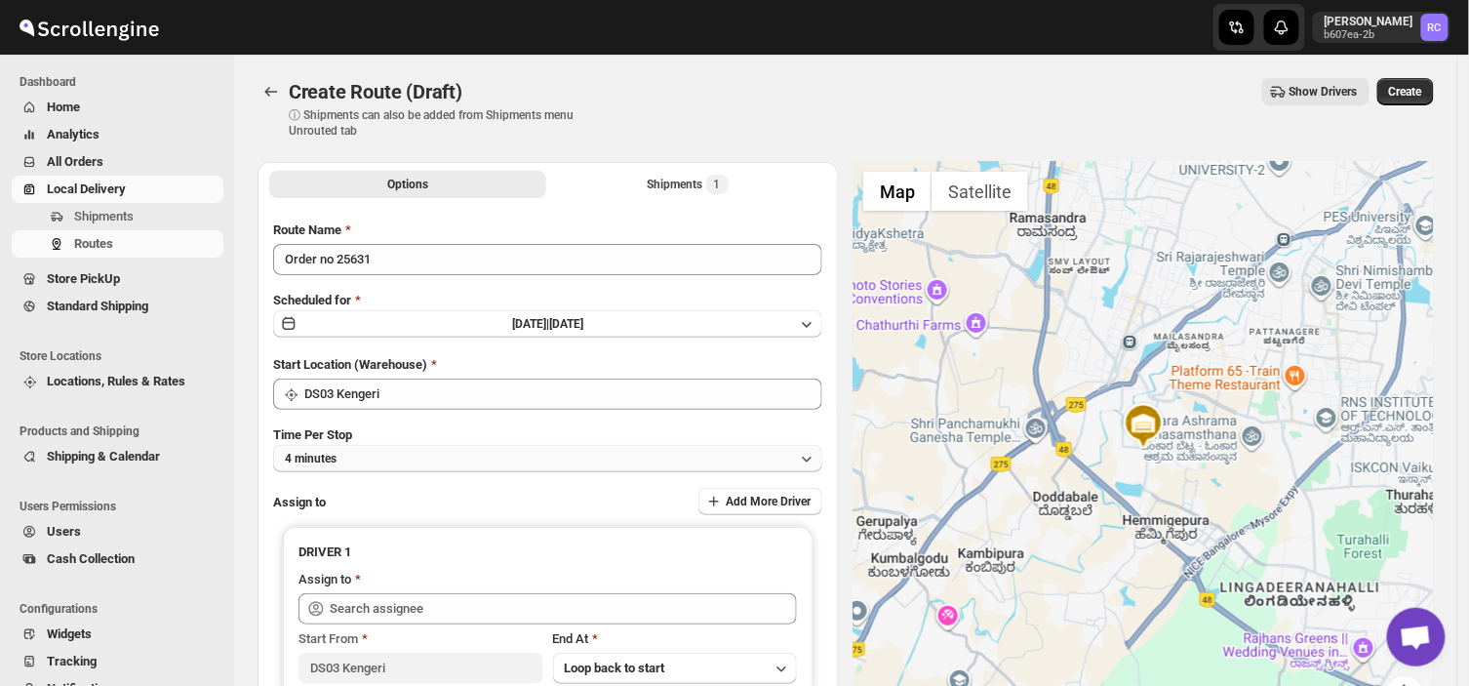
click at [403, 451] on button "4 minutes" at bounding box center [547, 458] width 549 height 27
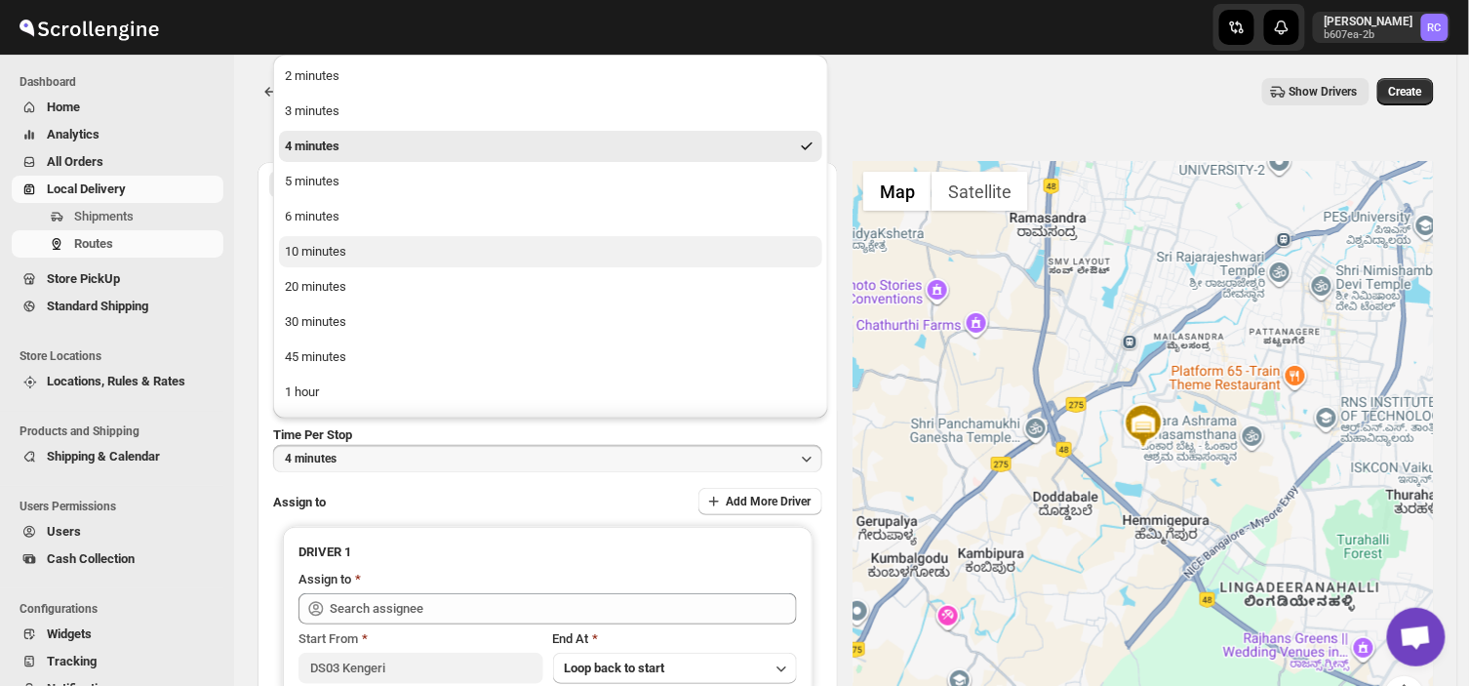
click at [329, 248] on div "10 minutes" at bounding box center [315, 252] width 61 height 20
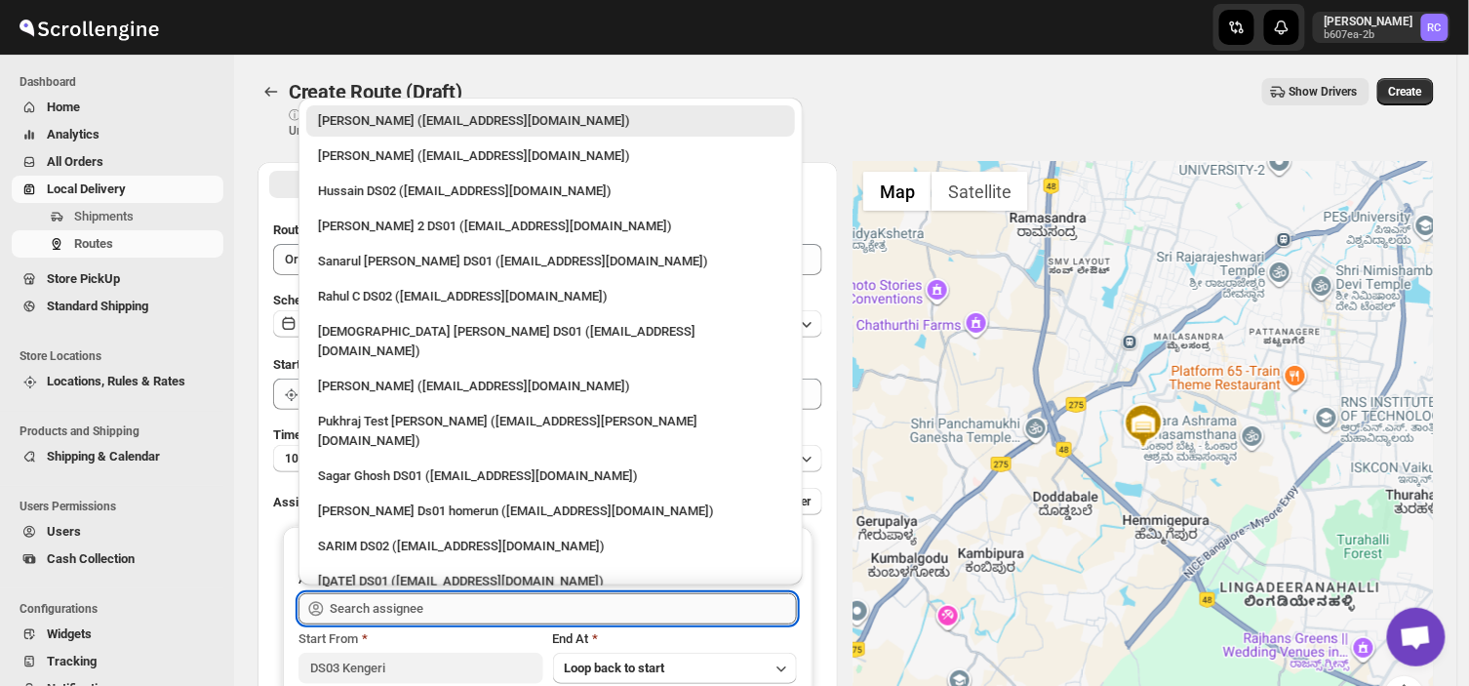
click at [402, 602] on input "text" at bounding box center [563, 608] width 467 height 31
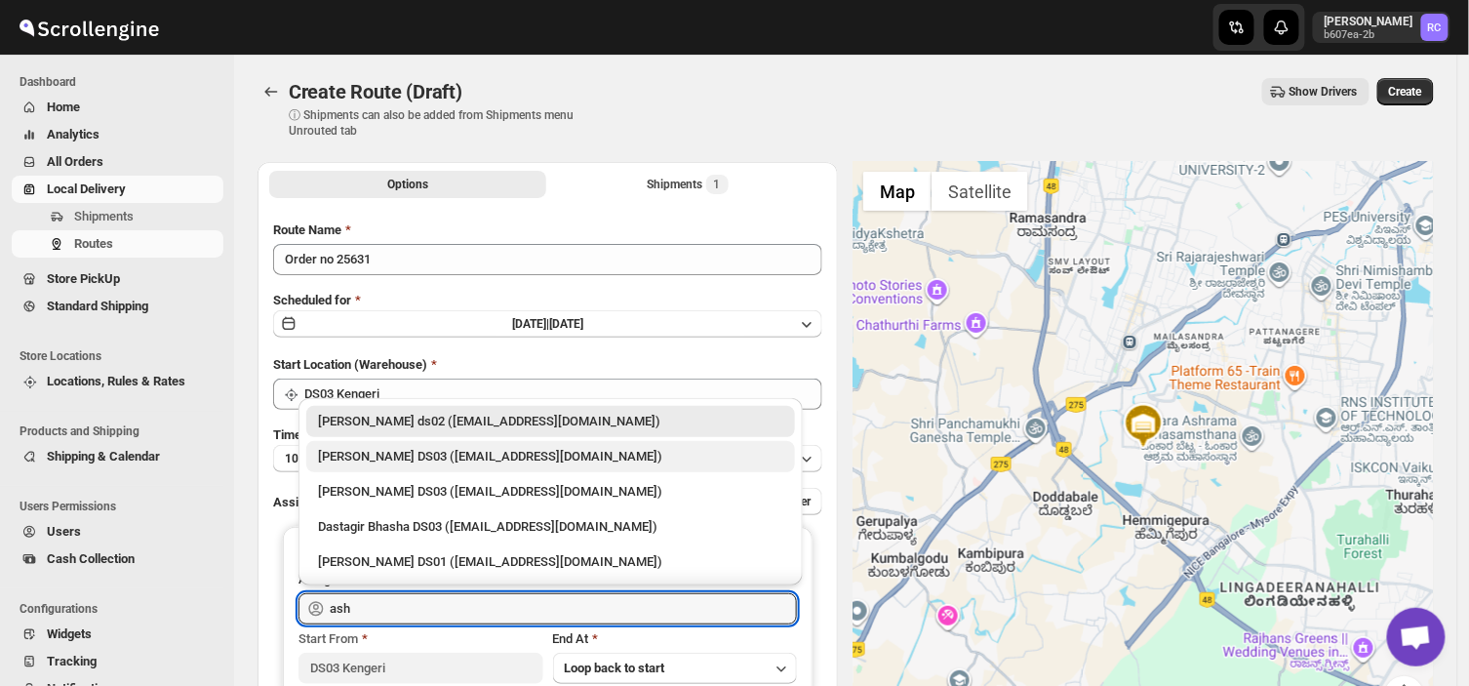
click at [431, 452] on div "[PERSON_NAME] DS03 ([EMAIL_ADDRESS][DOMAIN_NAME])" at bounding box center [550, 457] width 465 height 20
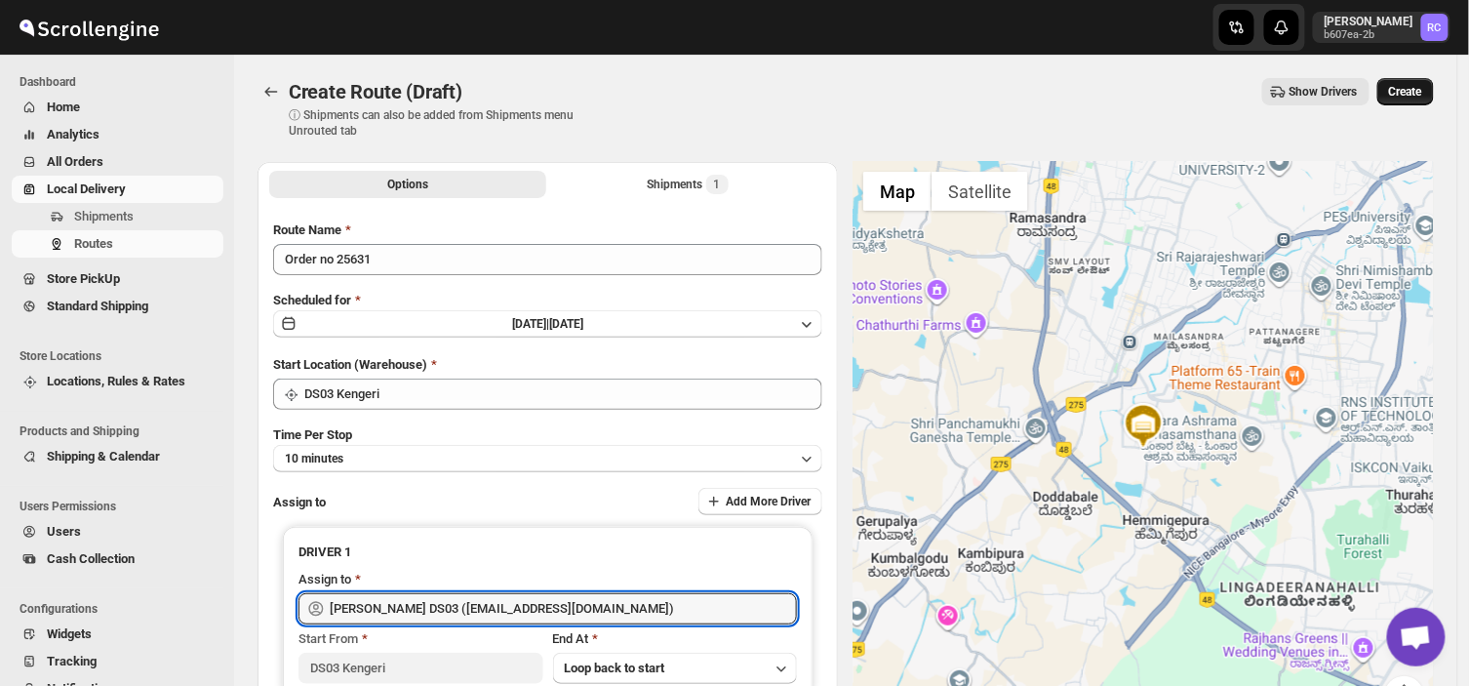
type input "[PERSON_NAME] DS03 ([EMAIL_ADDRESS][DOMAIN_NAME])"
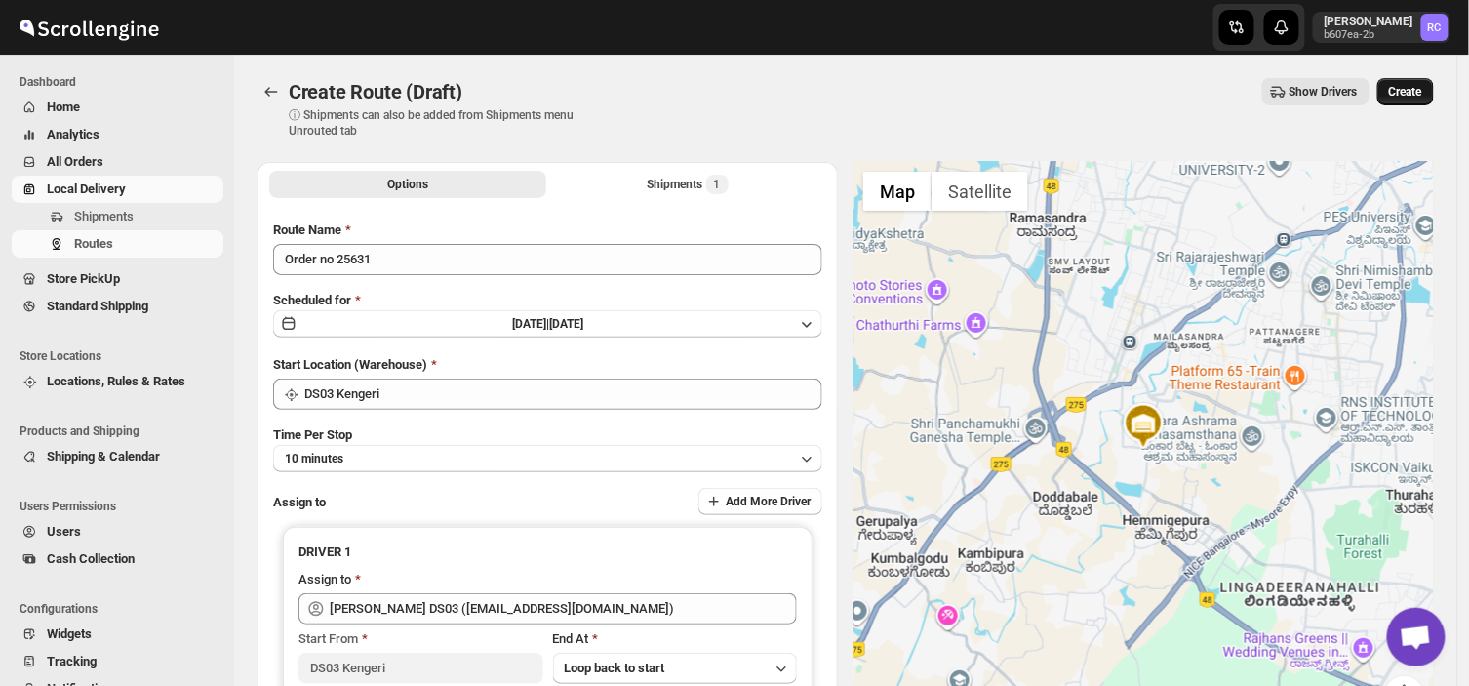
click at [1422, 84] on span "Create" at bounding box center [1405, 92] width 33 height 16
